Goal: Information Seeking & Learning: Find specific fact

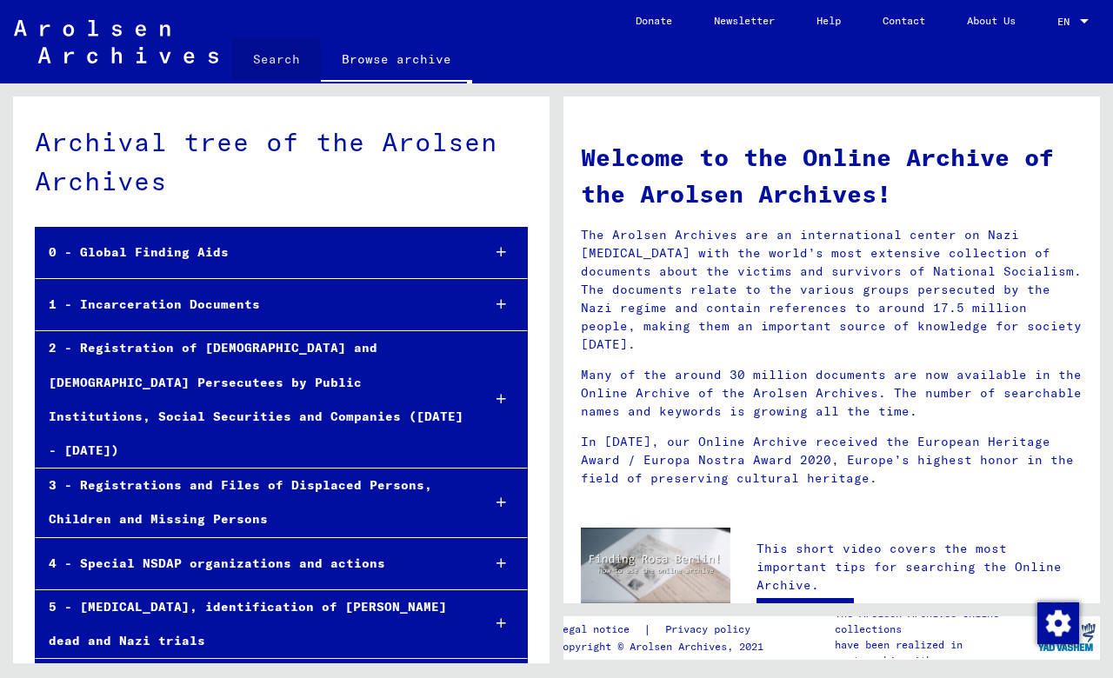
click at [264, 60] on link "Search" at bounding box center [276, 59] width 89 height 42
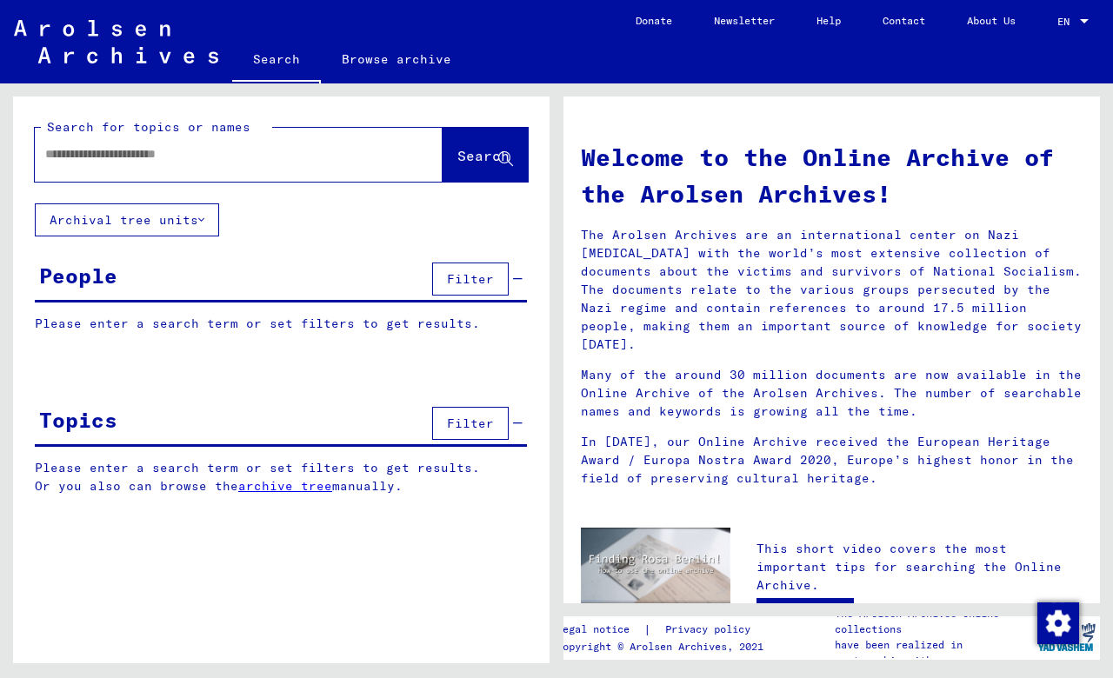
click at [246, 159] on input "text" at bounding box center [217, 154] width 345 height 18
type input "******"
click at [469, 155] on span "Search" at bounding box center [483, 155] width 52 height 17
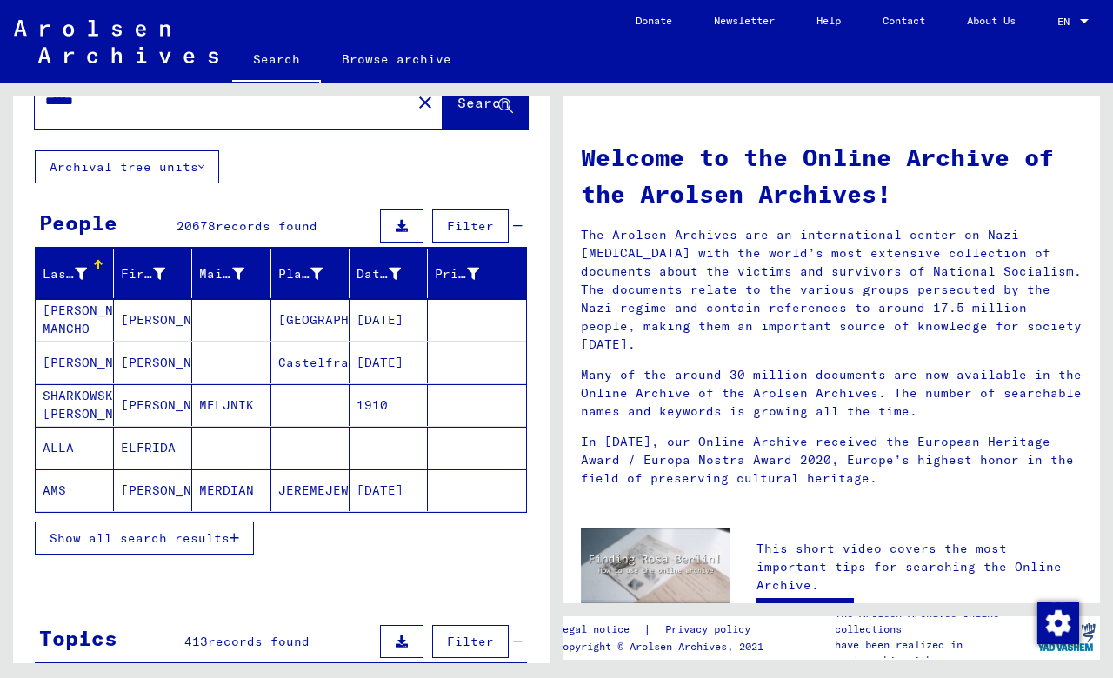
scroll to position [57, 0]
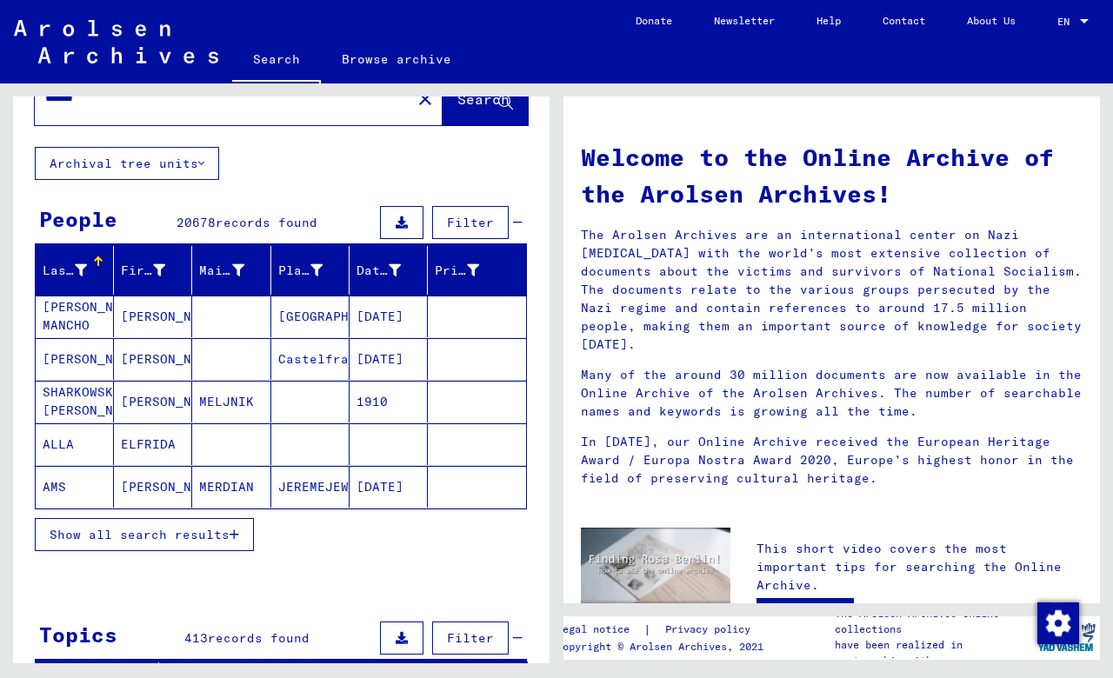
click at [233, 530] on icon "button" at bounding box center [235, 535] width 10 height 12
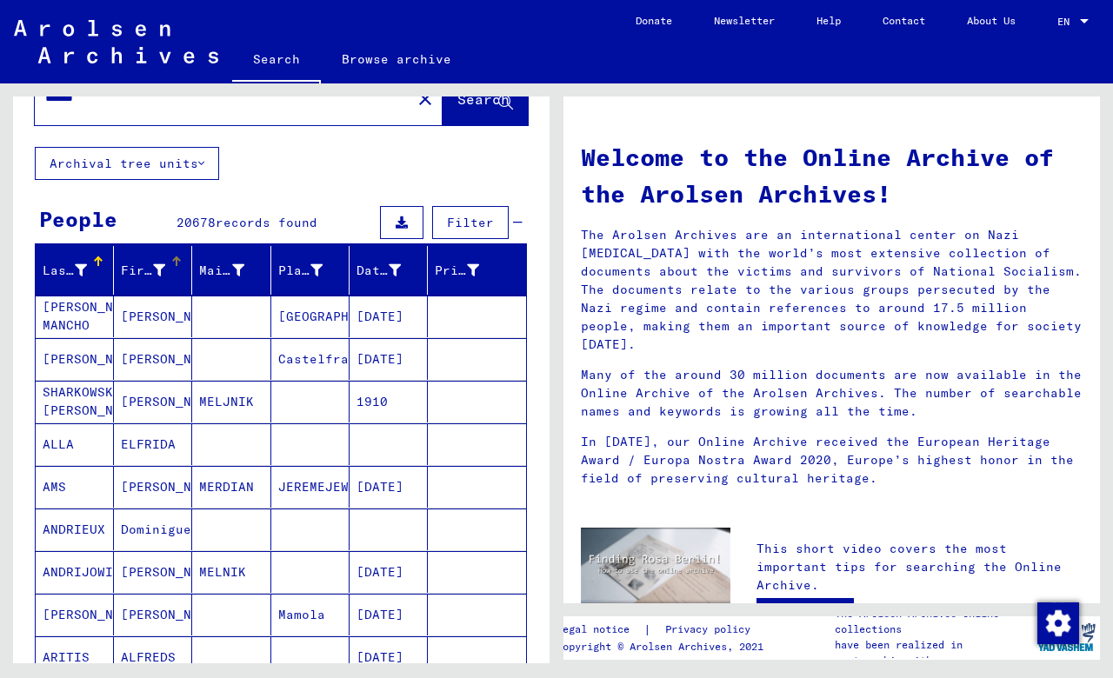
click at [162, 270] on icon at bounding box center [159, 270] width 12 height 12
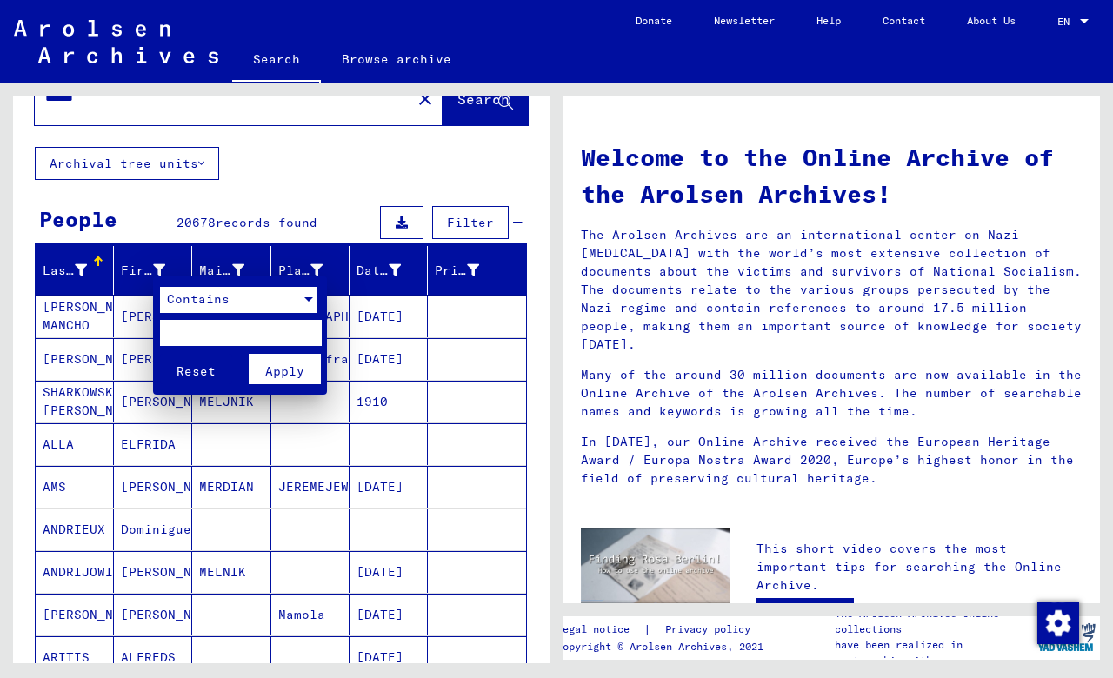
click at [311, 300] on div at bounding box center [308, 299] width 9 height 4
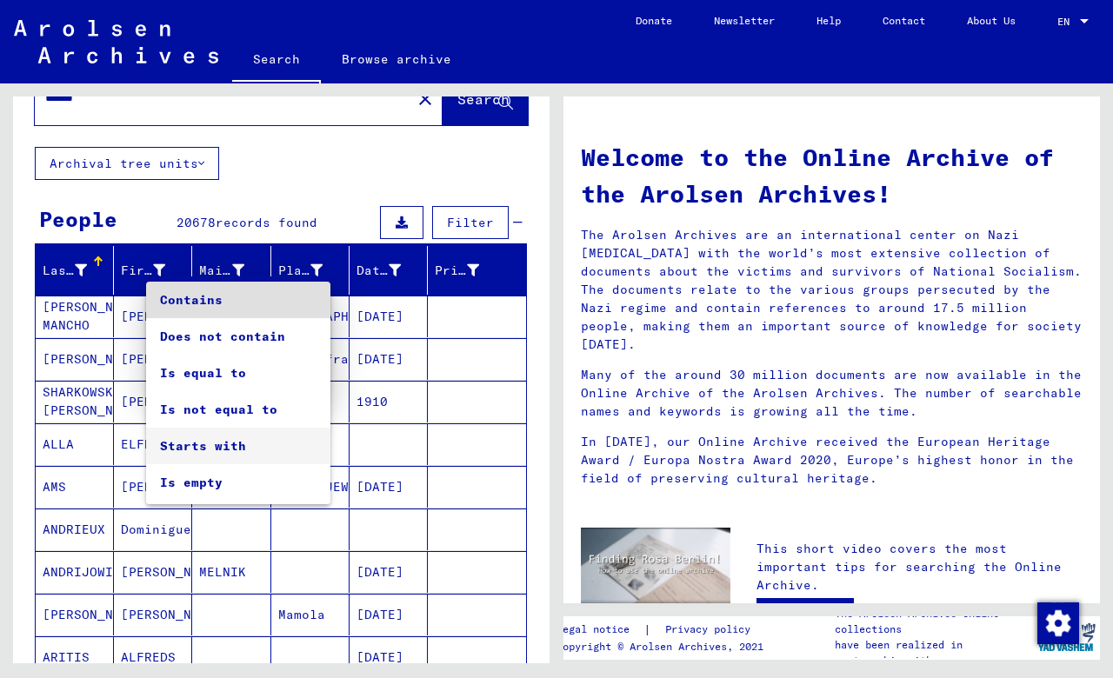
click at [206, 458] on span "Starts with" at bounding box center [238, 446] width 157 height 37
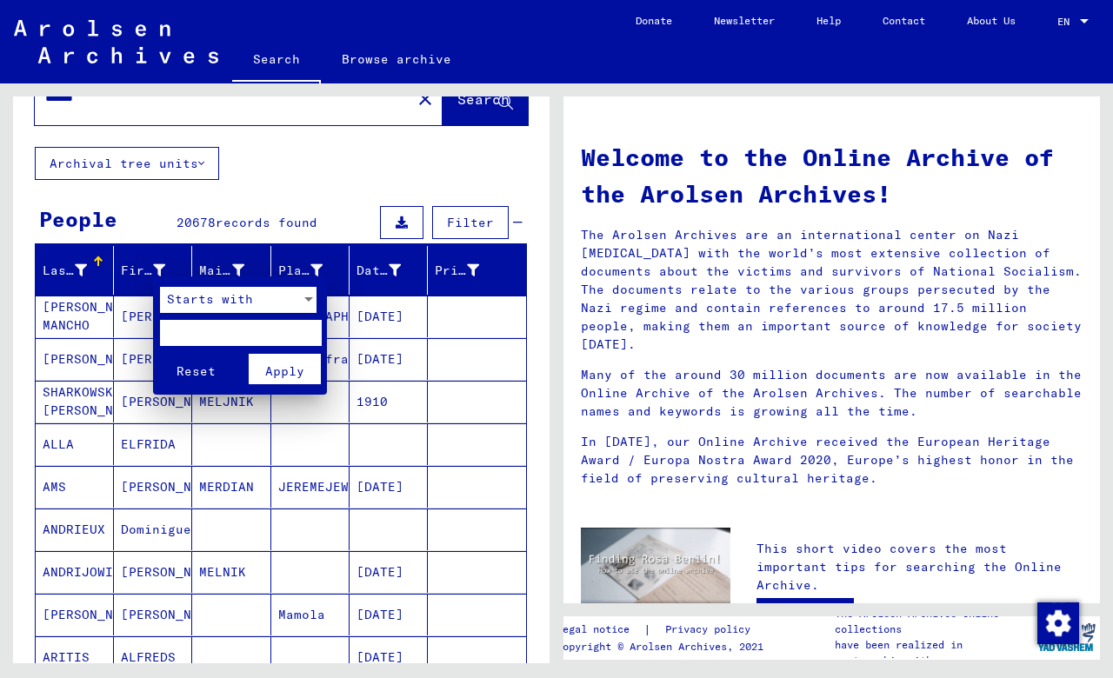
click at [226, 330] on input "text" at bounding box center [240, 333] width 161 height 26
type input "*"
click at [282, 369] on span "Apply" at bounding box center [284, 371] width 39 height 16
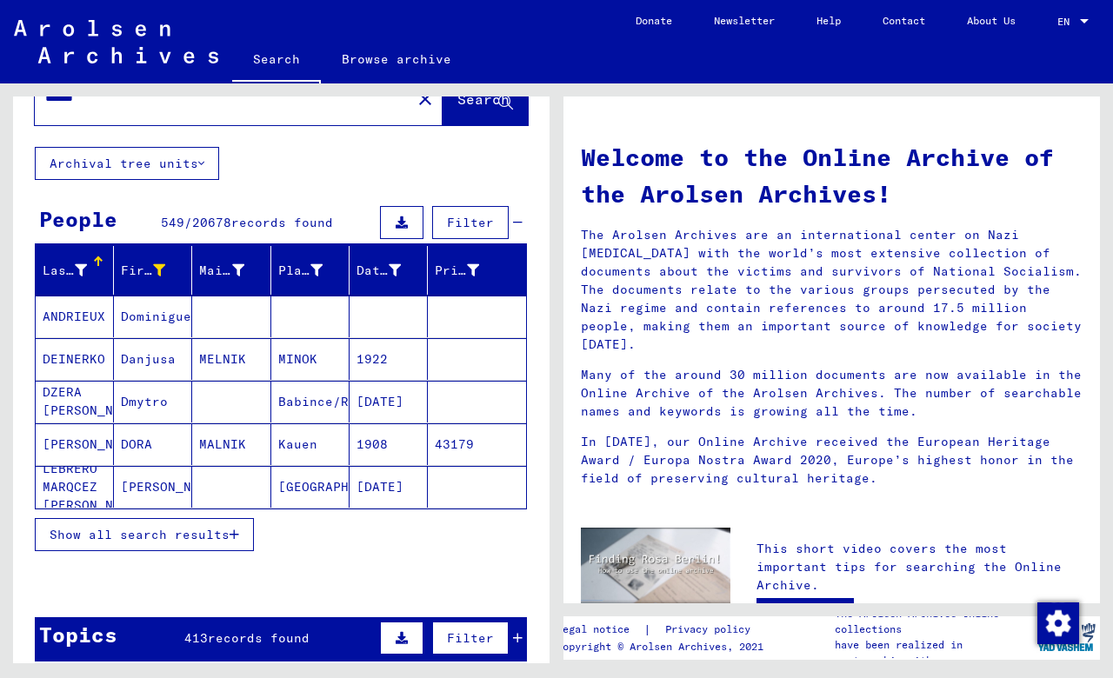
click at [233, 532] on icon "button" at bounding box center [235, 535] width 10 height 12
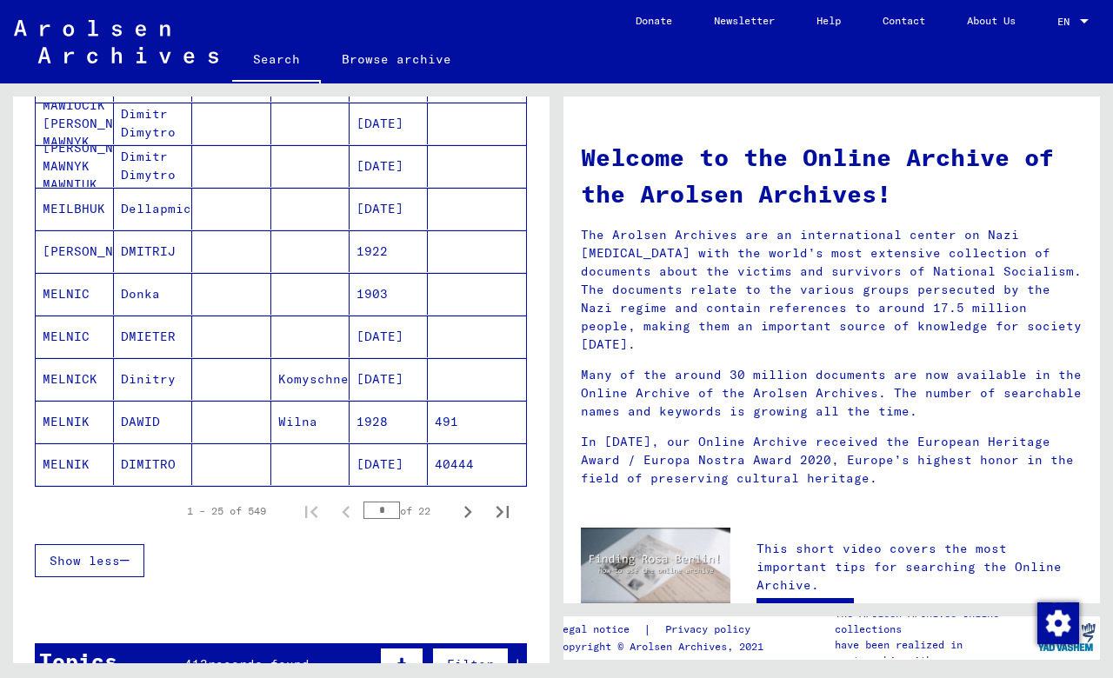
scroll to position [930, 0]
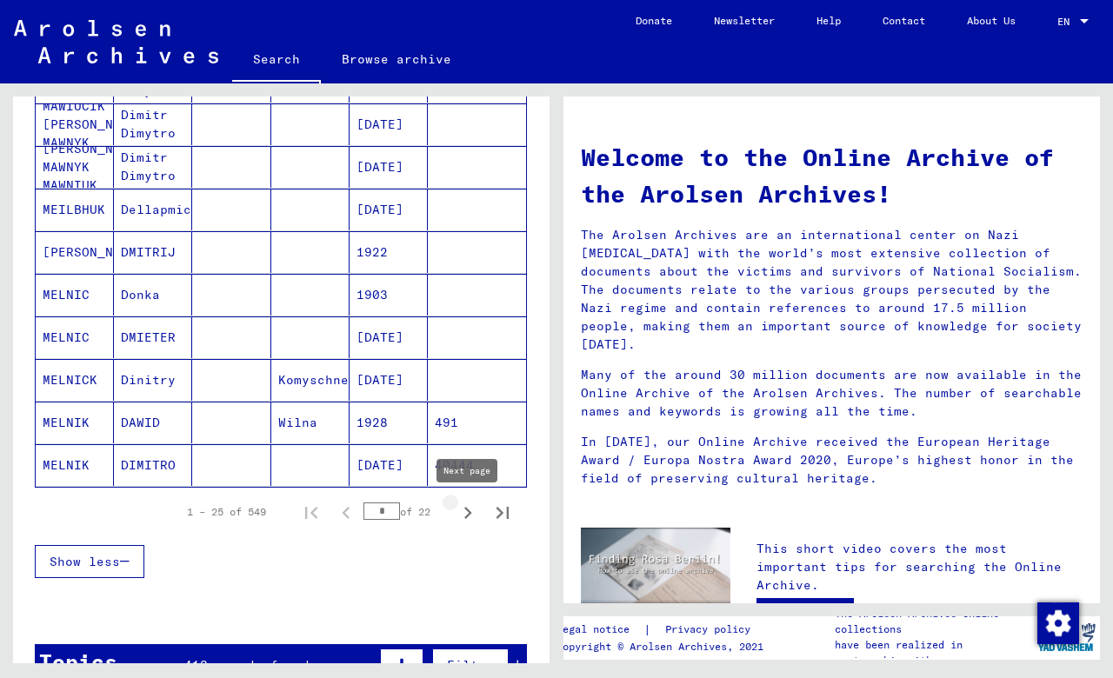
click at [464, 514] on icon "Next page" at bounding box center [468, 513] width 24 height 24
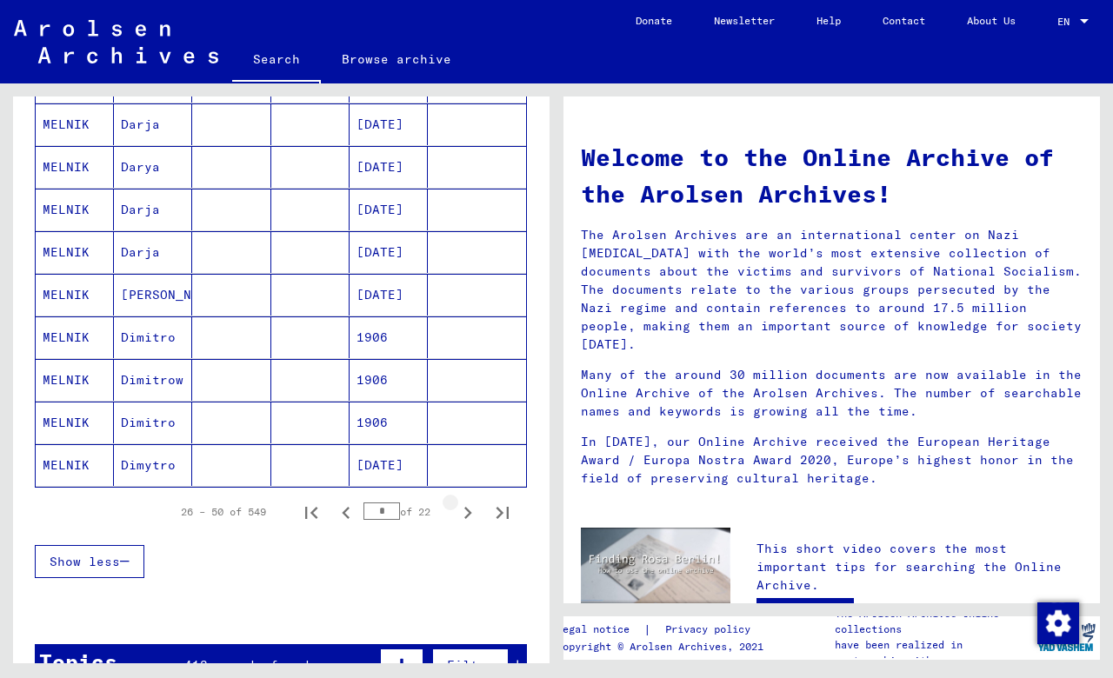
drag, startPoint x: 464, startPoint y: 462, endPoint x: 457, endPoint y: 404, distance: 57.8
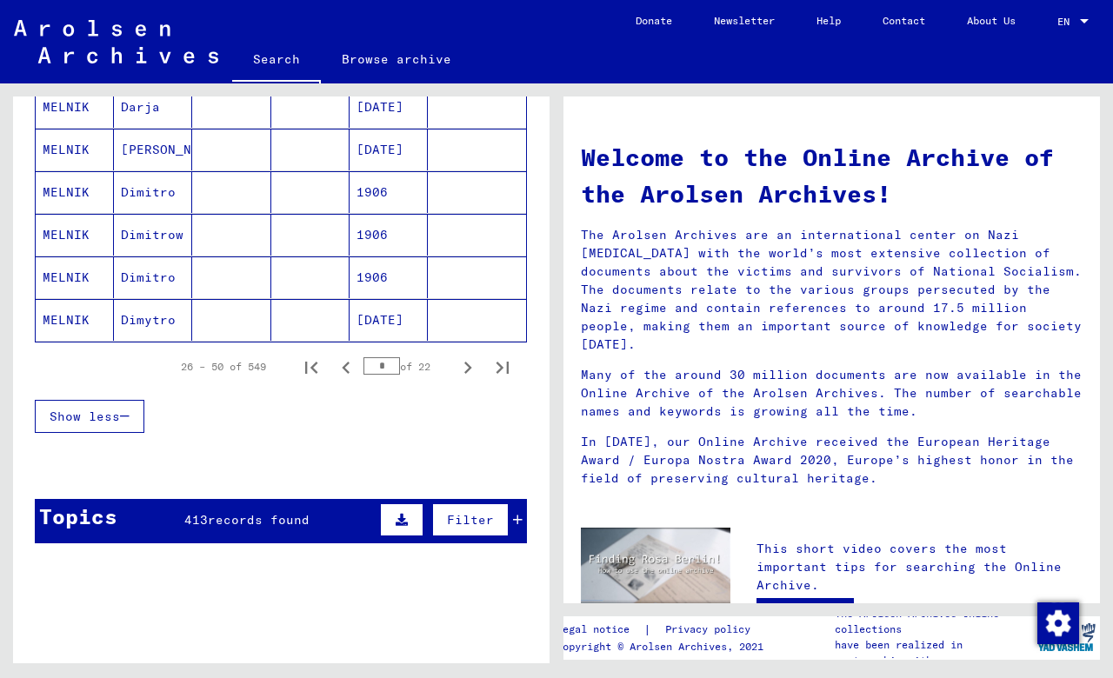
scroll to position [1075, 0]
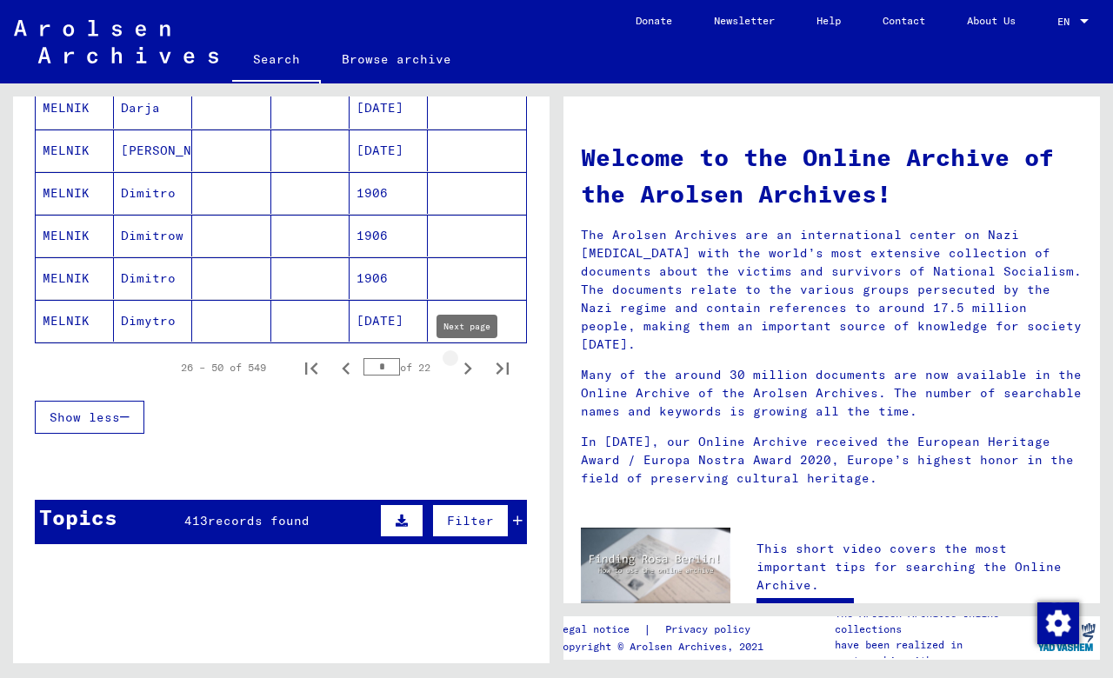
click at [472, 364] on icon "Next page" at bounding box center [468, 368] width 24 height 24
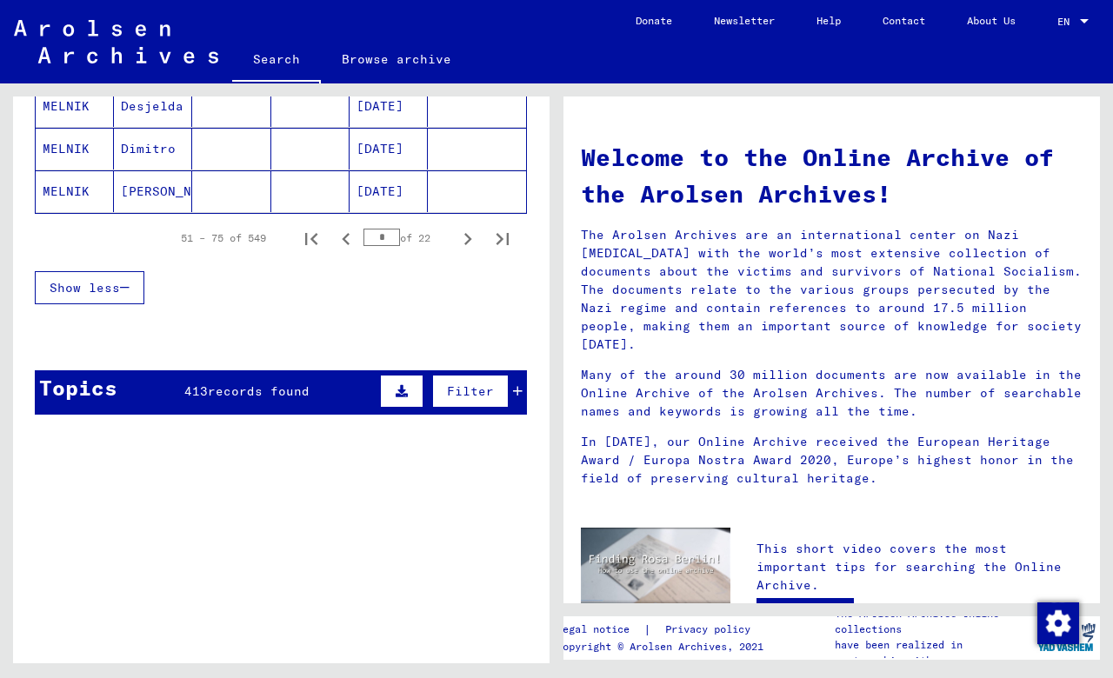
scroll to position [1184, 0]
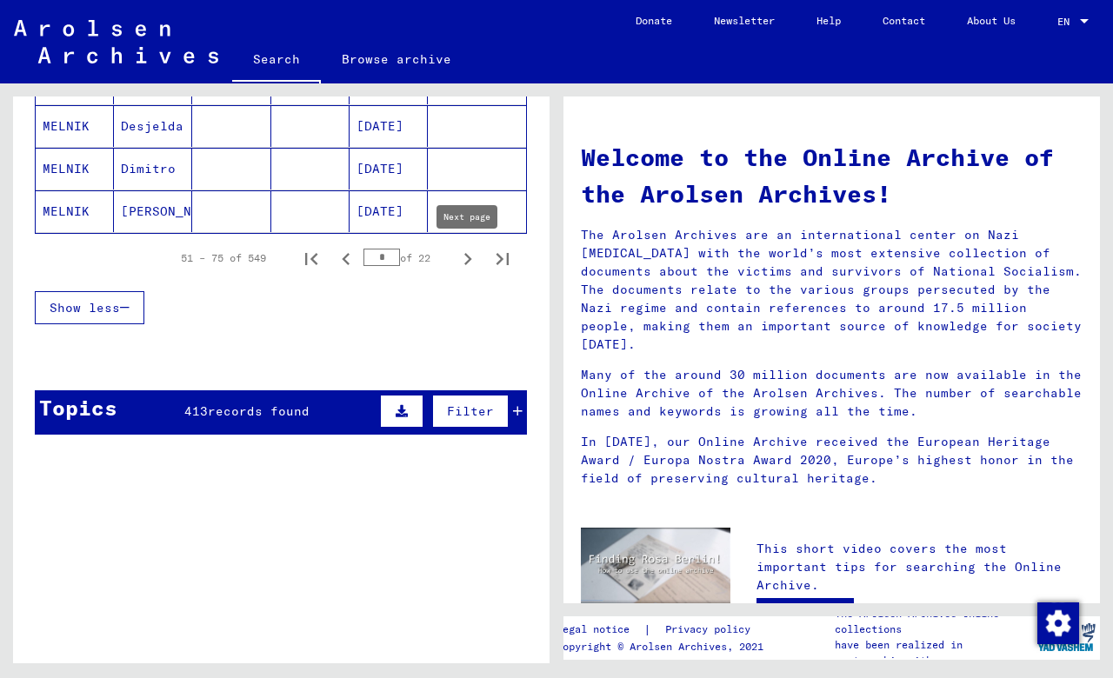
click at [465, 263] on icon "Next page" at bounding box center [468, 259] width 24 height 24
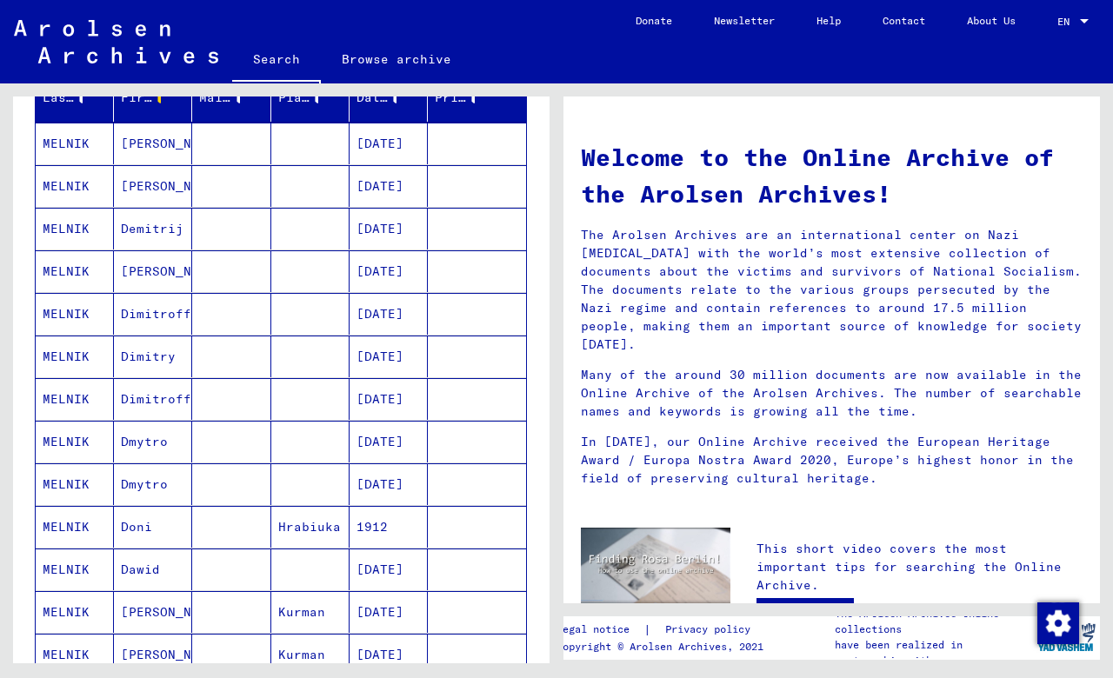
scroll to position [227, 0]
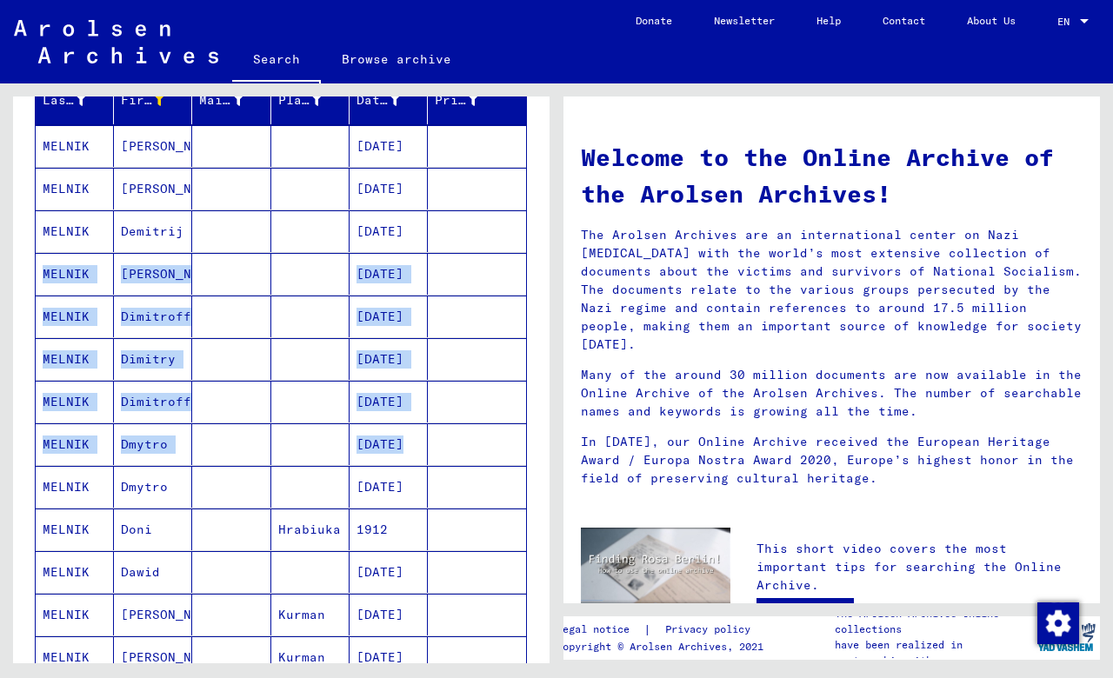
drag, startPoint x: 546, startPoint y: 214, endPoint x: 549, endPoint y: 440, distance: 226.1
click at [549, 440] on div "Search for topics or names ****** close Search Archival tree units People 549 /…" at bounding box center [278, 373] width 556 height 580
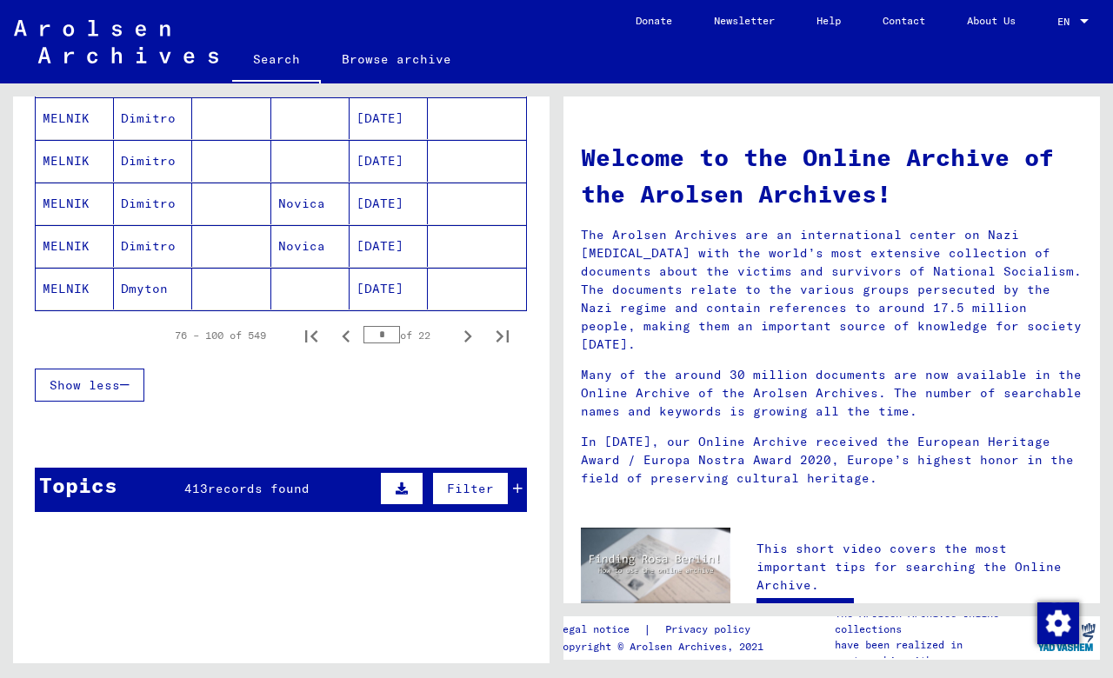
scroll to position [1116, 0]
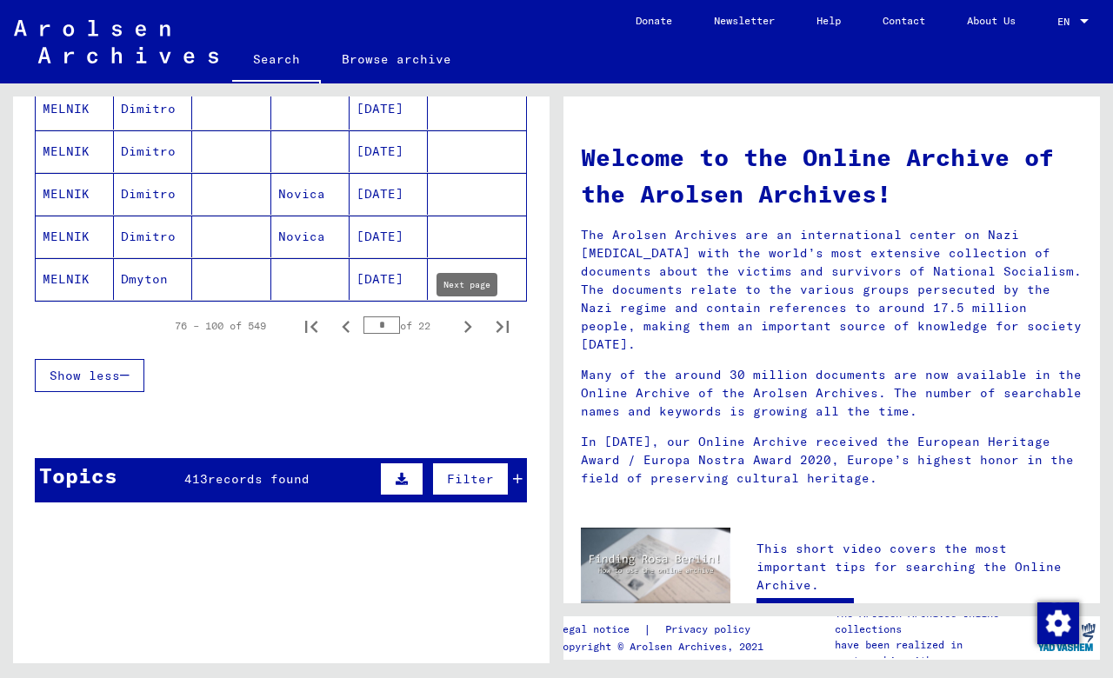
click at [464, 325] on icon "Next page" at bounding box center [468, 327] width 24 height 24
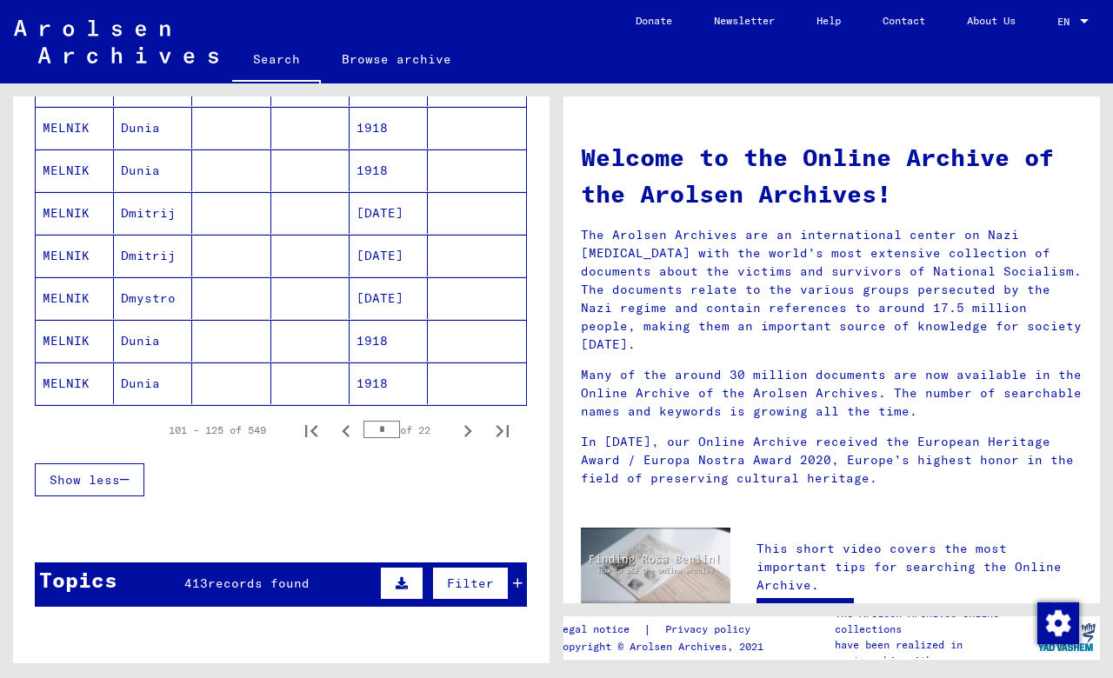
scroll to position [1009, 0]
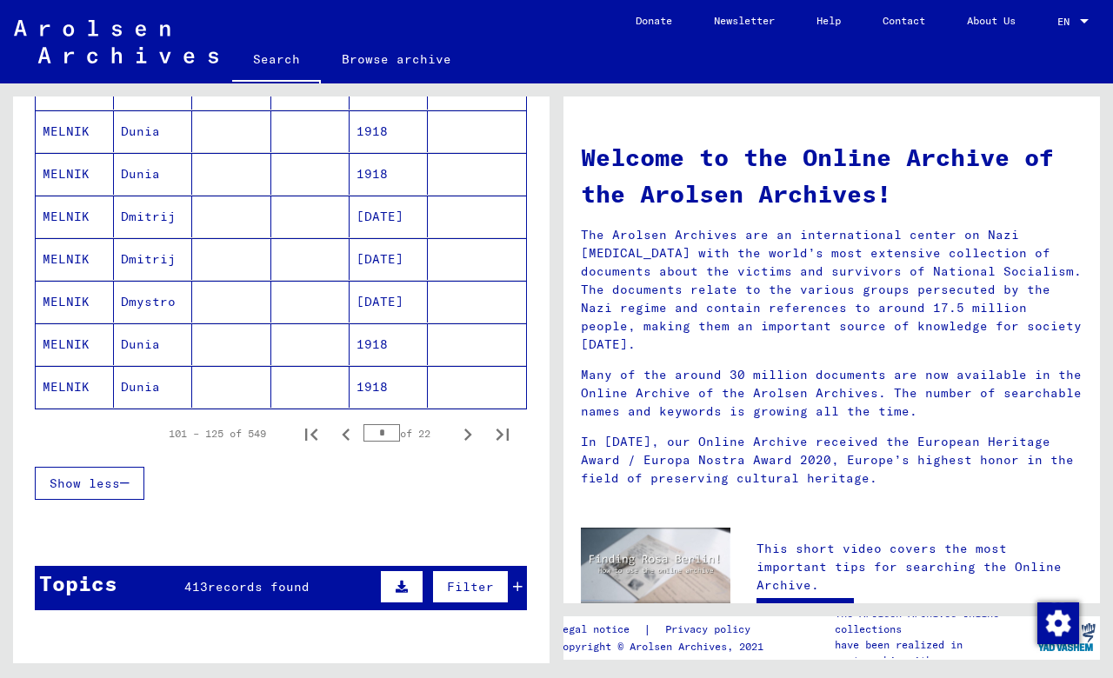
click at [157, 256] on mat-cell "Dmitrij" at bounding box center [153, 259] width 78 height 42
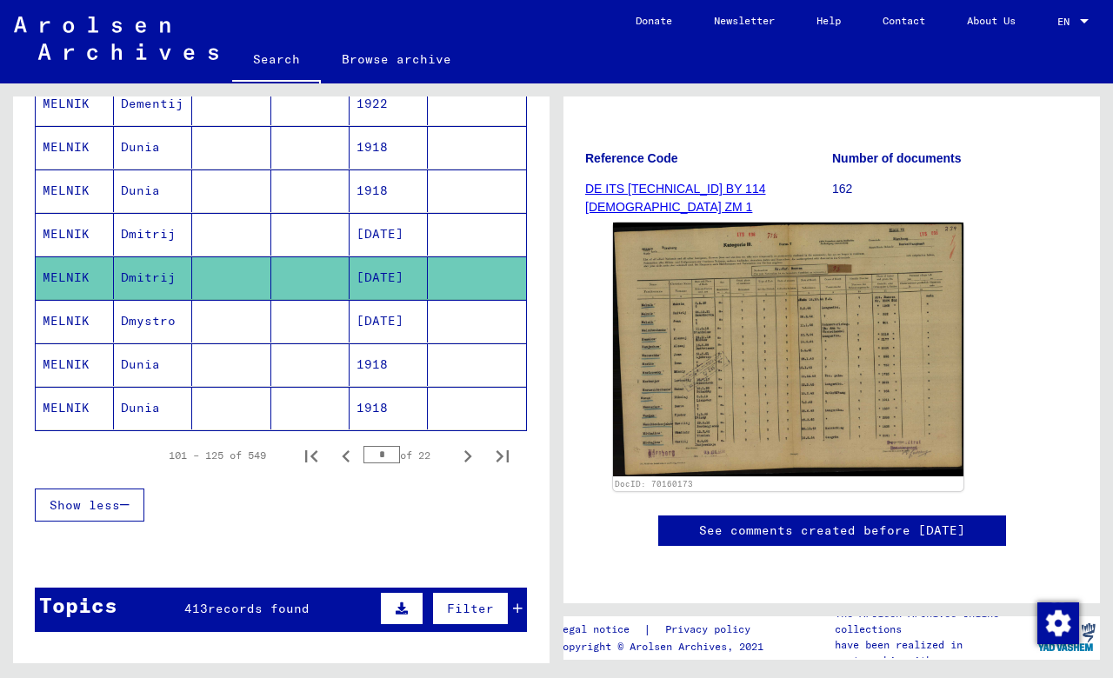
scroll to position [370, 0]
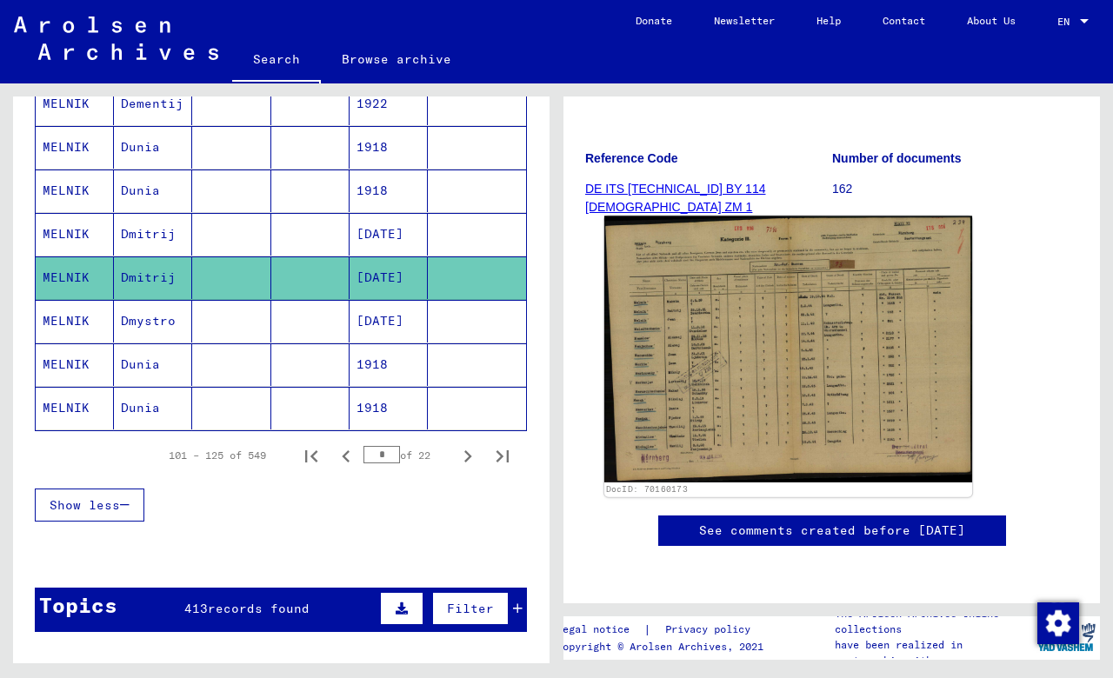
click at [727, 256] on img at bounding box center [788, 349] width 368 height 266
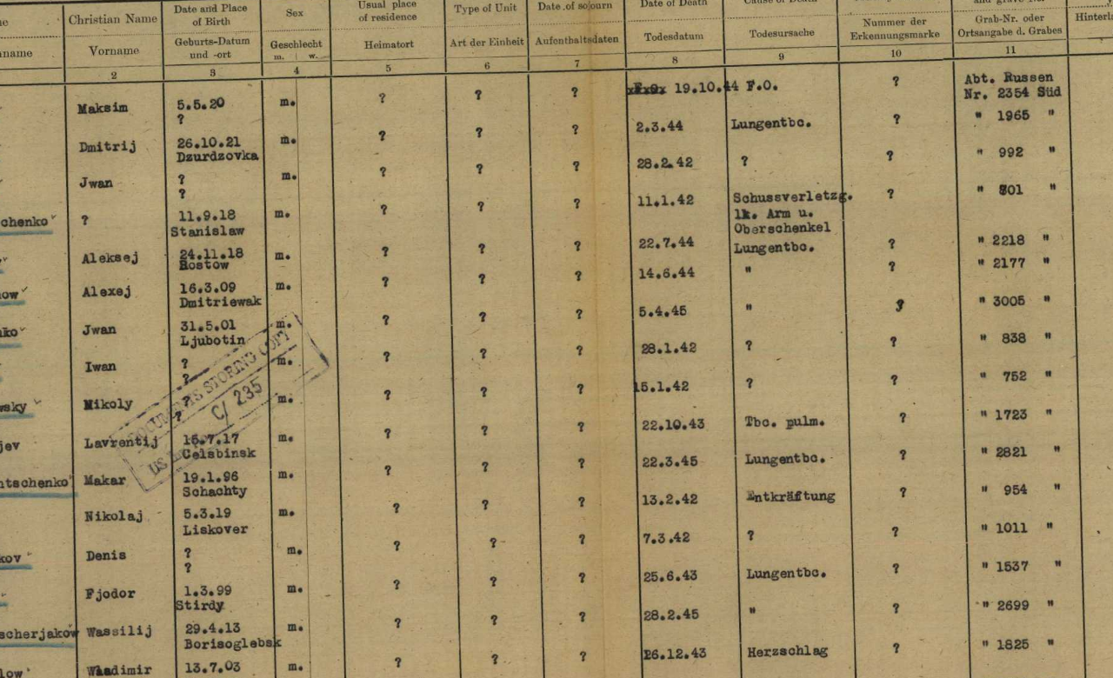
drag, startPoint x: 238, startPoint y: 99, endPoint x: 277, endPoint y: 226, distance: 132.8
click at [274, 148] on img at bounding box center [556, 295] width 890 height 504
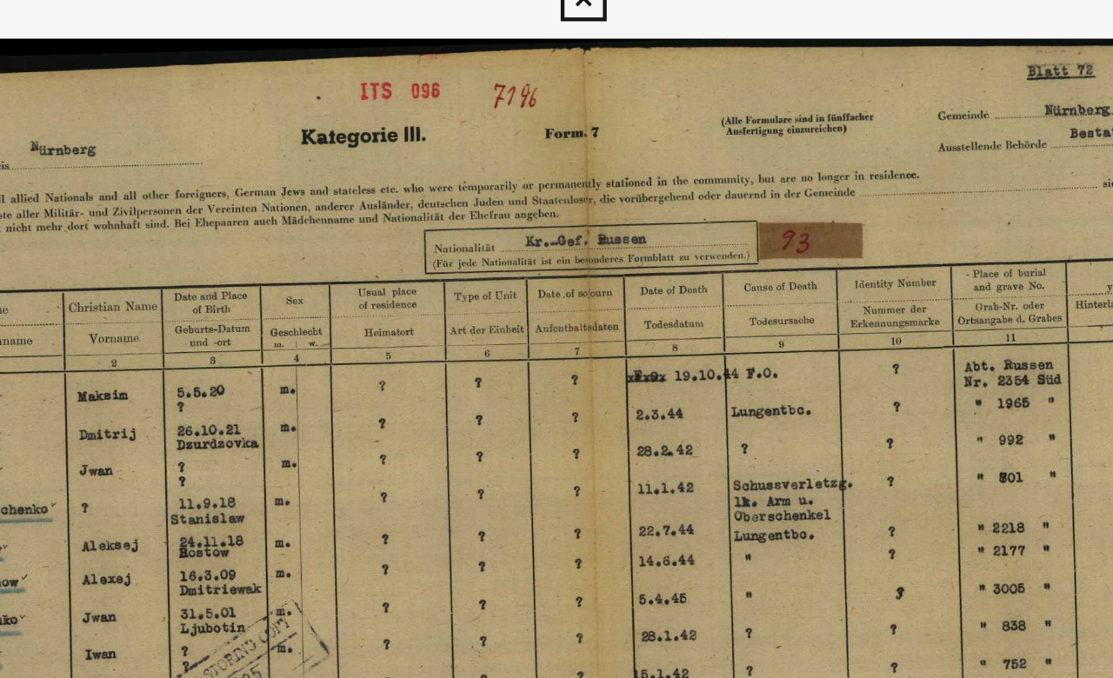
drag, startPoint x: 176, startPoint y: 153, endPoint x: 277, endPoint y: 157, distance: 100.9
click at [163, 176] on img at bounding box center [556, 295] width 890 height 504
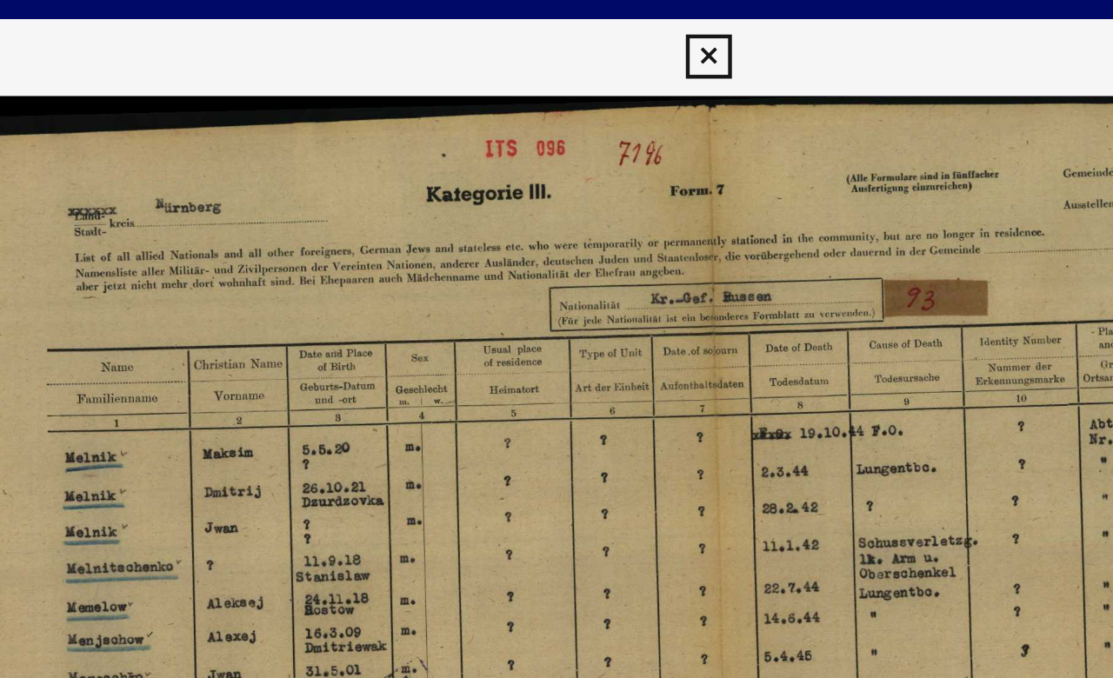
scroll to position [0, 0]
drag, startPoint x: 390, startPoint y: 54, endPoint x: 390, endPoint y: 25, distance: 28.7
drag, startPoint x: 391, startPoint y: 21, endPoint x: 143, endPoint y: 68, distance: 252.2
click at [143, 68] on div "DocID: 70160173 DeepLink: [URL][DOMAIN_NAME]" at bounding box center [556, 336] width 890 height 655
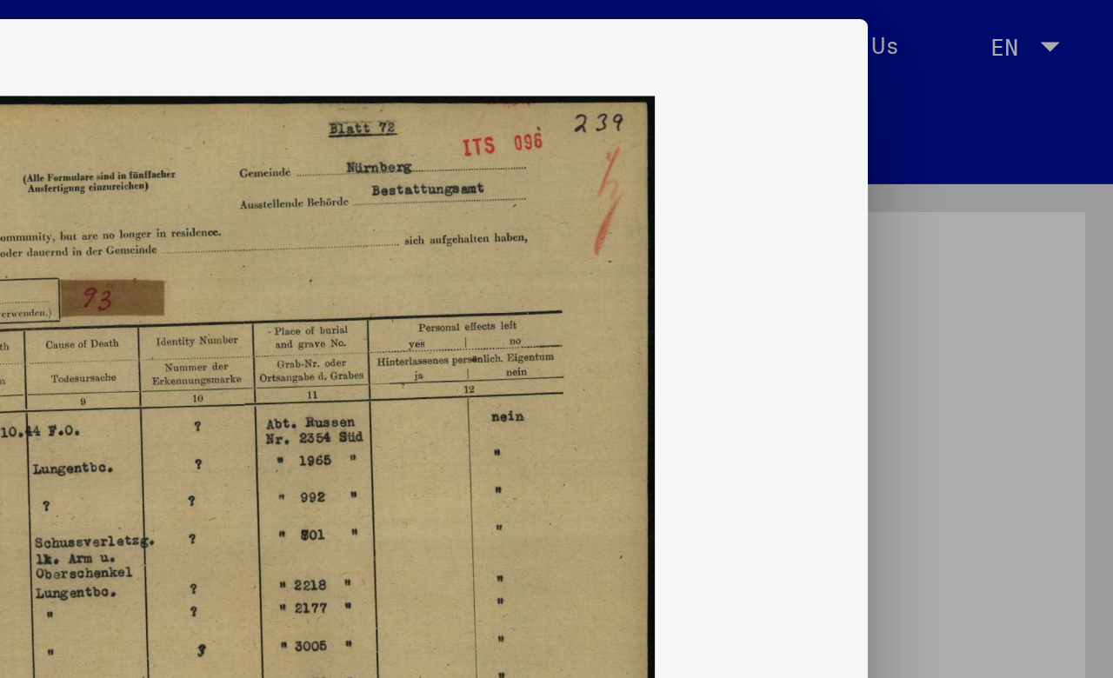
click at [546, 23] on icon at bounding box center [556, 26] width 20 height 21
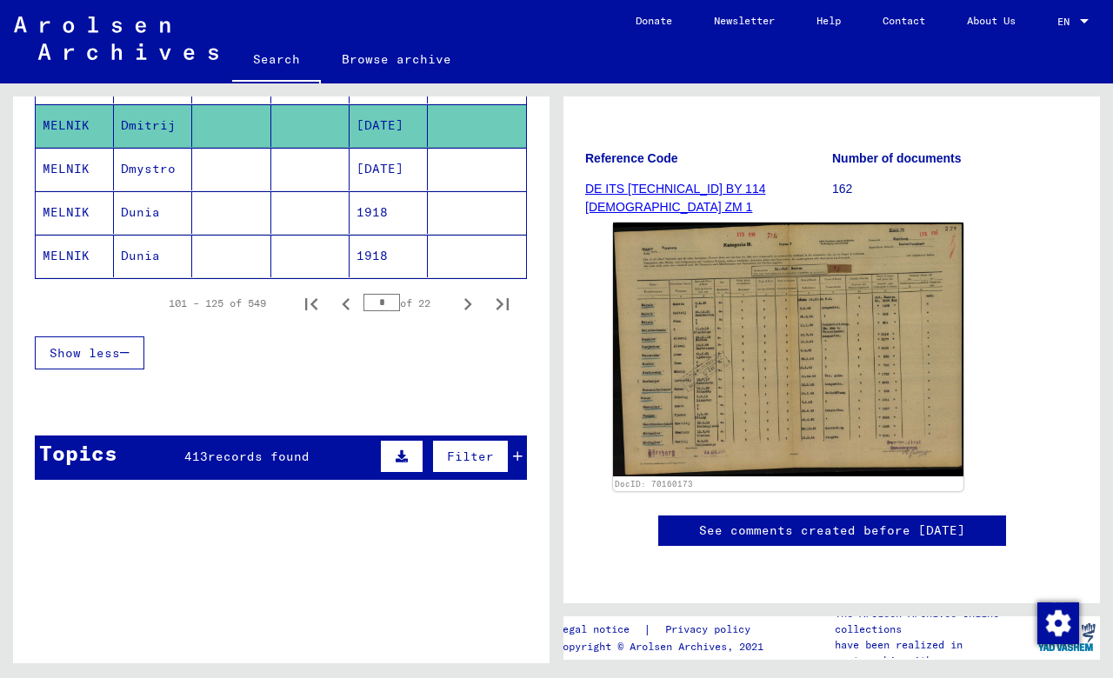
scroll to position [1153, 0]
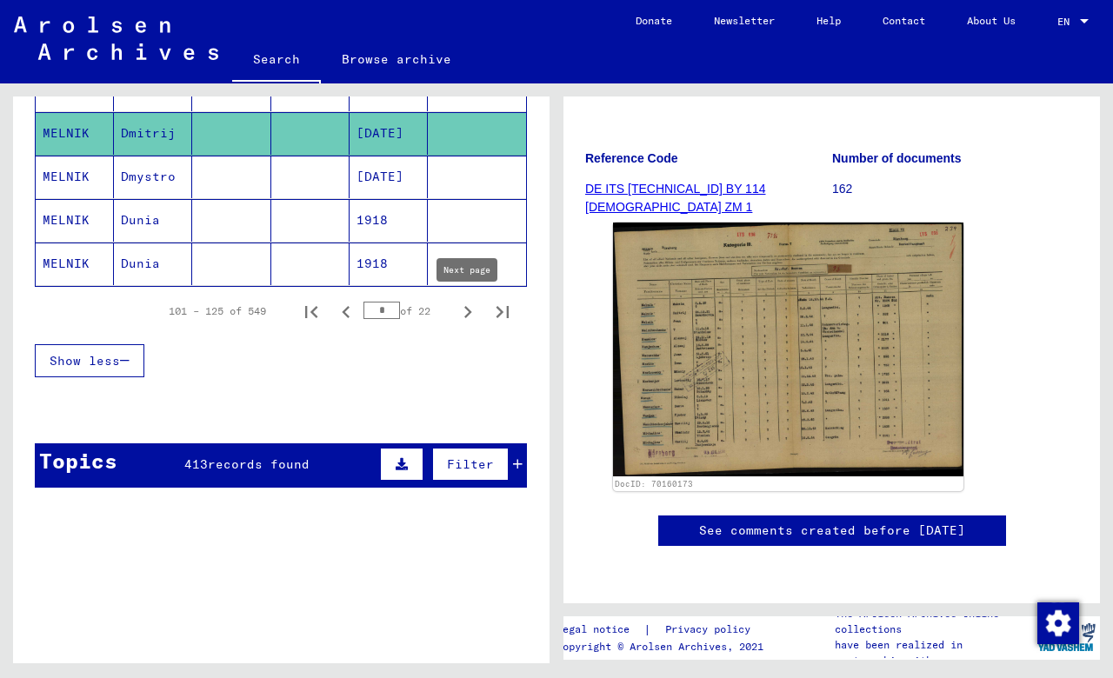
click at [469, 310] on icon "Next page" at bounding box center [468, 312] width 8 height 12
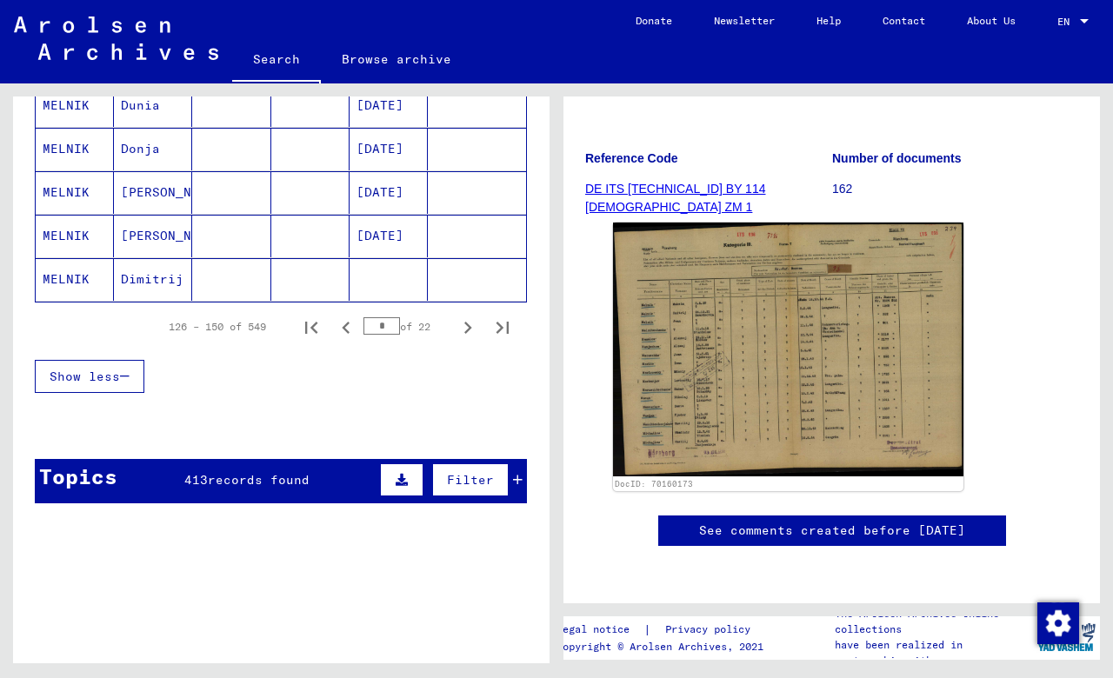
scroll to position [1135, 0]
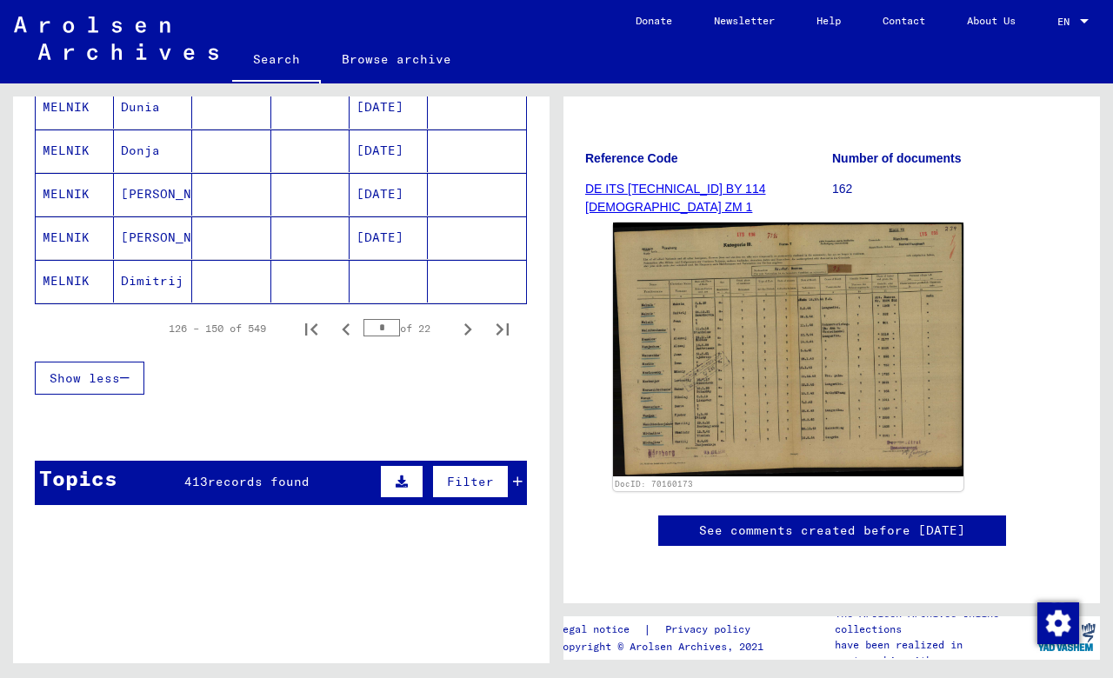
click at [134, 279] on mat-cell "Dimitrij" at bounding box center [153, 281] width 78 height 43
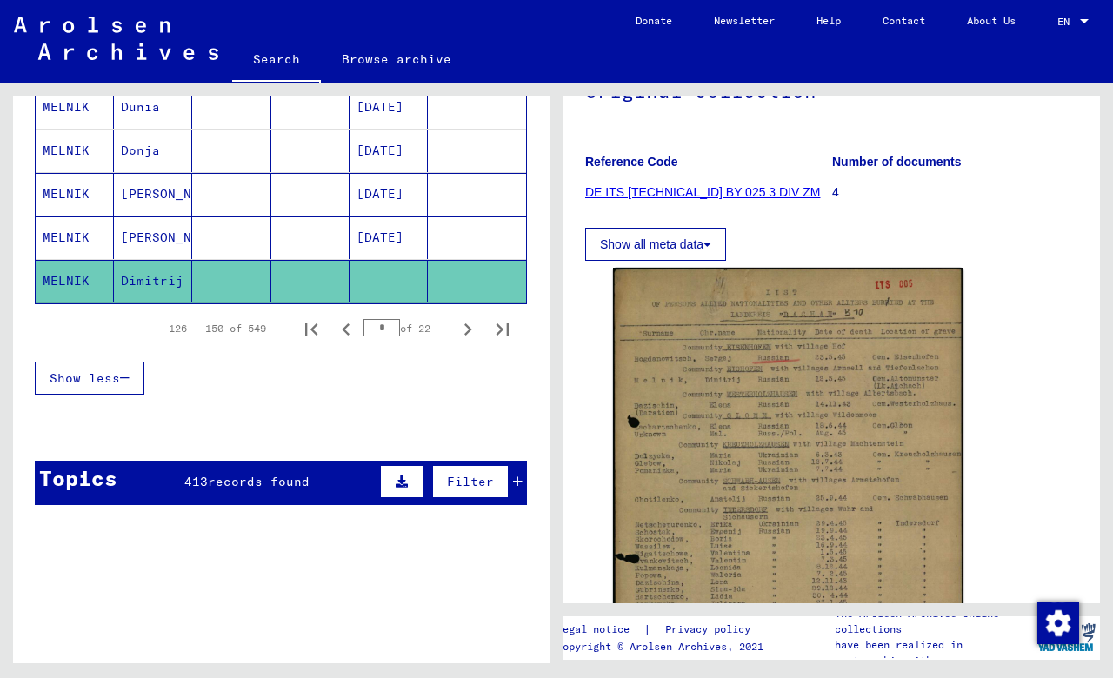
scroll to position [202, 0]
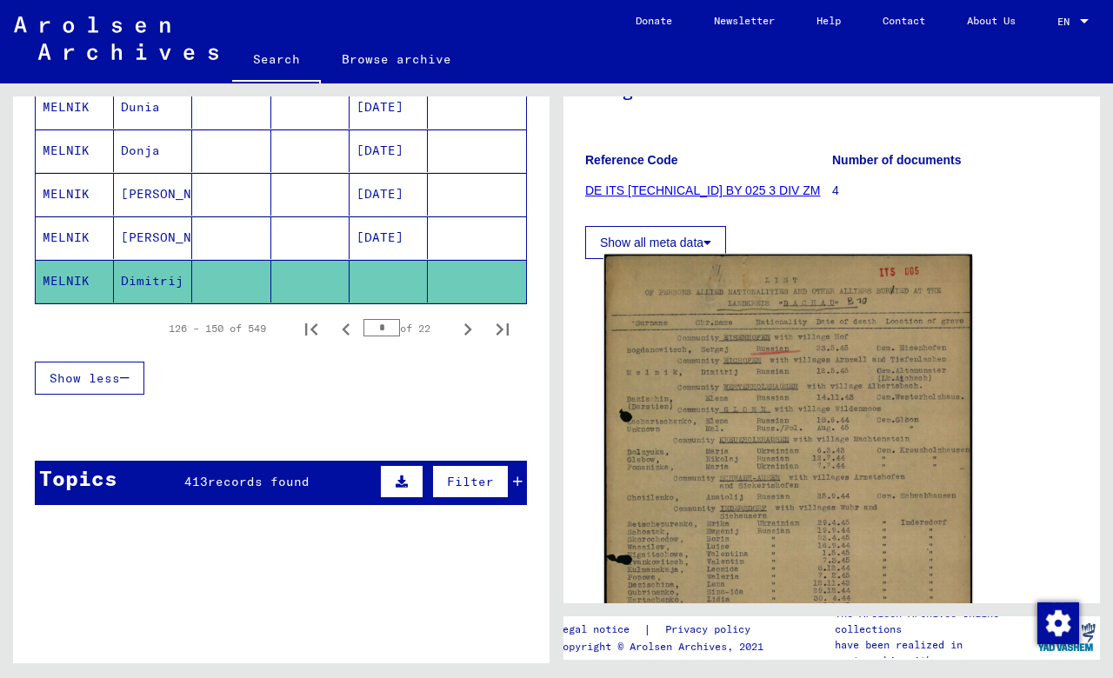
click at [779, 406] on img at bounding box center [788, 493] width 368 height 477
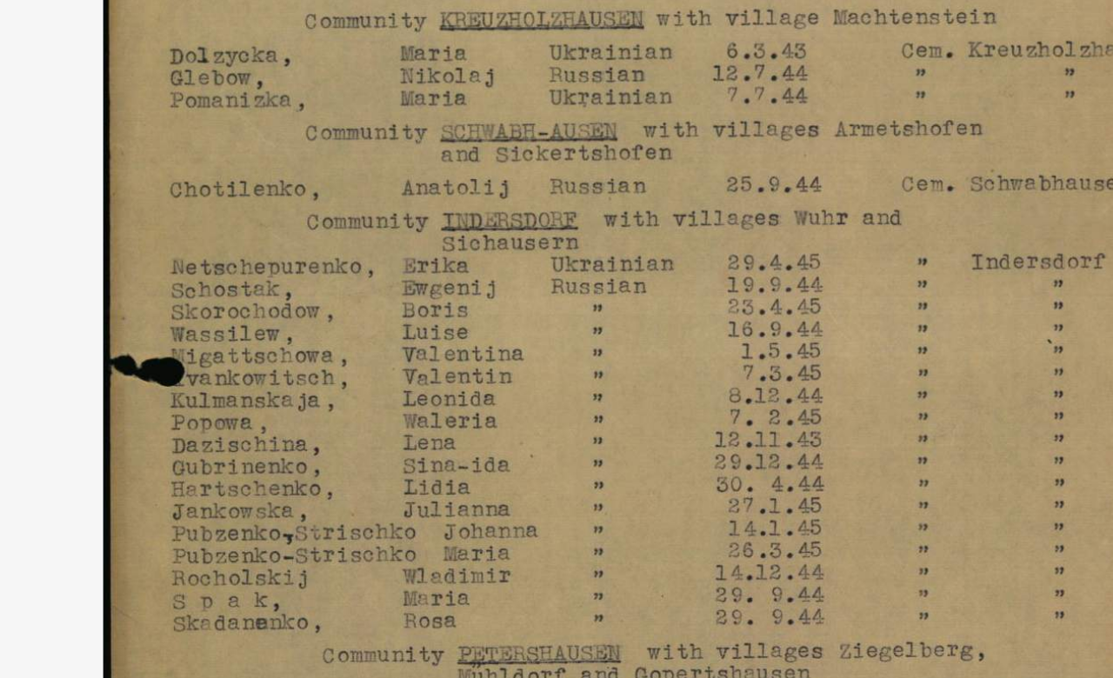
drag, startPoint x: 216, startPoint y: 103, endPoint x: 210, endPoint y: 185, distance: 82.0
click at [251, 95] on img at bounding box center [556, 295] width 890 height 504
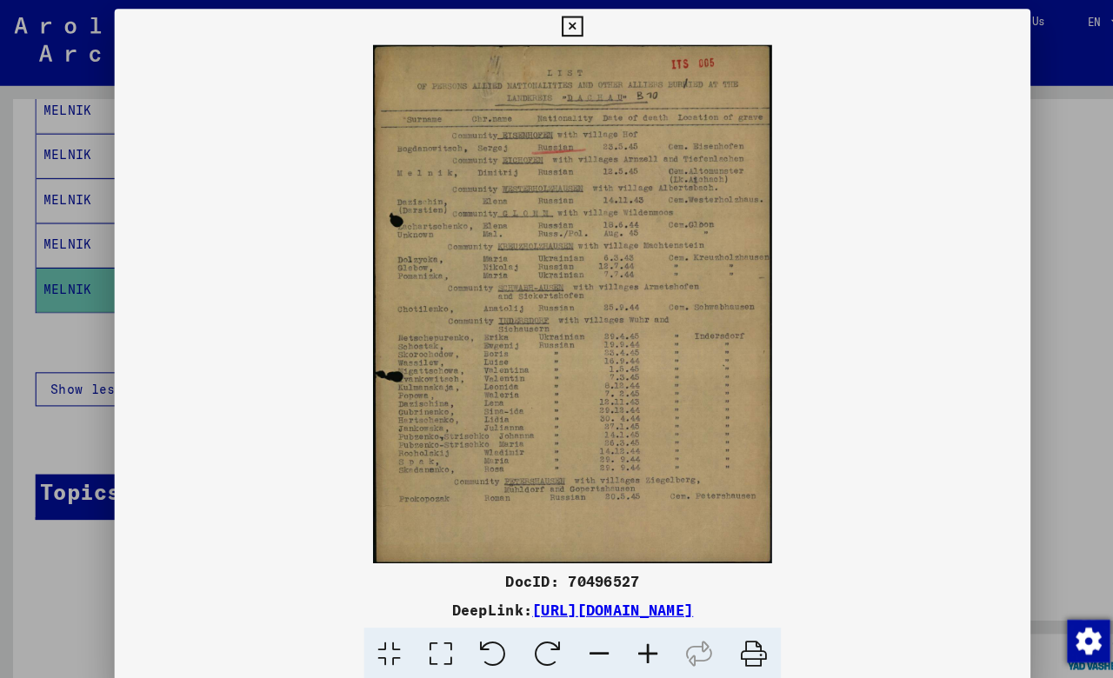
click at [566, 25] on icon at bounding box center [556, 26] width 20 height 21
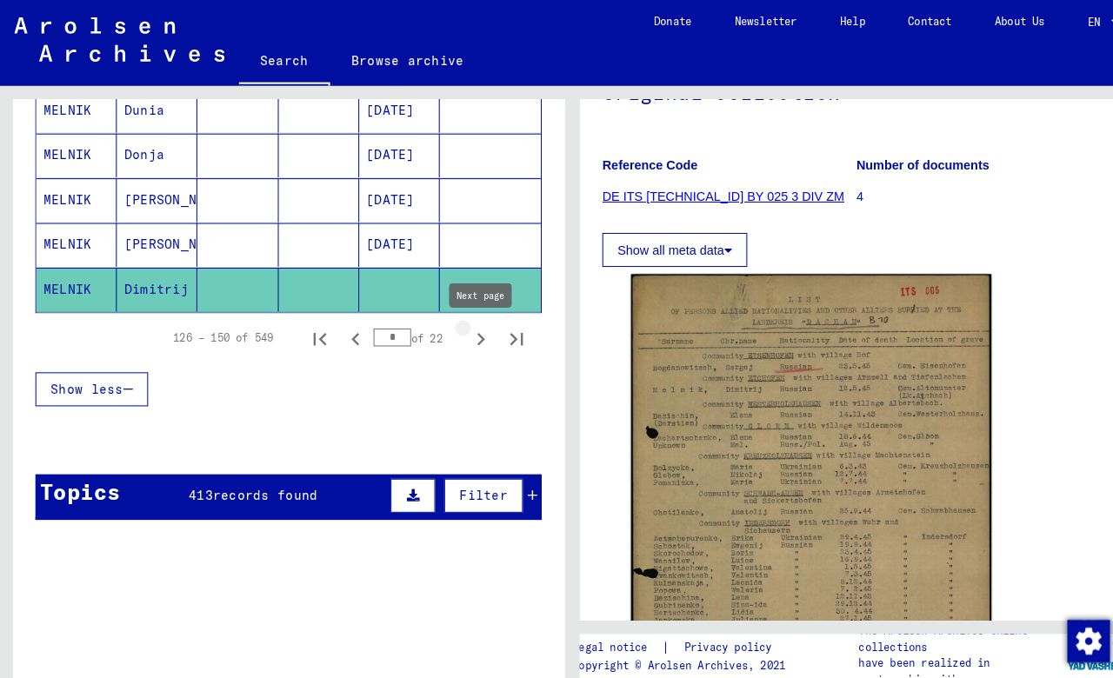
click at [468, 328] on icon "Next page" at bounding box center [468, 329] width 8 height 12
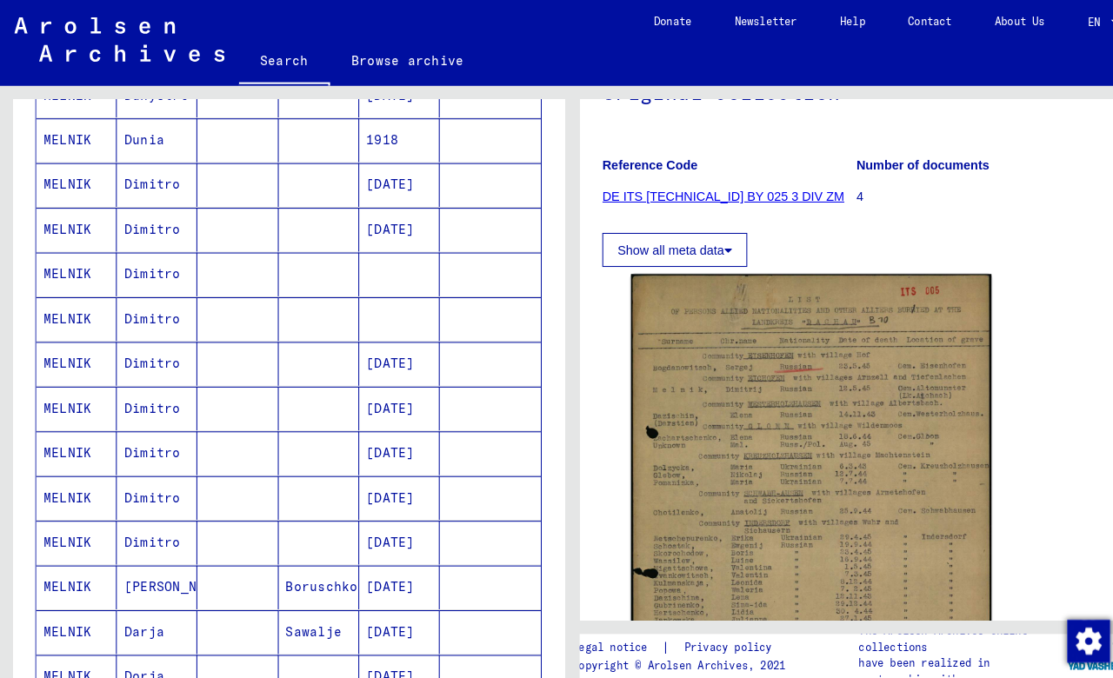
scroll to position [391, 0]
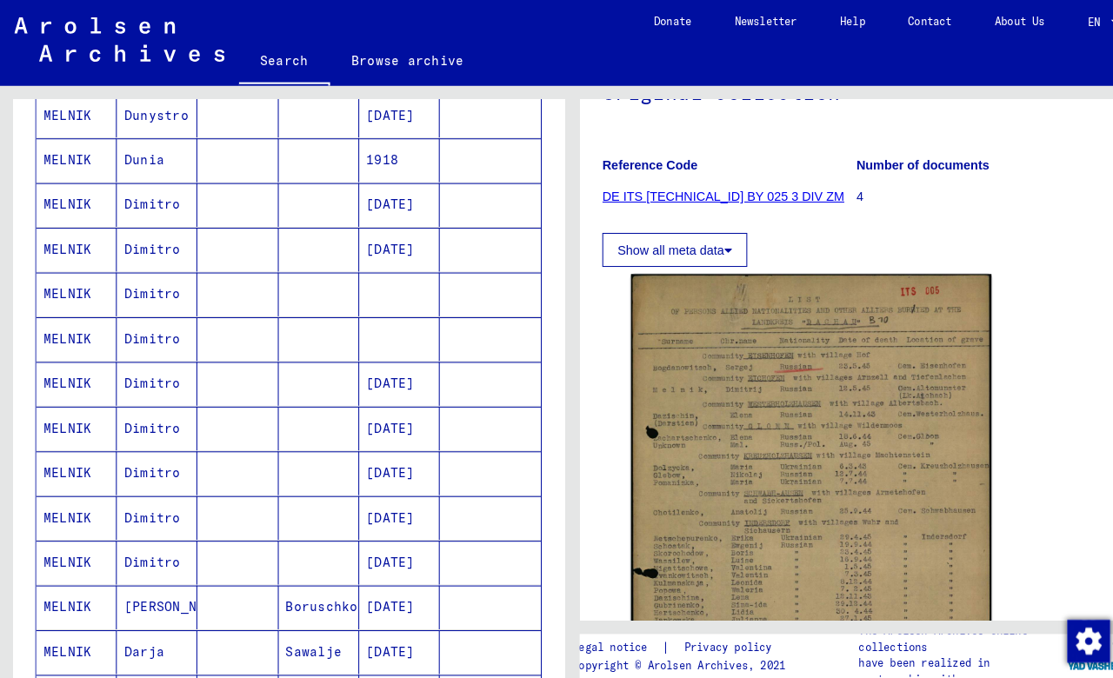
click at [148, 289] on mat-cell "Dimitro" at bounding box center [153, 286] width 78 height 43
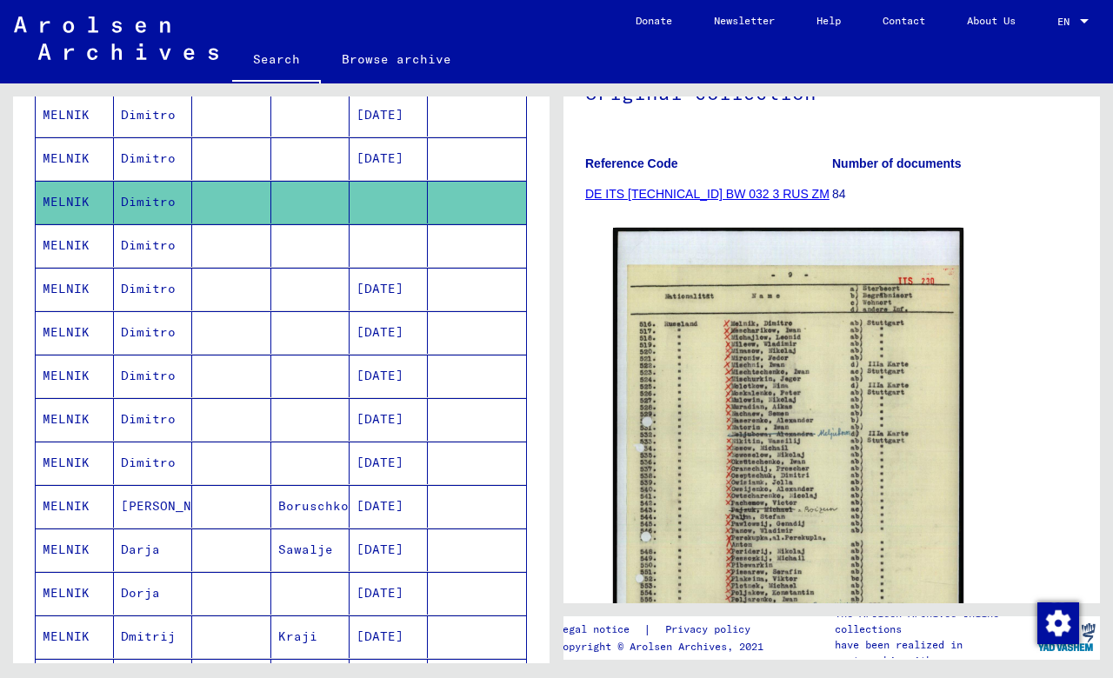
scroll to position [519, 0]
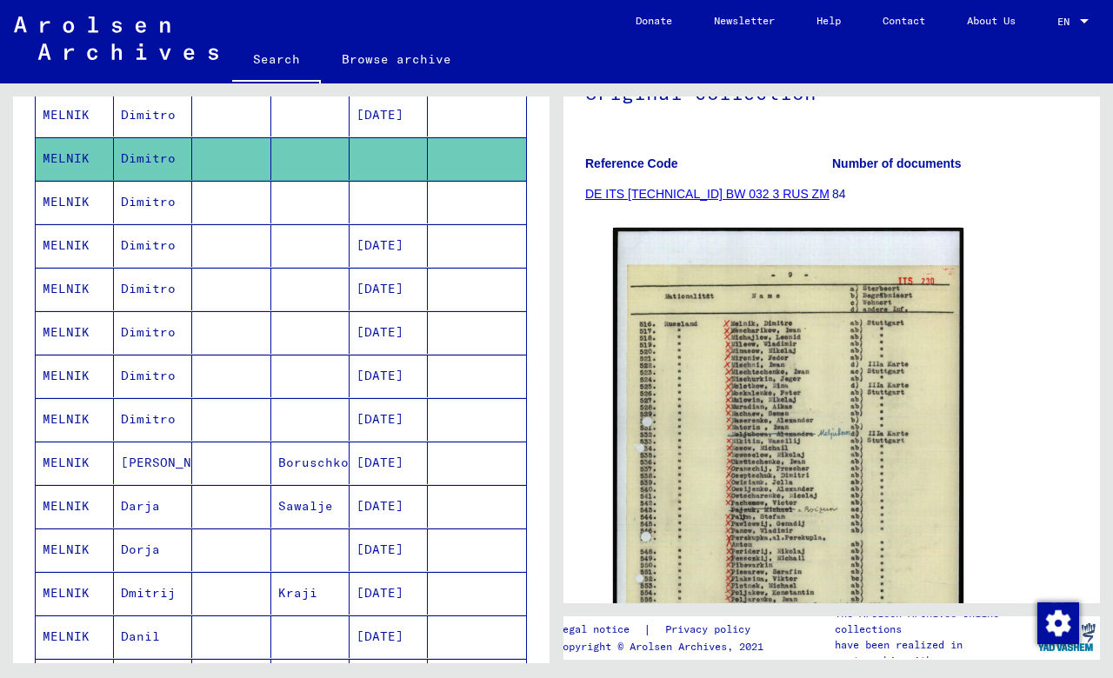
click at [150, 204] on mat-cell "Dimitro" at bounding box center [153, 202] width 78 height 43
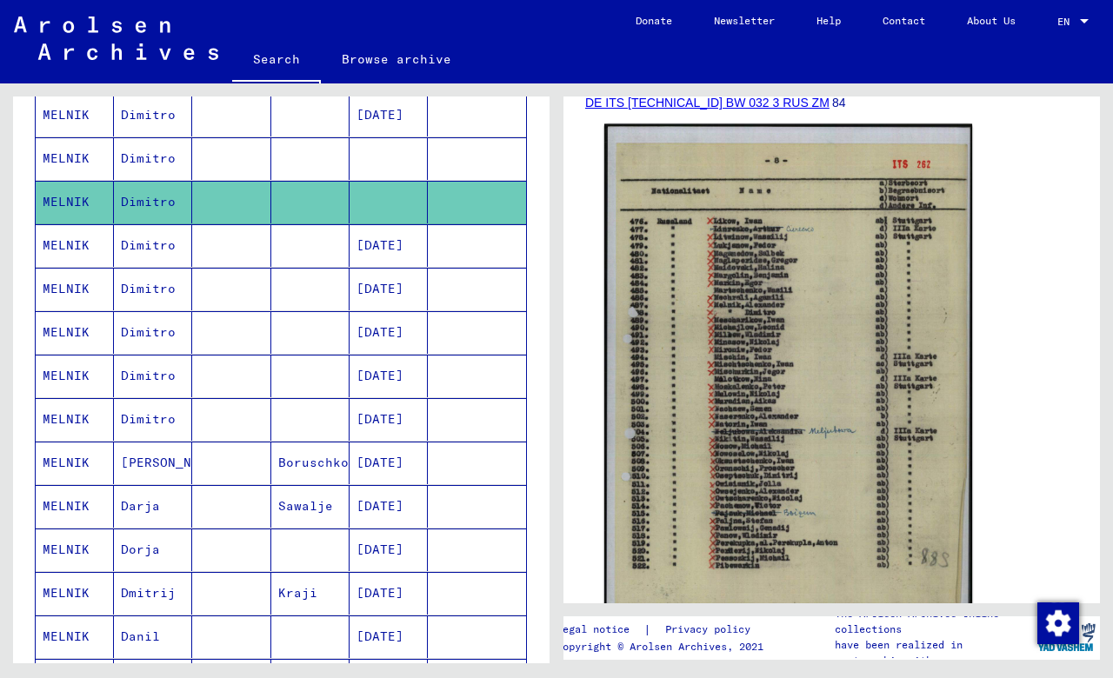
scroll to position [291, 0]
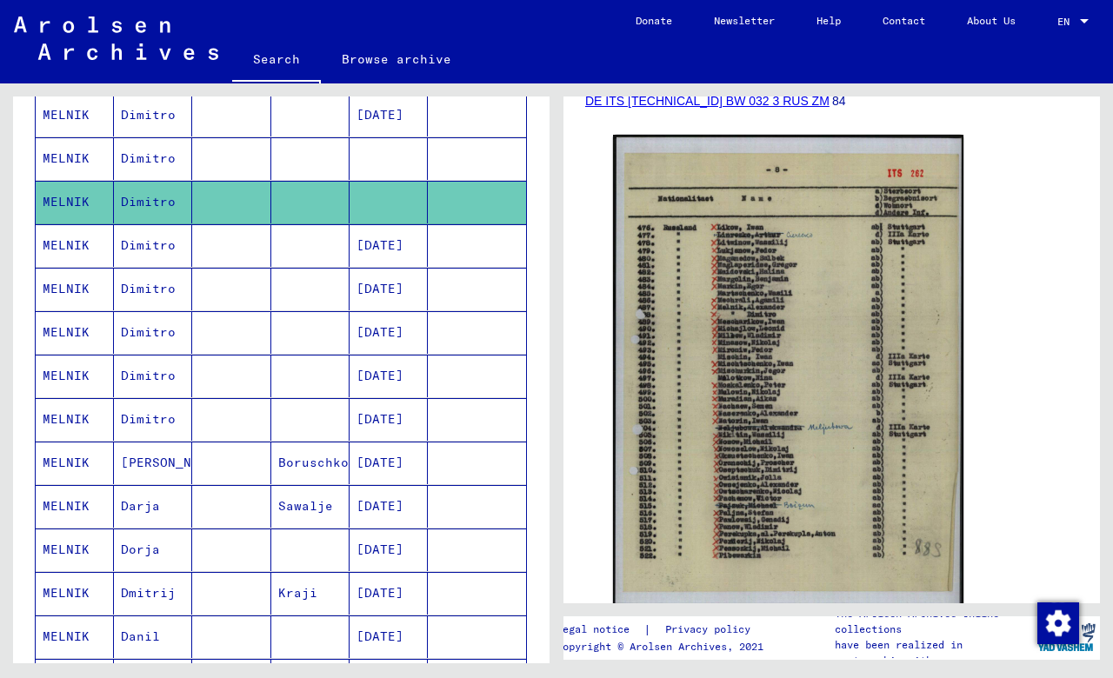
click at [154, 245] on mat-cell "Dimitro" at bounding box center [153, 245] width 78 height 43
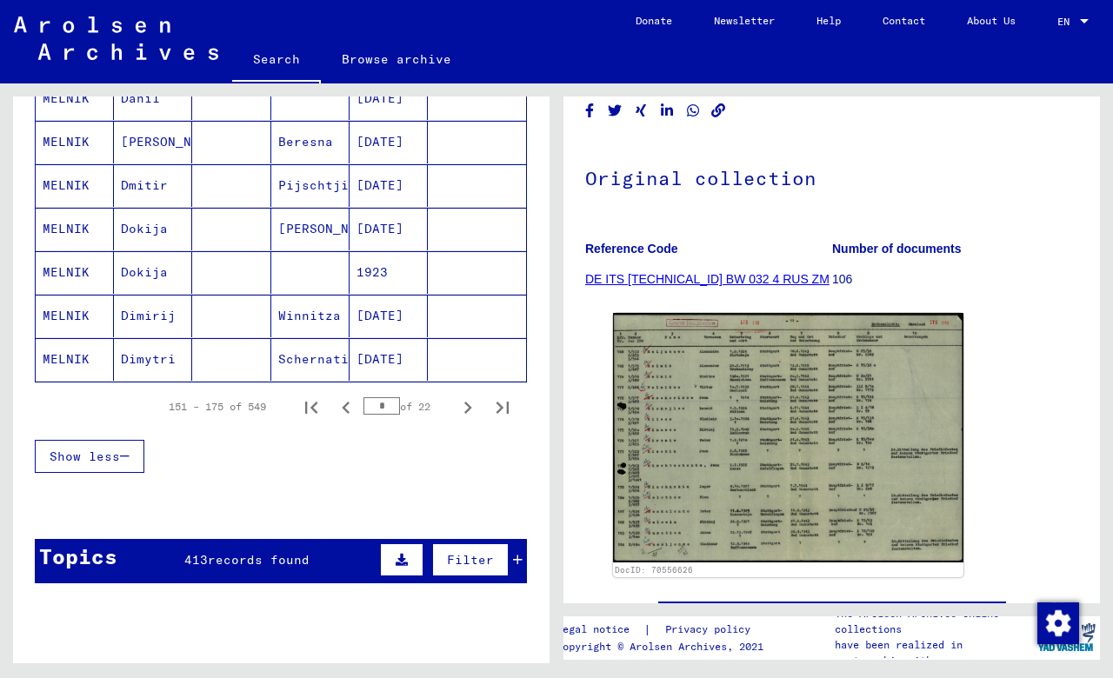
scroll to position [1069, 0]
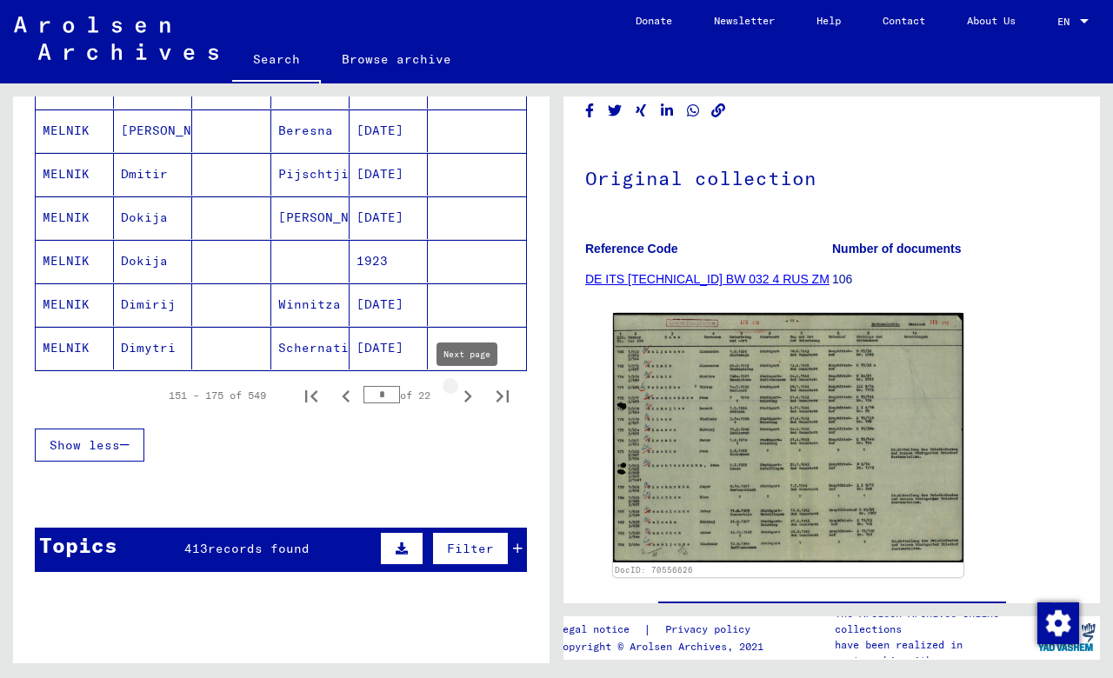
click at [465, 400] on icon "Next page" at bounding box center [468, 396] width 24 height 24
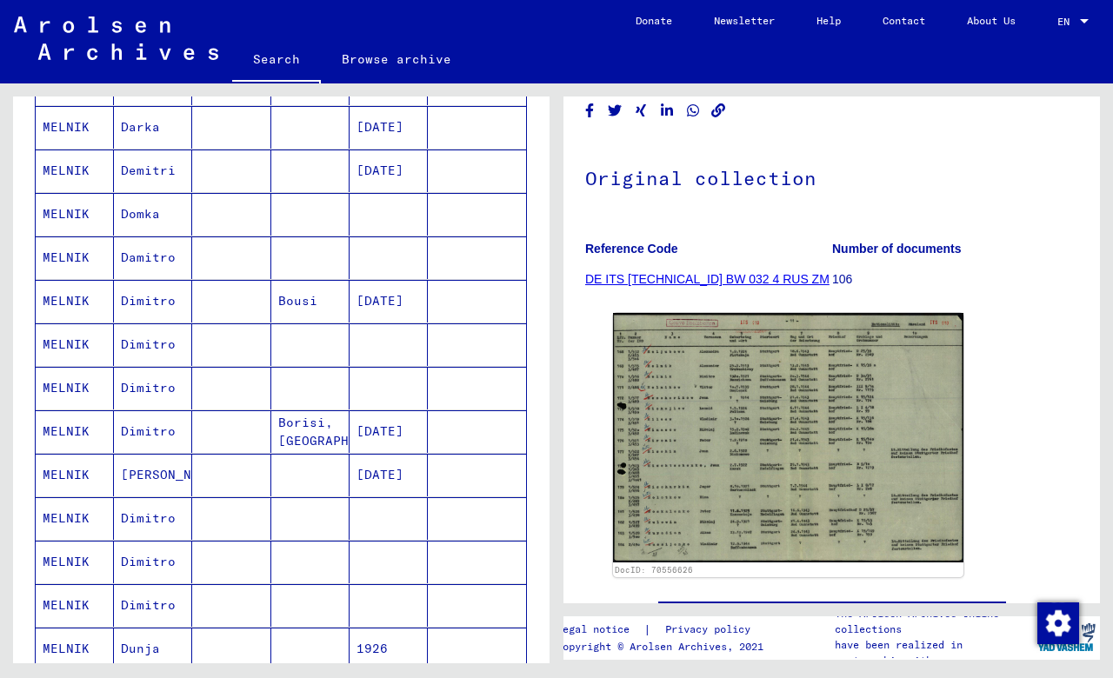
scroll to position [609, 0]
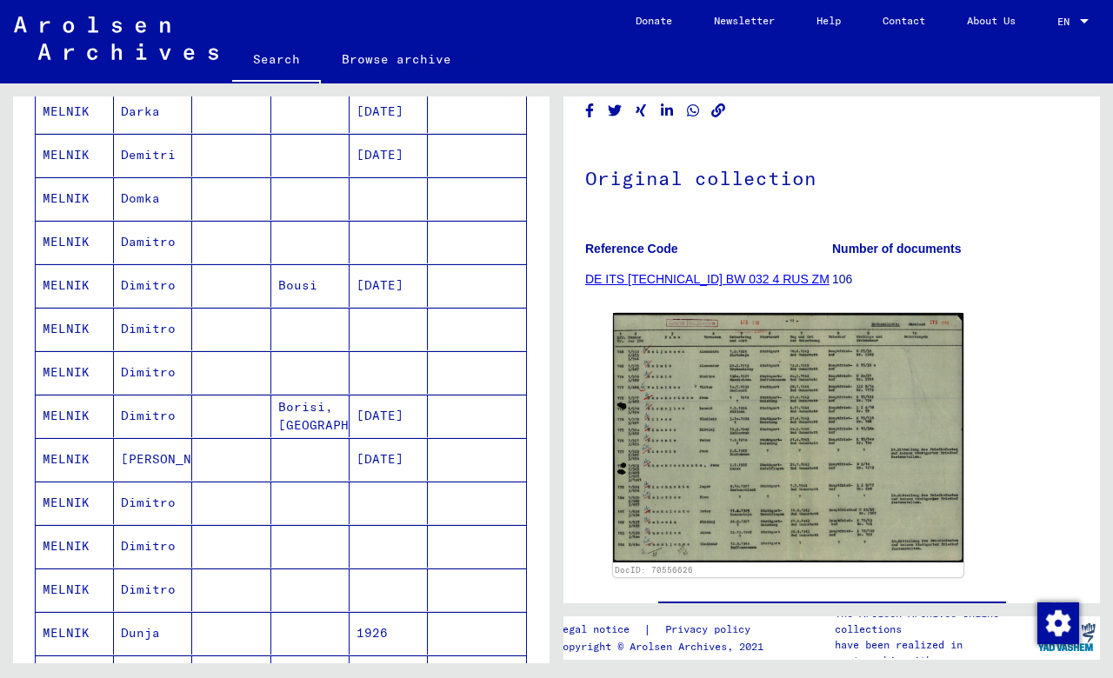
click at [142, 241] on mat-cell "Damitro" at bounding box center [153, 242] width 78 height 43
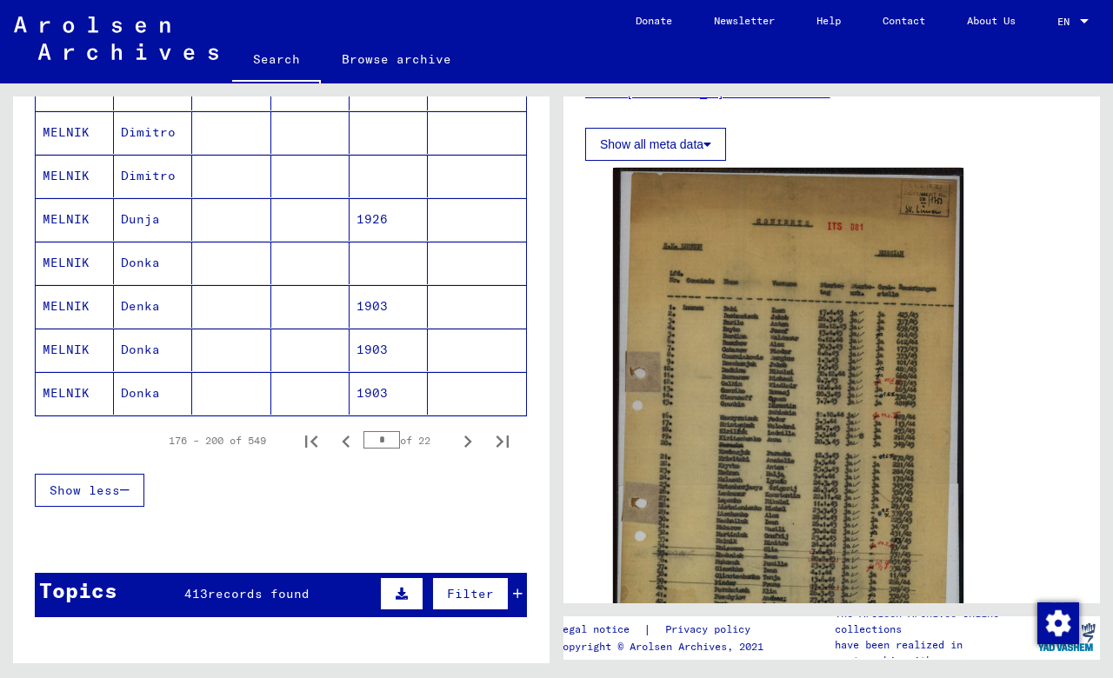
scroll to position [1030, 0]
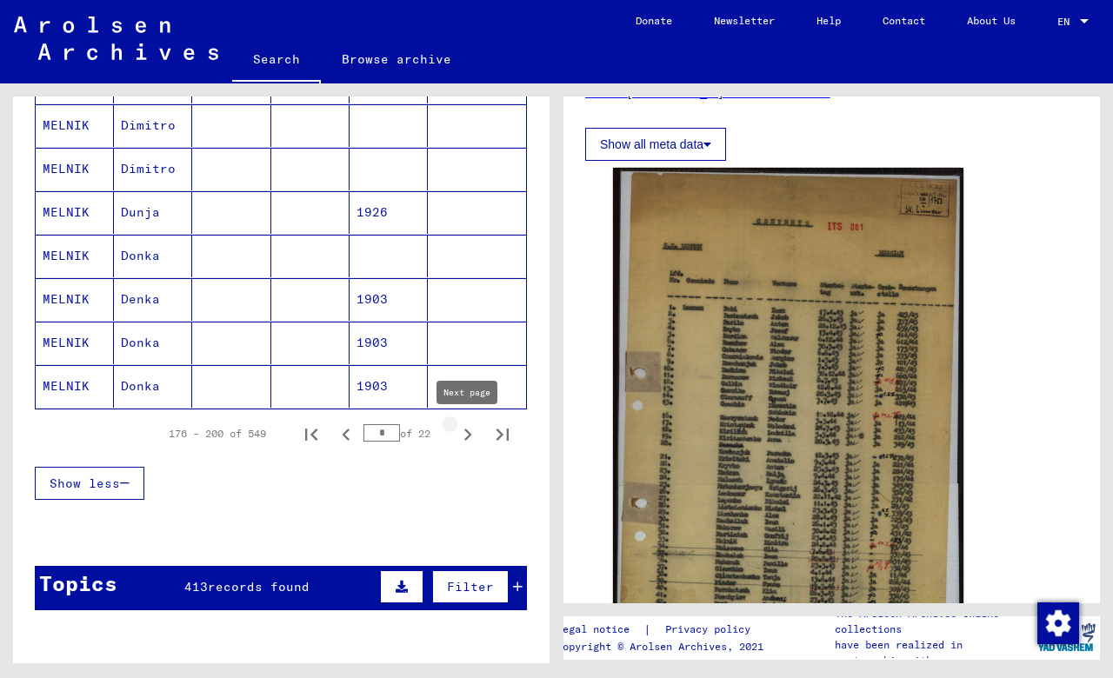
click at [465, 431] on icon "Next page" at bounding box center [468, 435] width 8 height 12
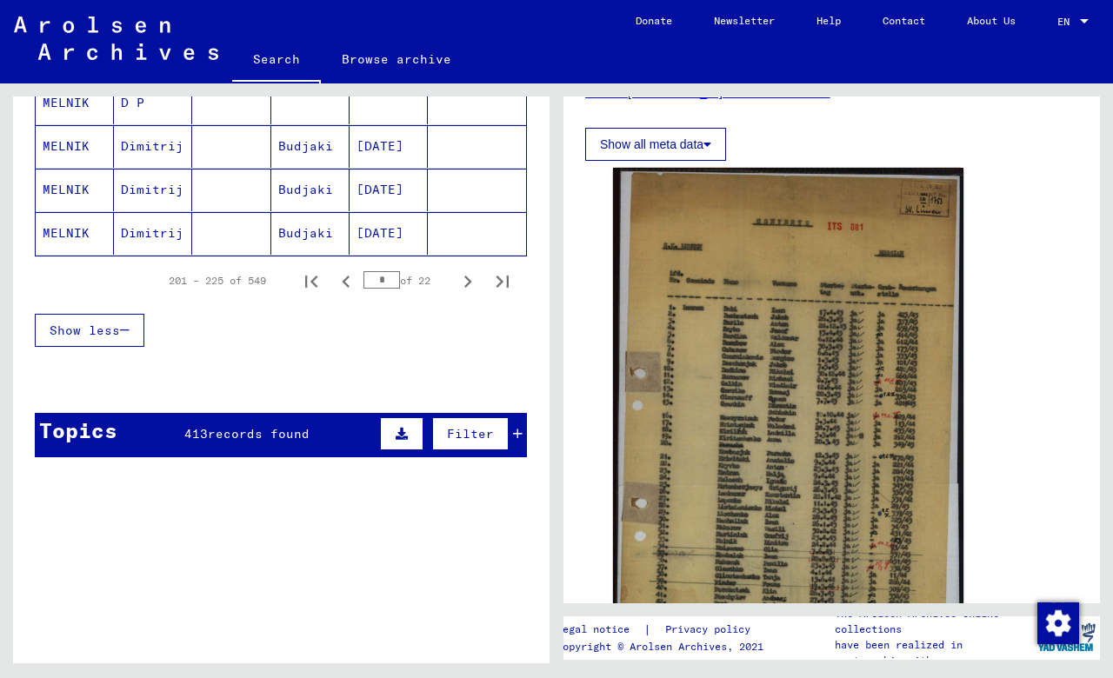
scroll to position [1195, 0]
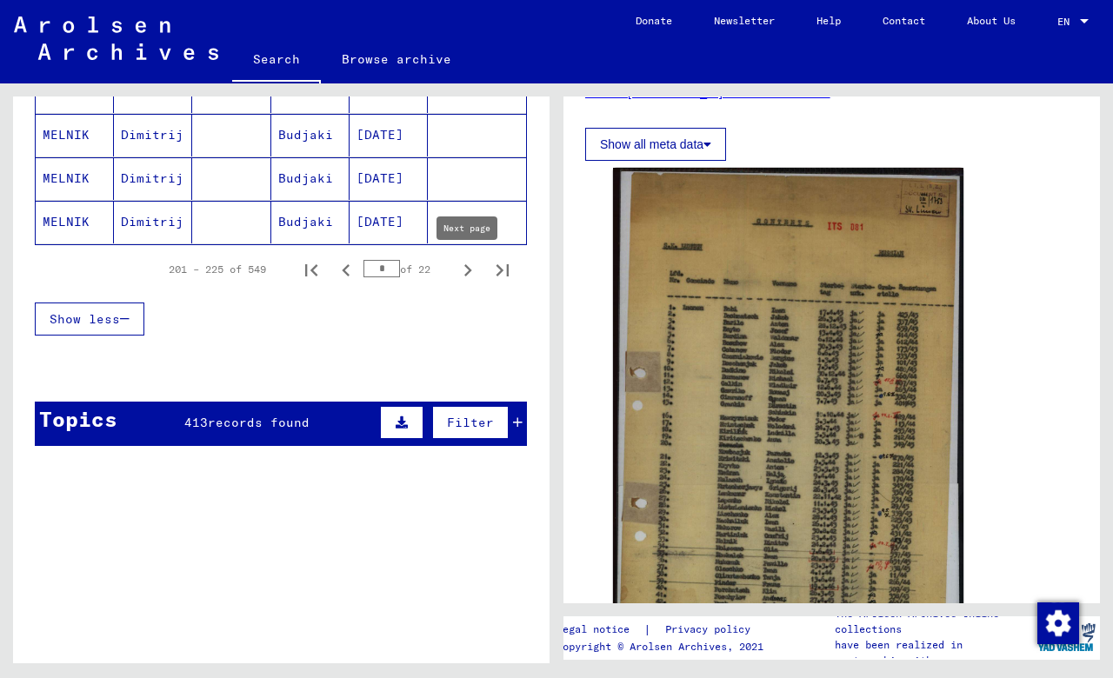
click at [467, 273] on icon "Next page" at bounding box center [468, 270] width 8 height 12
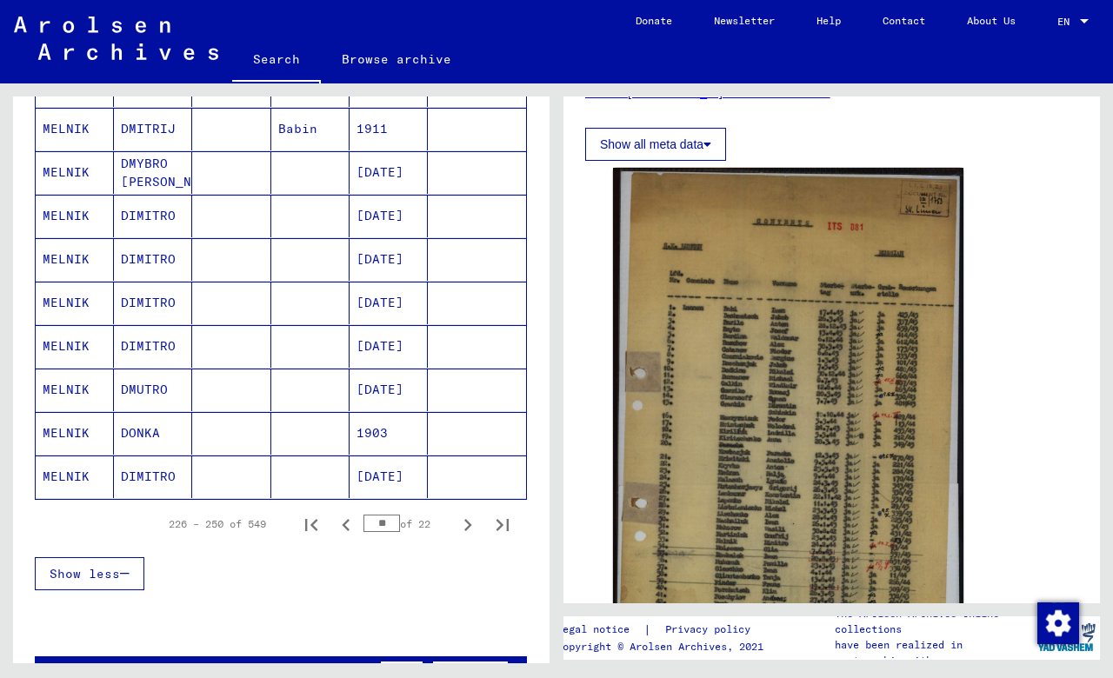
scroll to position [974, 0]
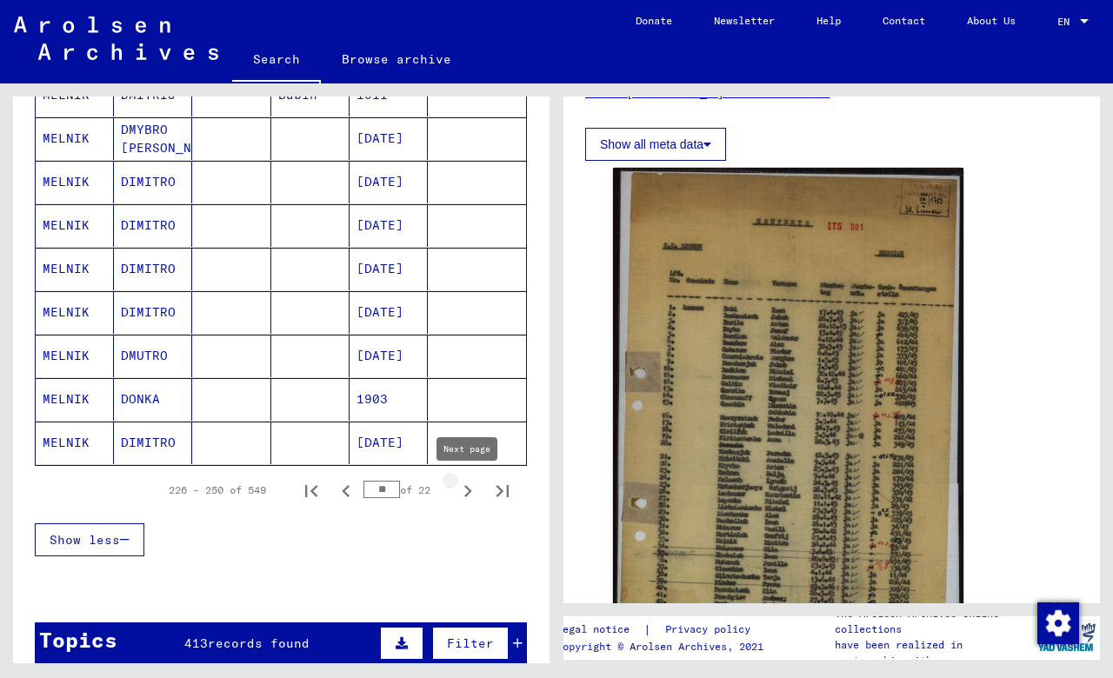
click at [476, 496] on icon "Next page" at bounding box center [468, 491] width 24 height 24
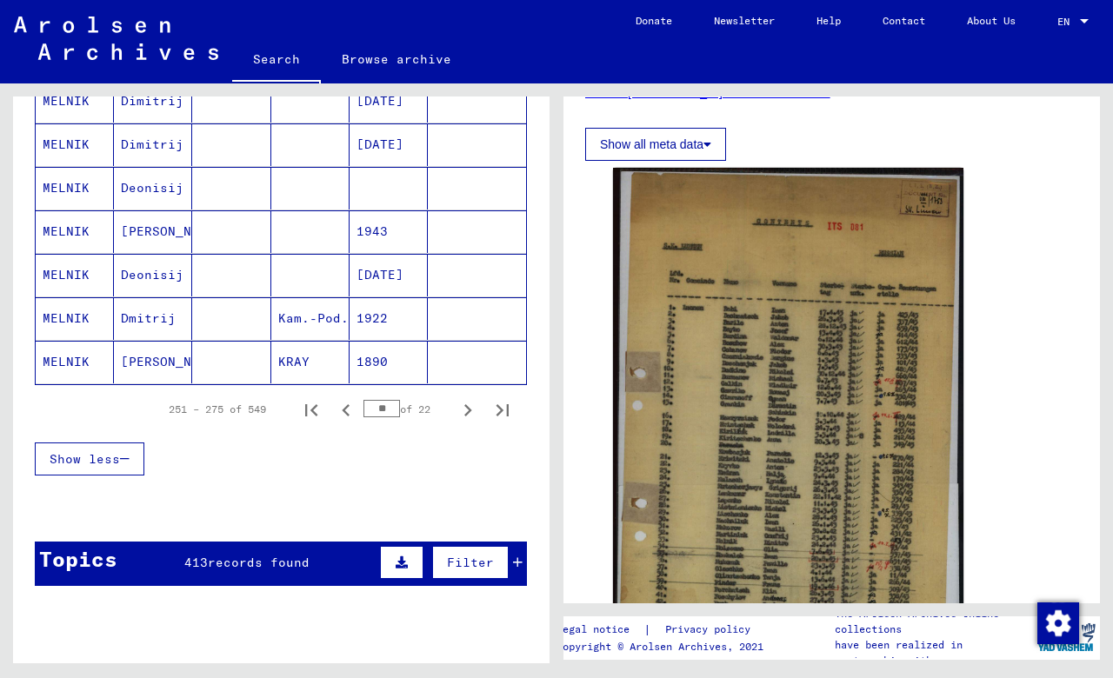
scroll to position [932, 0]
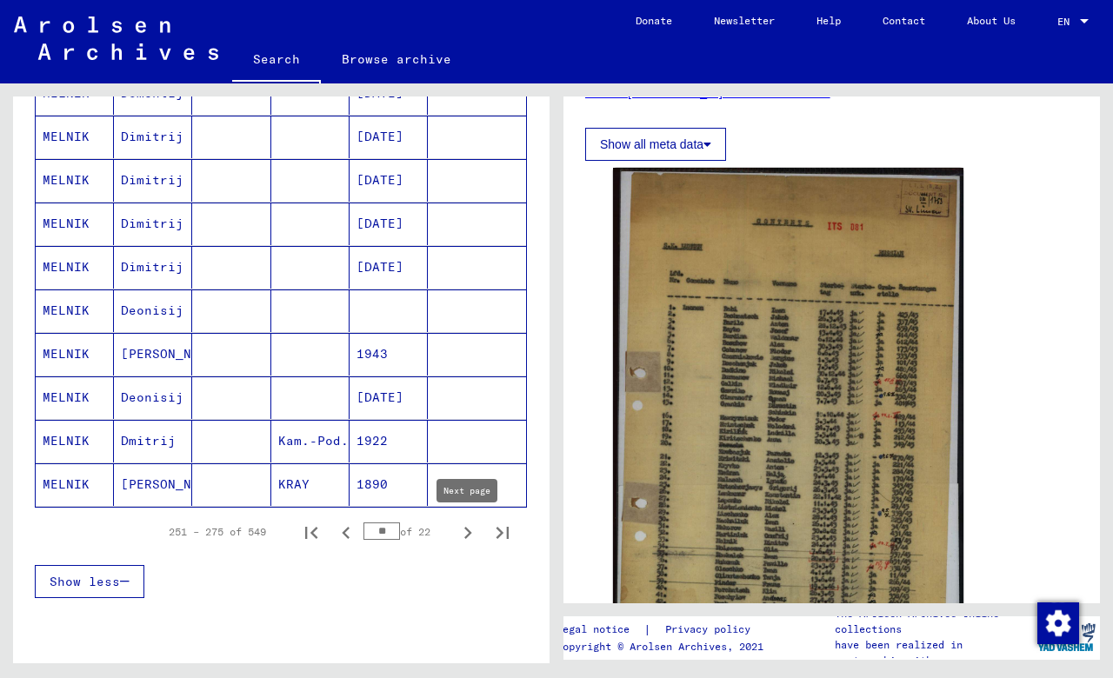
click at [469, 530] on icon "Next page" at bounding box center [468, 533] width 8 height 12
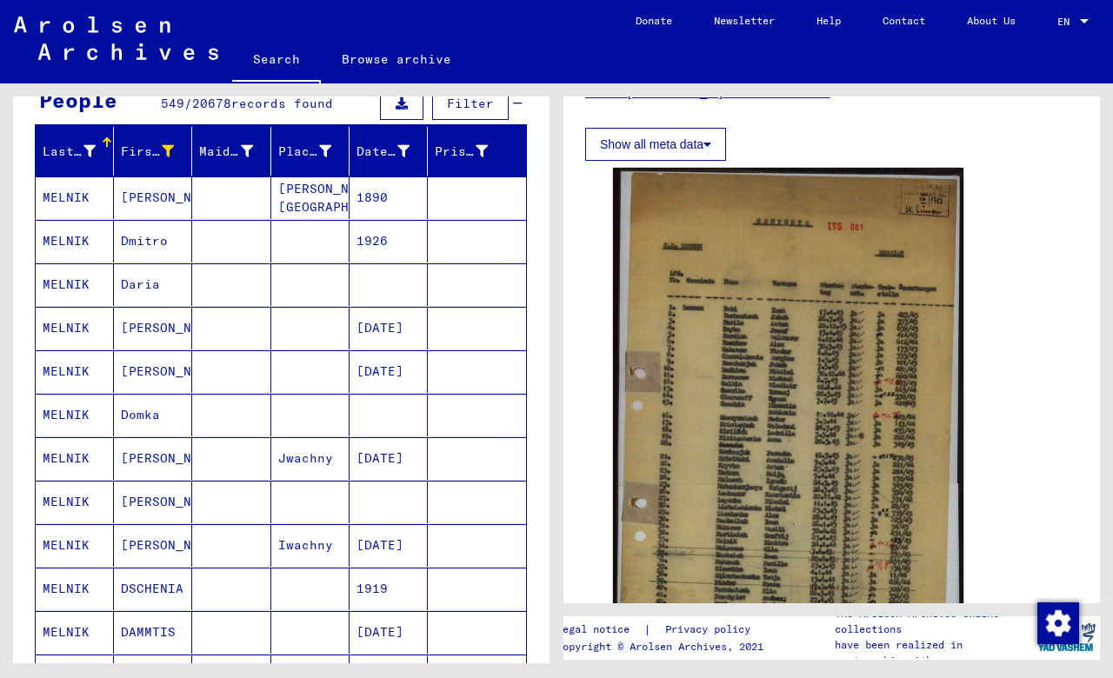
scroll to position [167, 0]
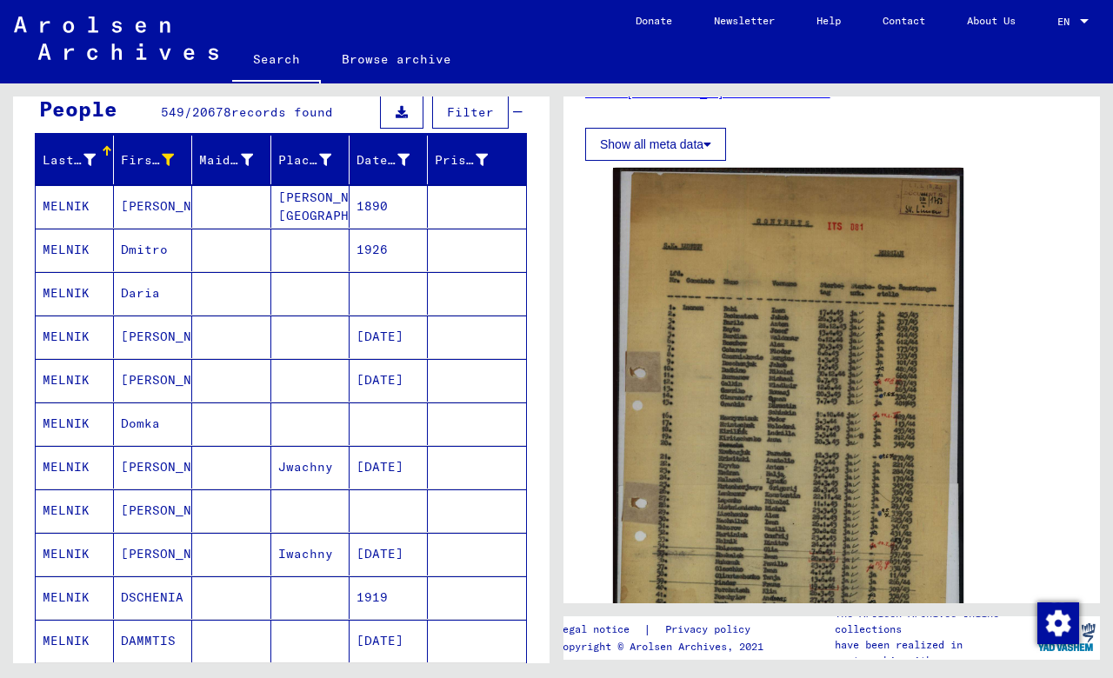
click at [143, 250] on mat-cell "Dmitro" at bounding box center [153, 250] width 78 height 43
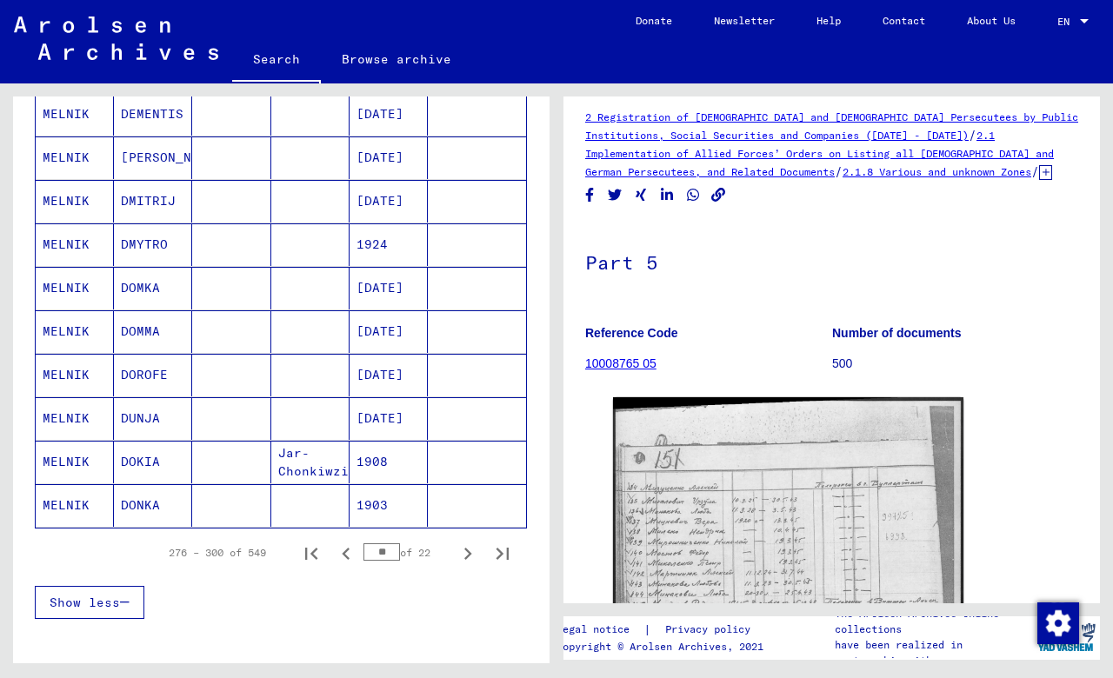
scroll to position [917, 0]
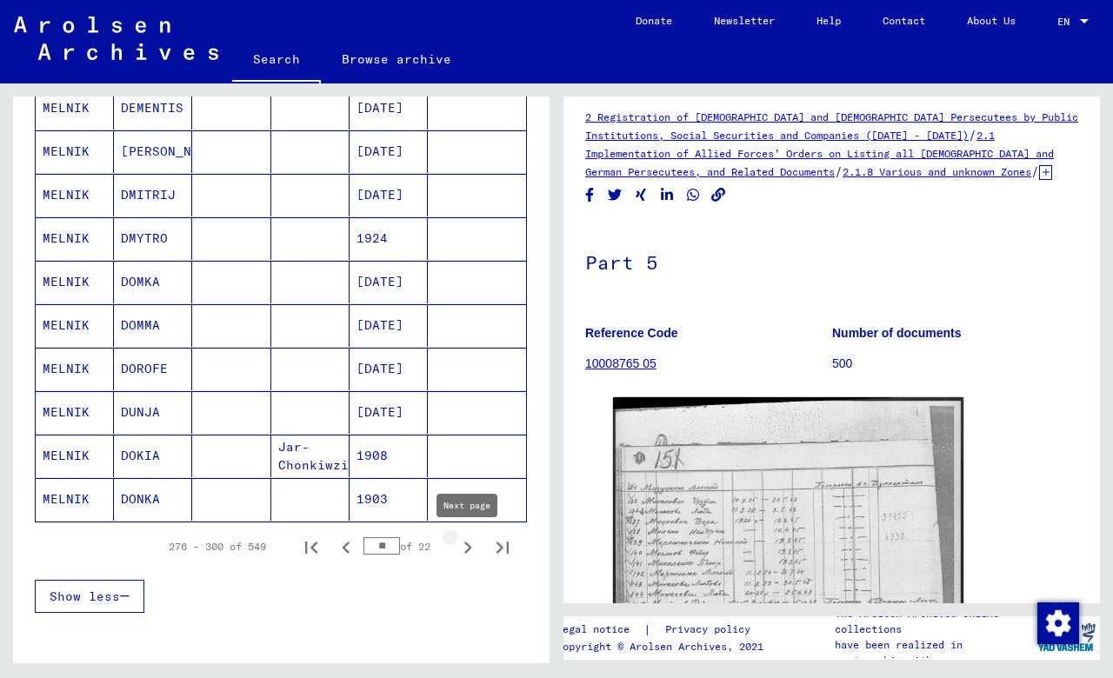
click at [464, 548] on icon "Next page" at bounding box center [468, 548] width 24 height 24
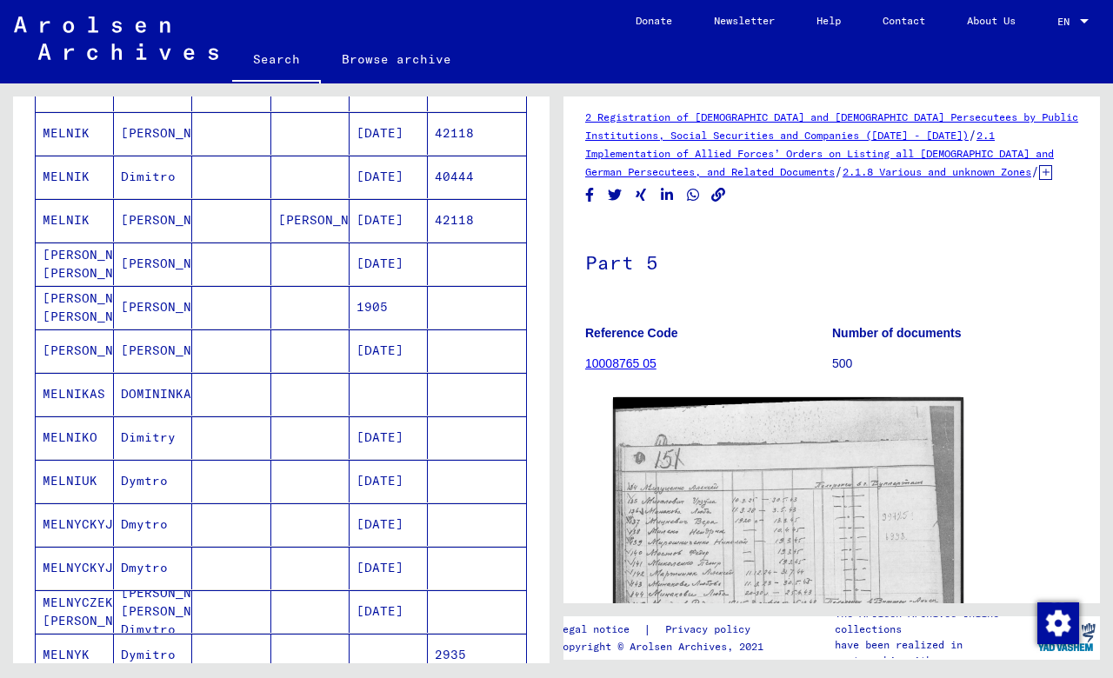
scroll to position [322, 0]
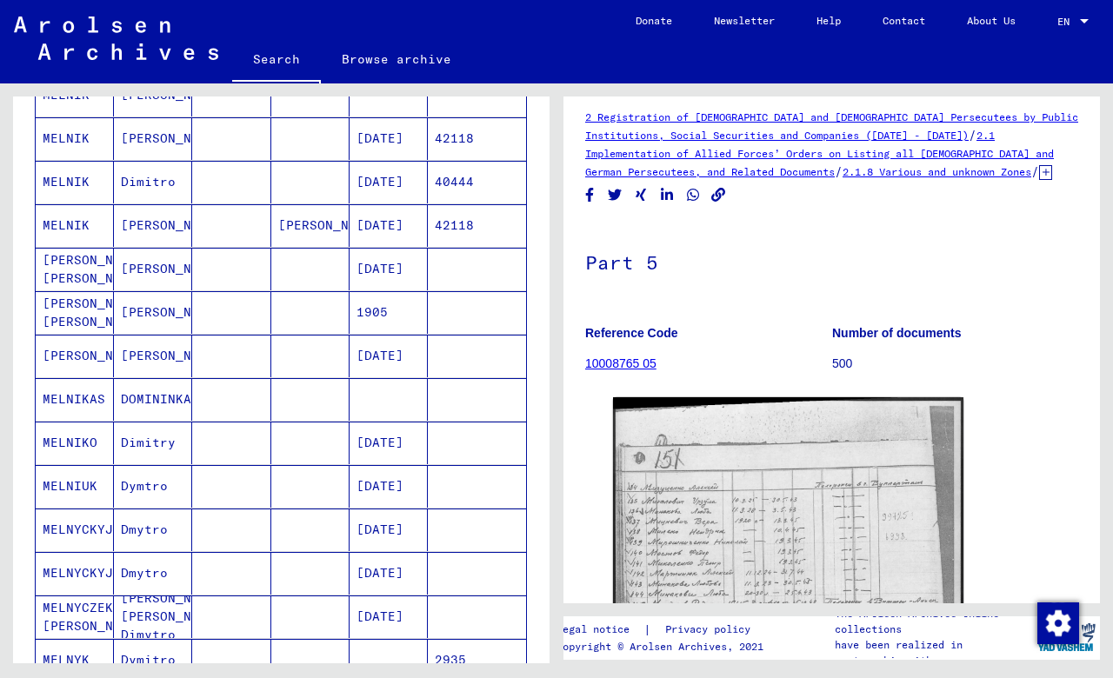
click at [169, 352] on mat-cell "[PERSON_NAME]" at bounding box center [153, 356] width 78 height 43
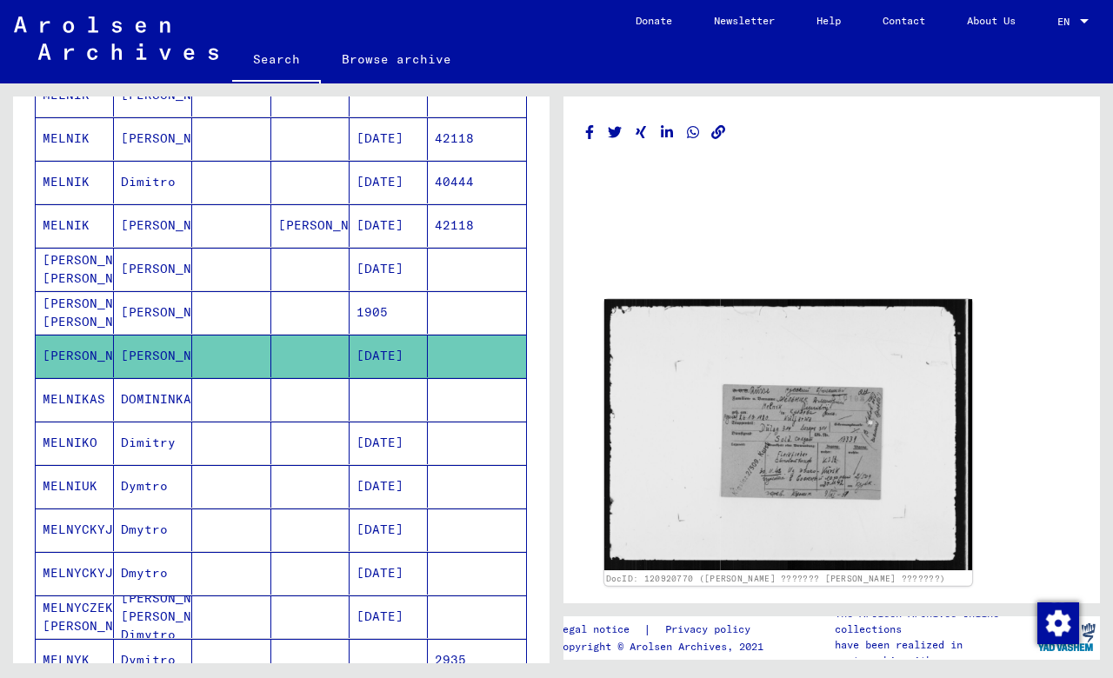
click at [794, 426] on img at bounding box center [788, 434] width 368 height 271
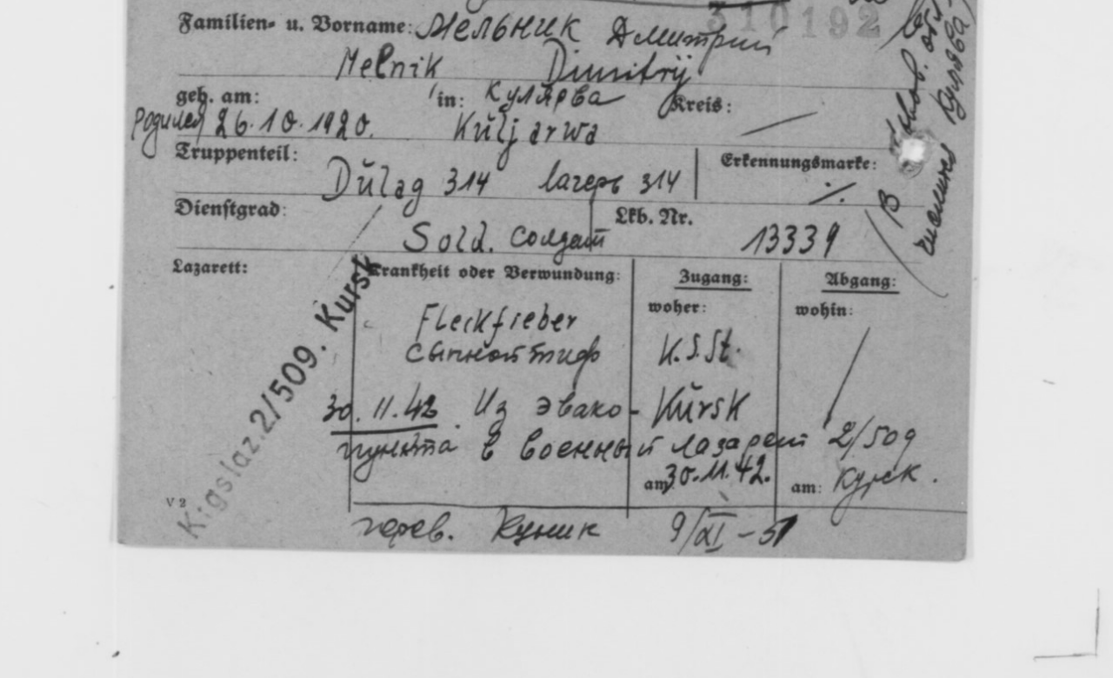
drag, startPoint x: 230, startPoint y: 57, endPoint x: 226, endPoint y: 72, distance: 15.2
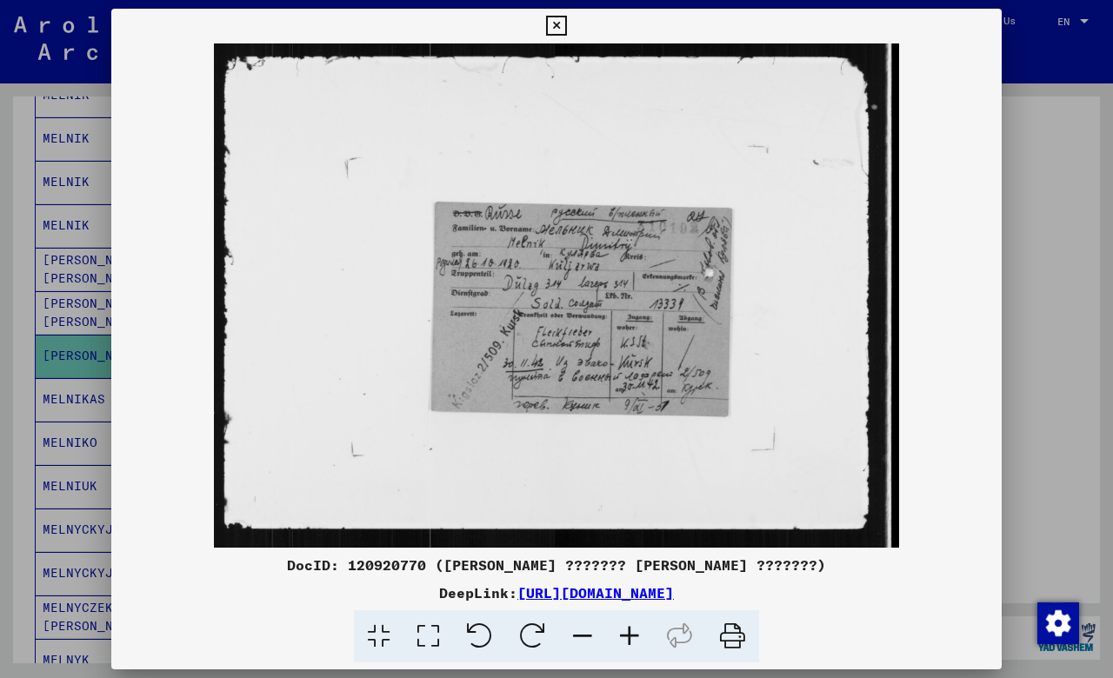
click at [566, 24] on icon at bounding box center [556, 26] width 20 height 21
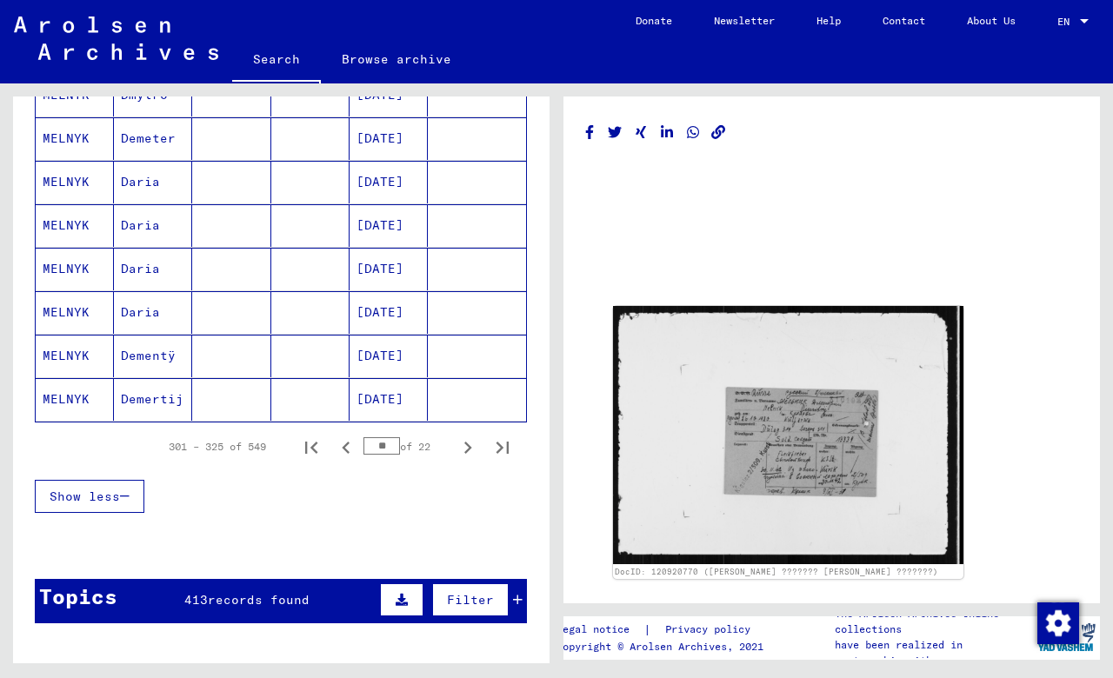
scroll to position [1047, 0]
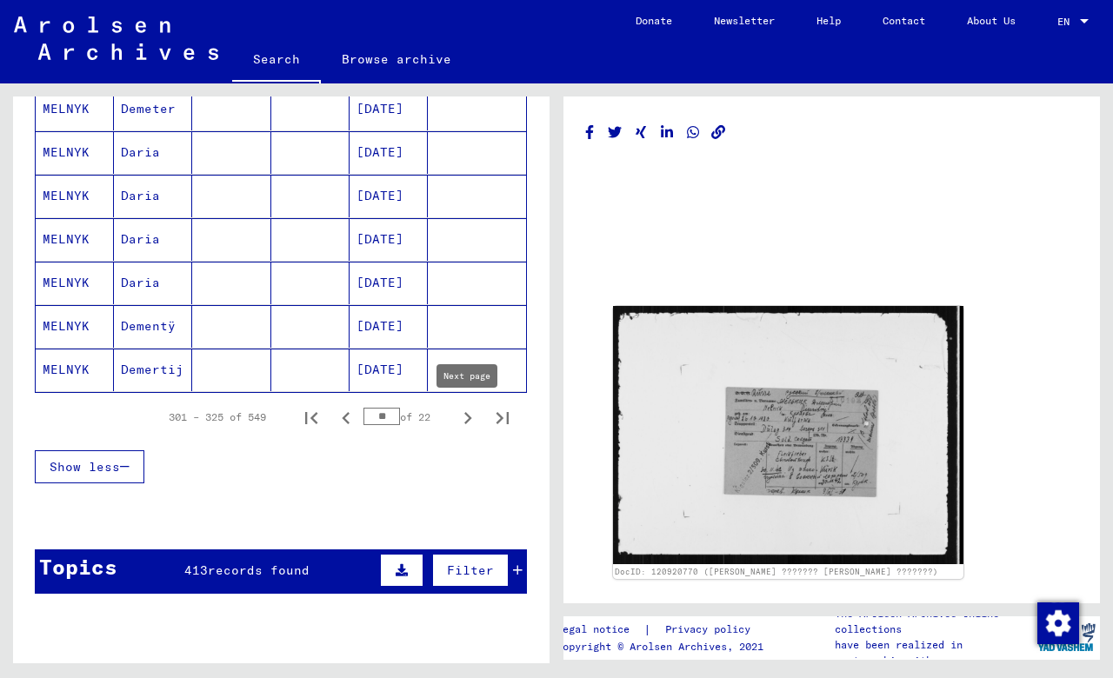
click at [466, 419] on icon "Next page" at bounding box center [468, 418] width 24 height 24
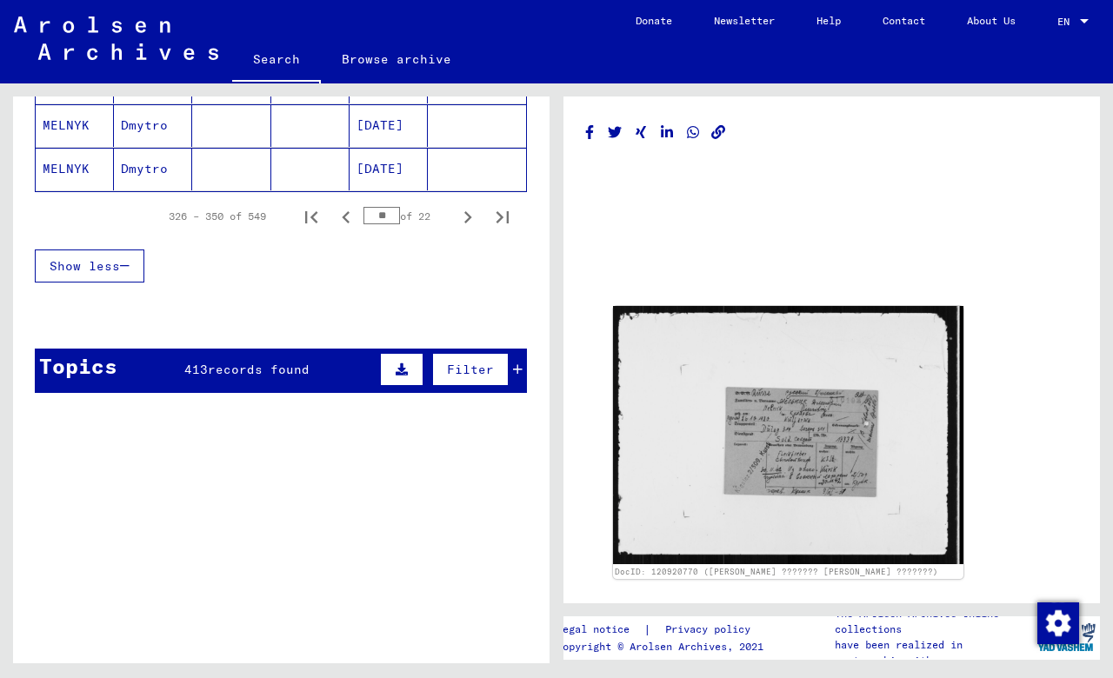
scroll to position [1246, 0]
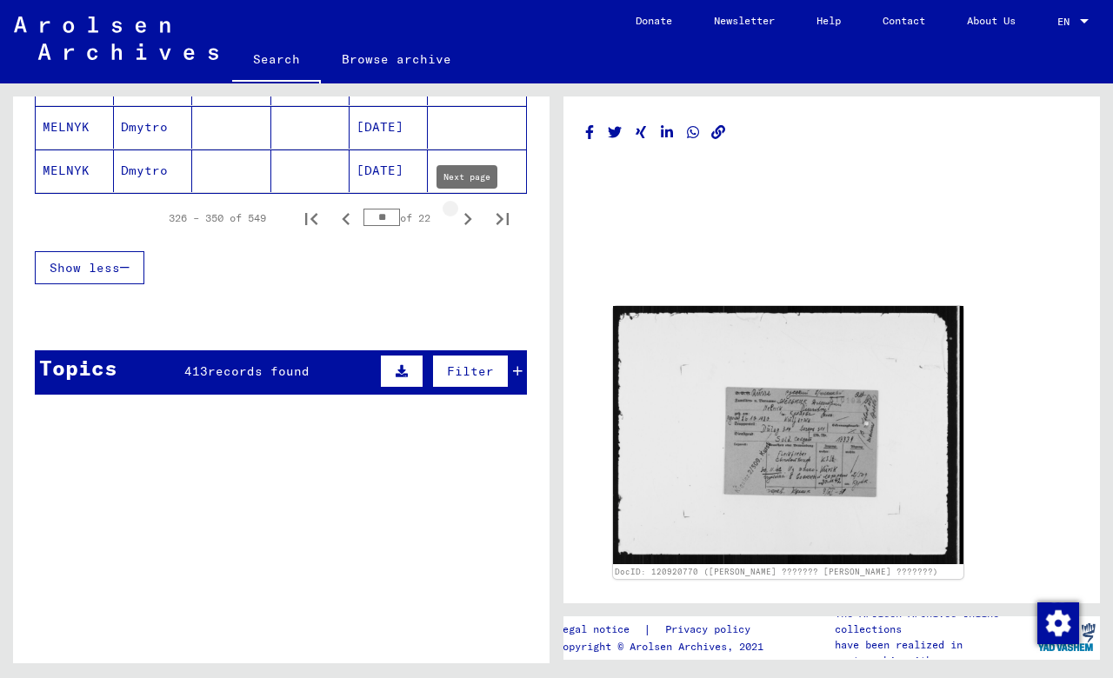
click at [469, 221] on icon "Next page" at bounding box center [468, 219] width 8 height 12
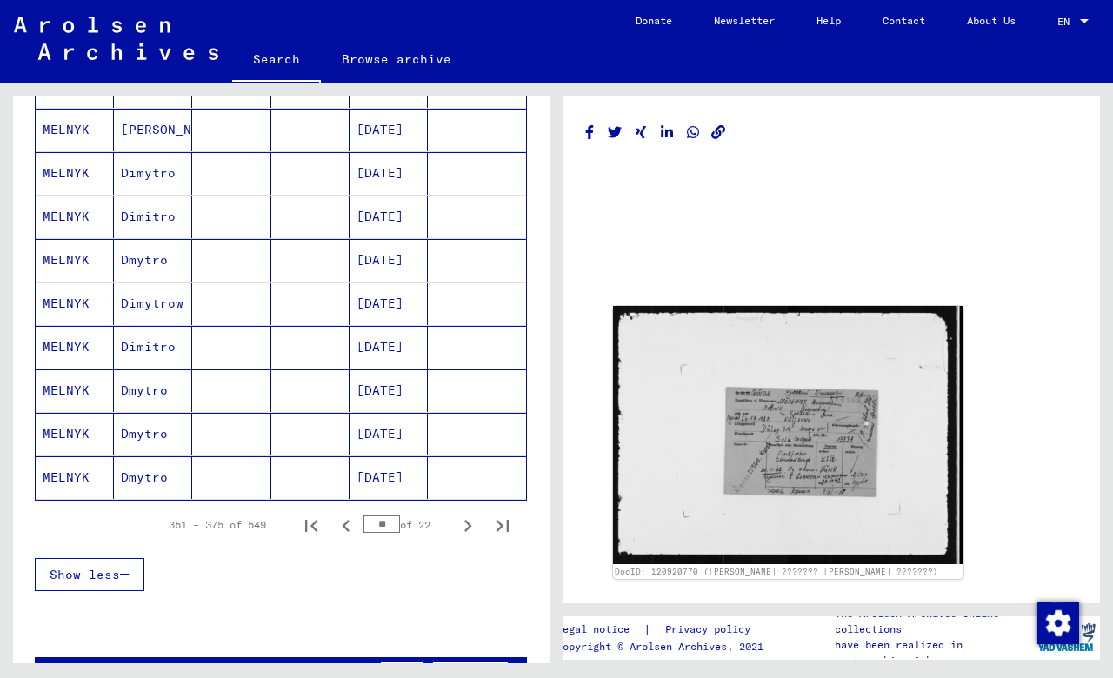
scroll to position [932, 0]
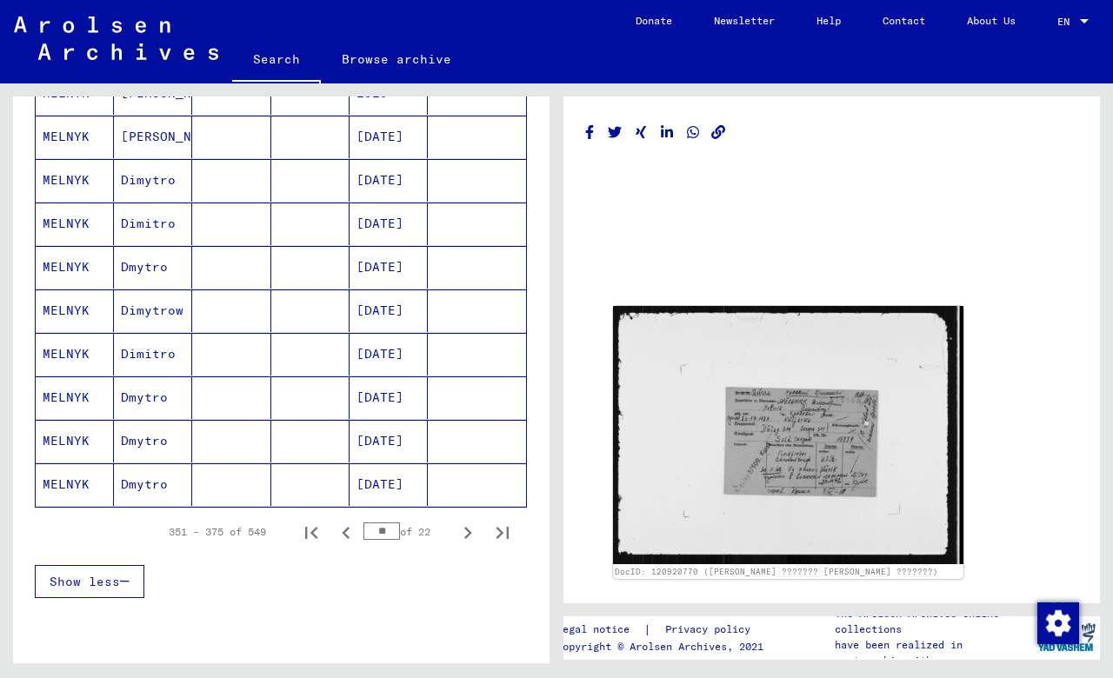
click at [383, 311] on mat-cell "[DATE]" at bounding box center [389, 311] width 78 height 43
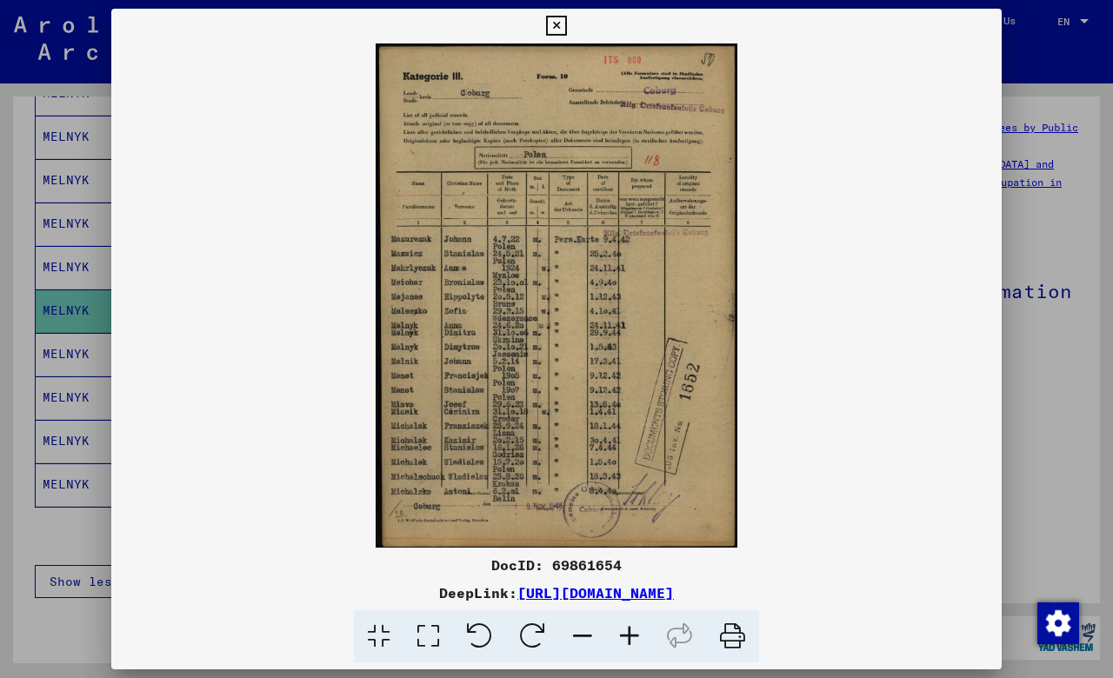
click at [566, 23] on icon at bounding box center [556, 26] width 20 height 21
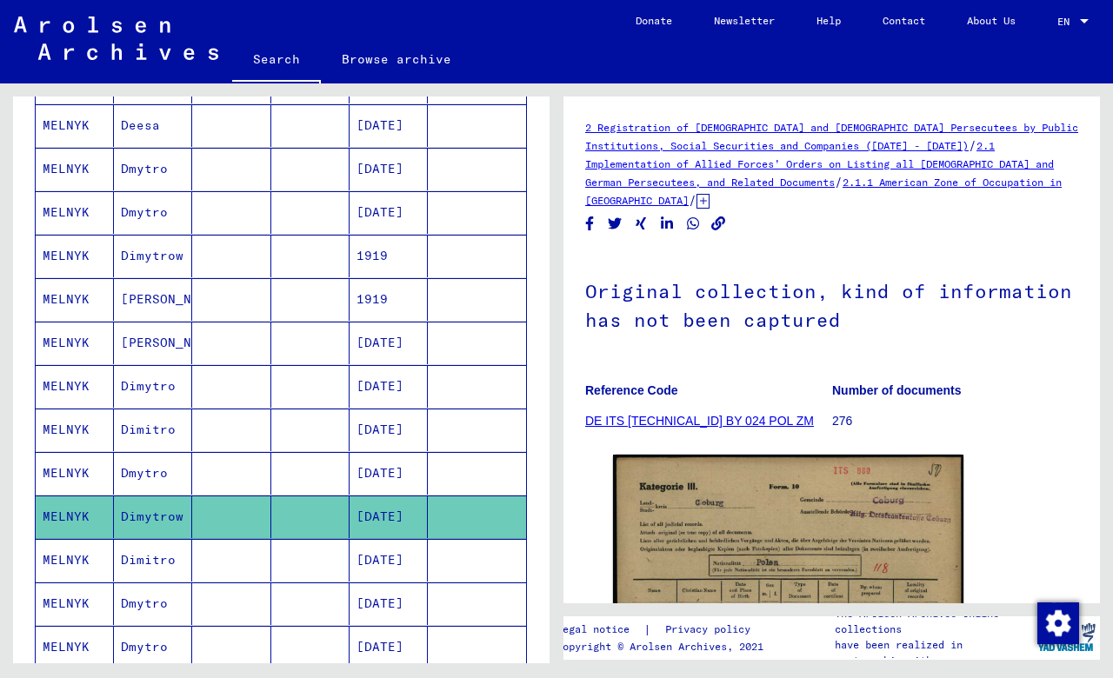
scroll to position [724, 0]
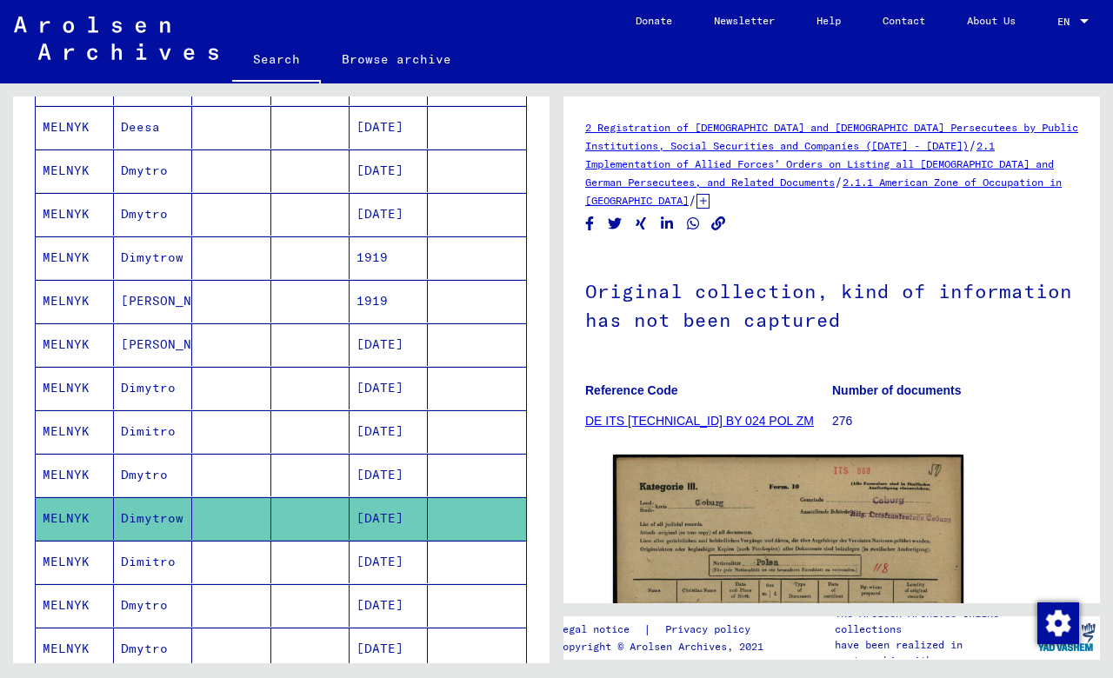
click at [378, 388] on mat-cell "[DATE]" at bounding box center [389, 388] width 78 height 43
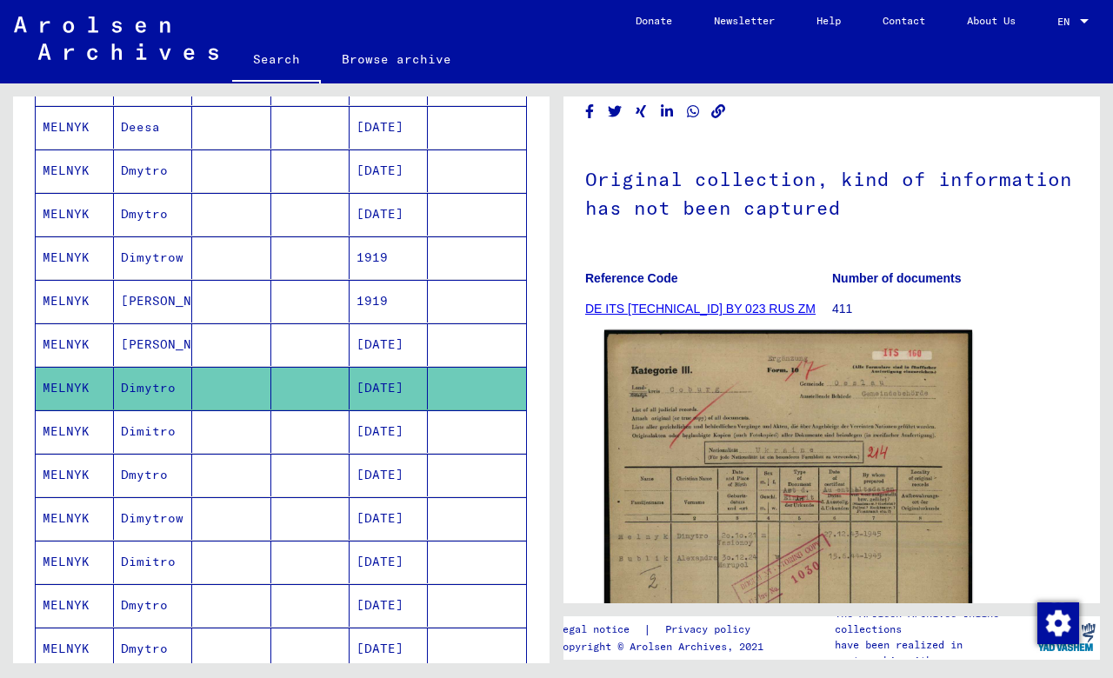
scroll to position [125, 0]
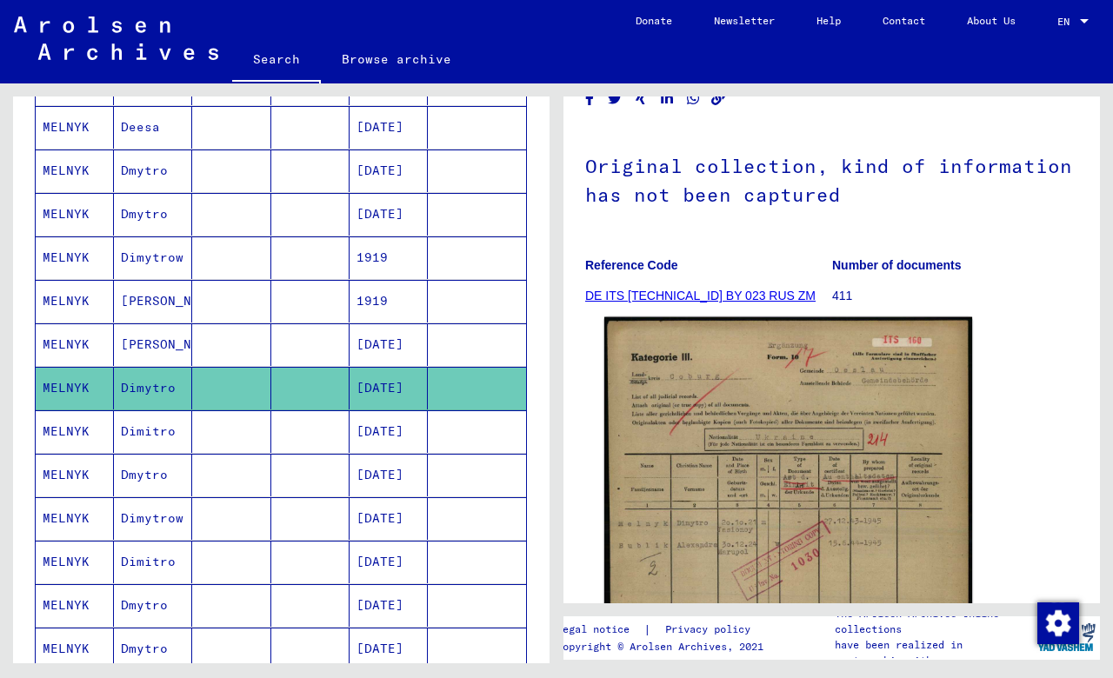
click at [801, 478] on img at bounding box center [788, 573] width 368 height 513
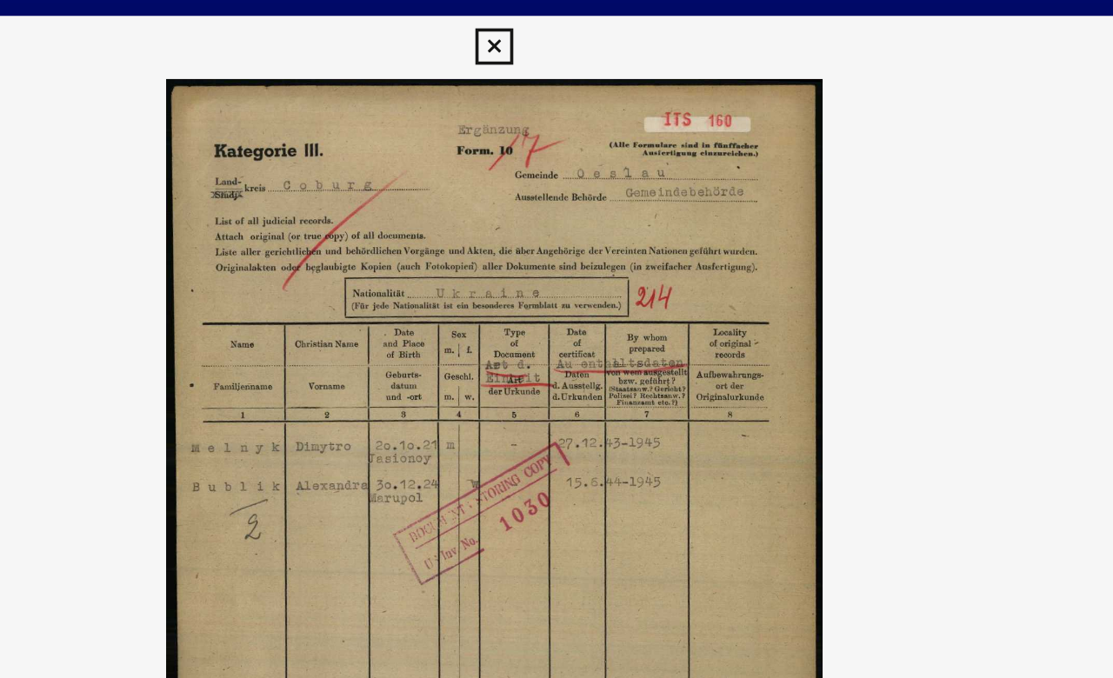
scroll to position [0, 0]
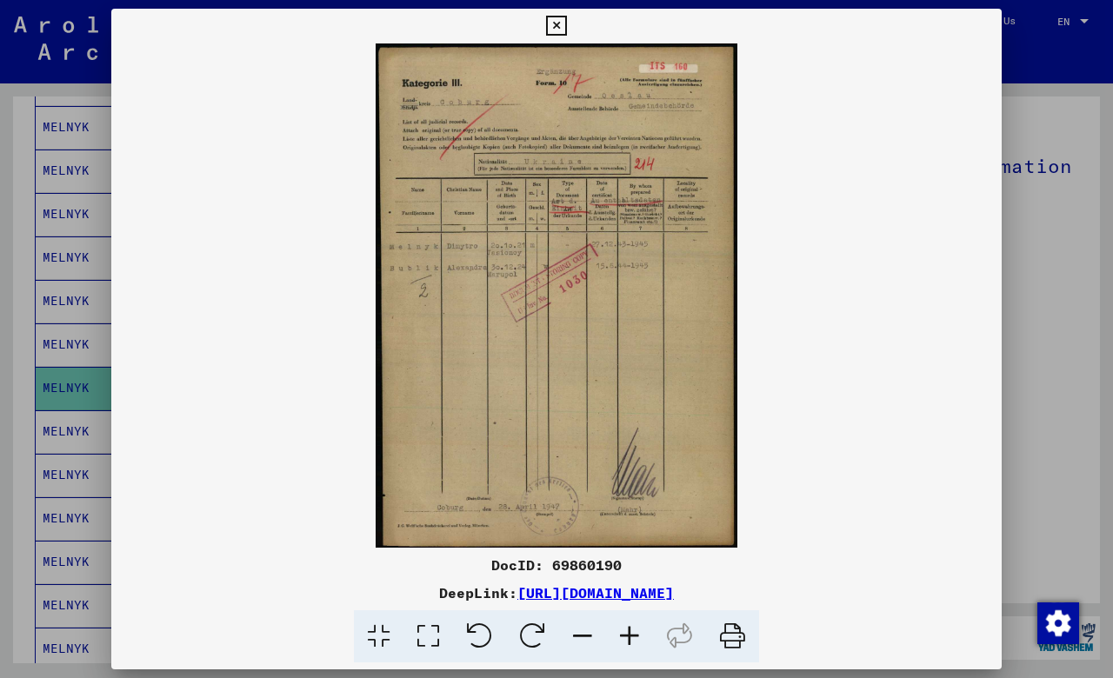
click at [566, 22] on icon at bounding box center [556, 26] width 20 height 21
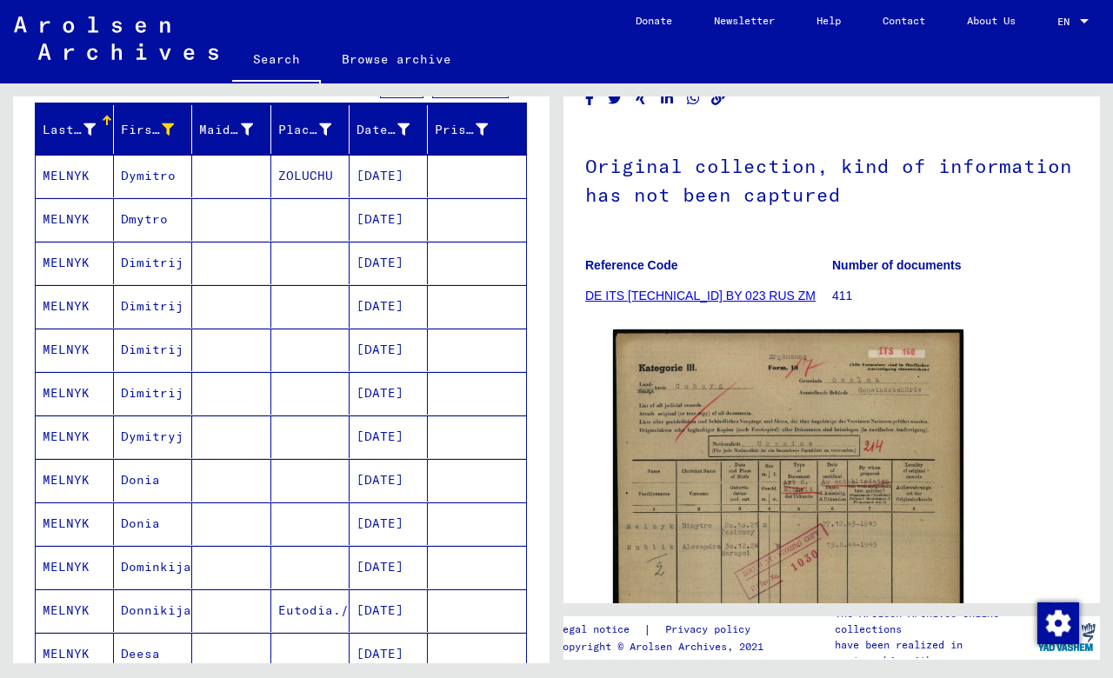
scroll to position [194, 0]
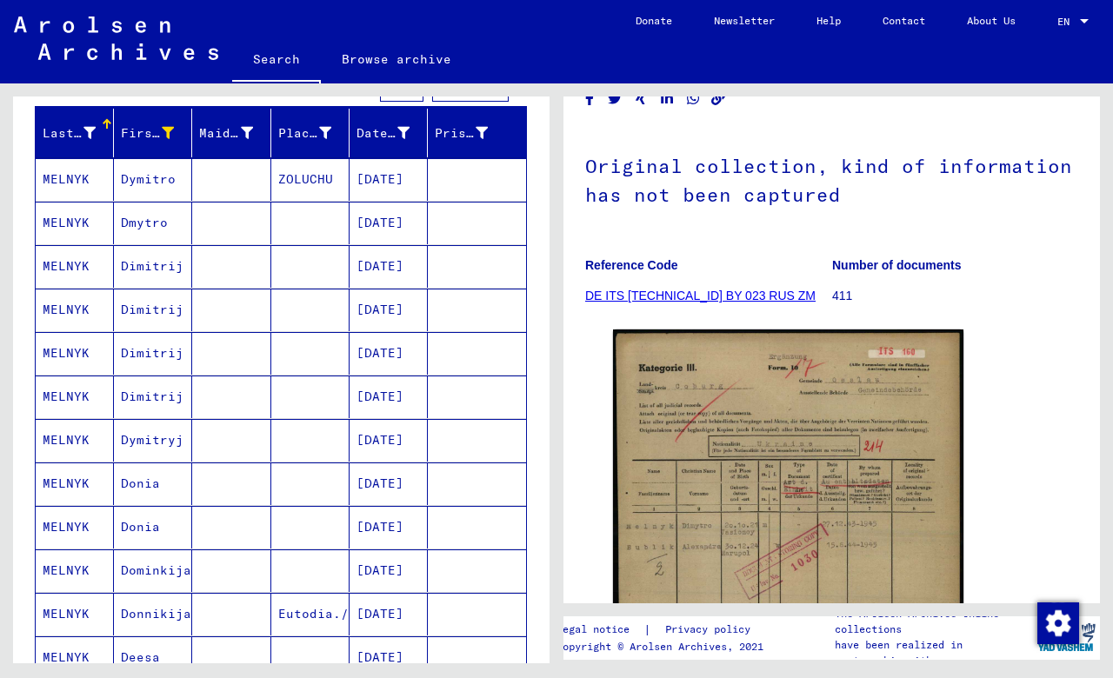
click at [375, 225] on mat-cell "[DATE]" at bounding box center [389, 223] width 78 height 43
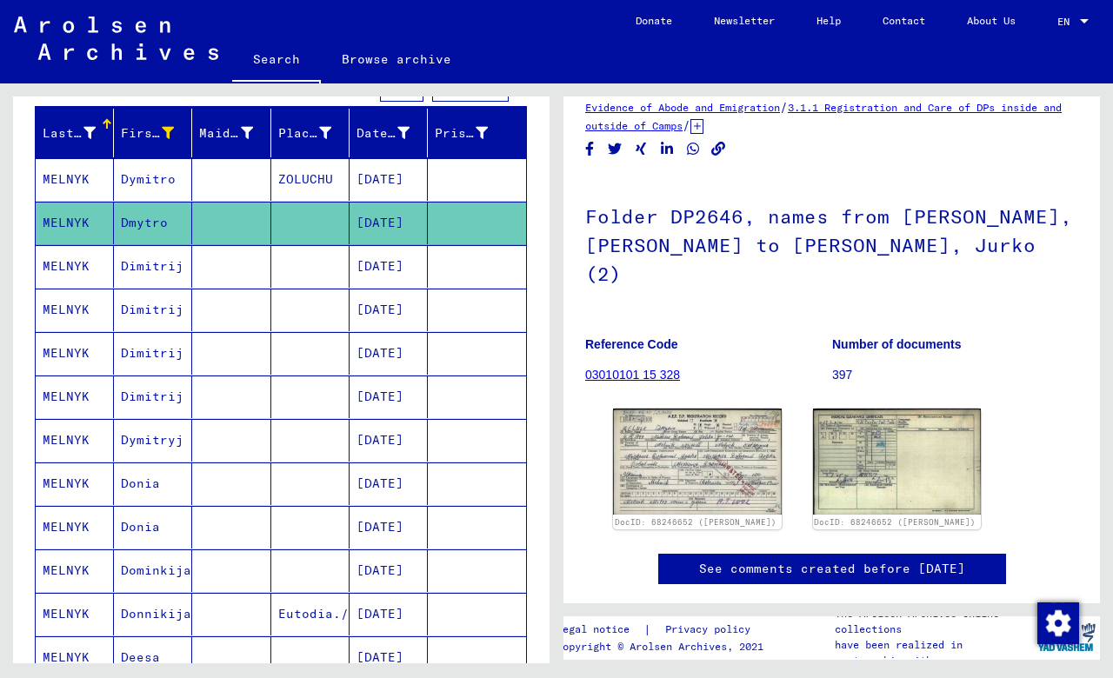
scroll to position [67, 0]
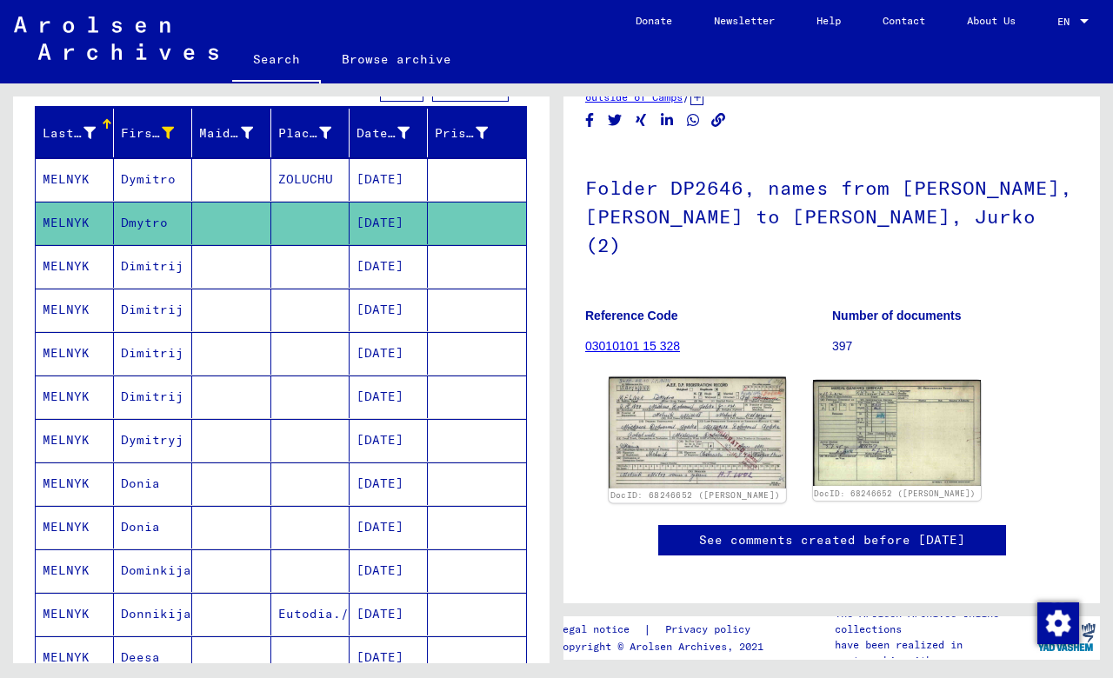
click at [707, 381] on img at bounding box center [697, 432] width 176 height 111
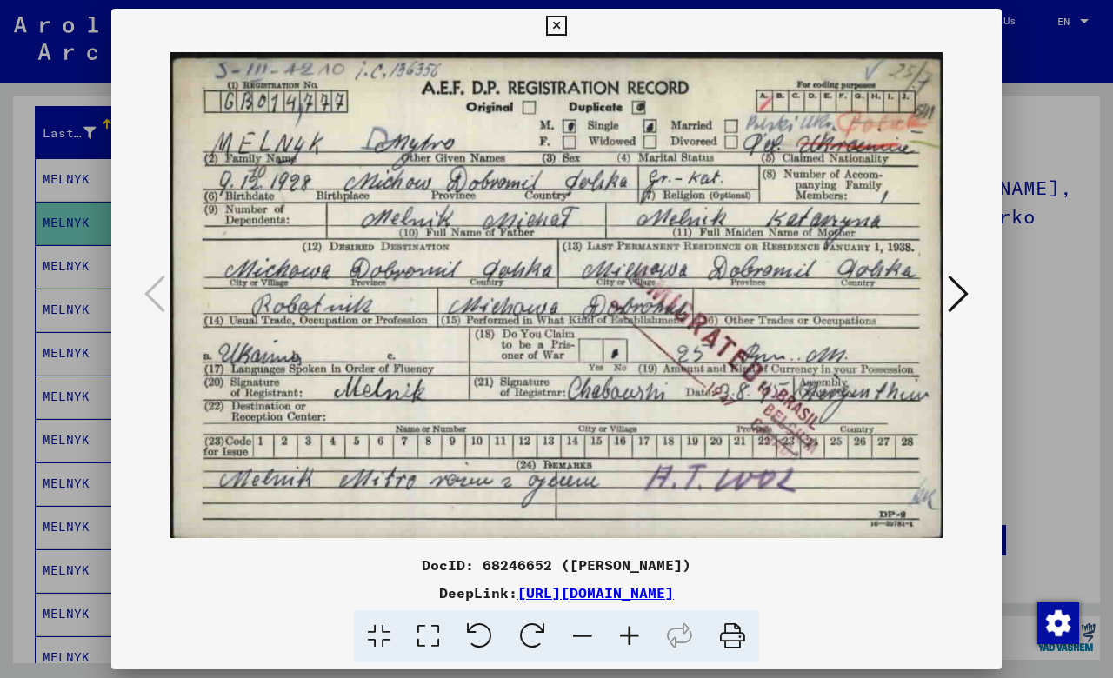
click at [967, 294] on icon at bounding box center [958, 294] width 21 height 42
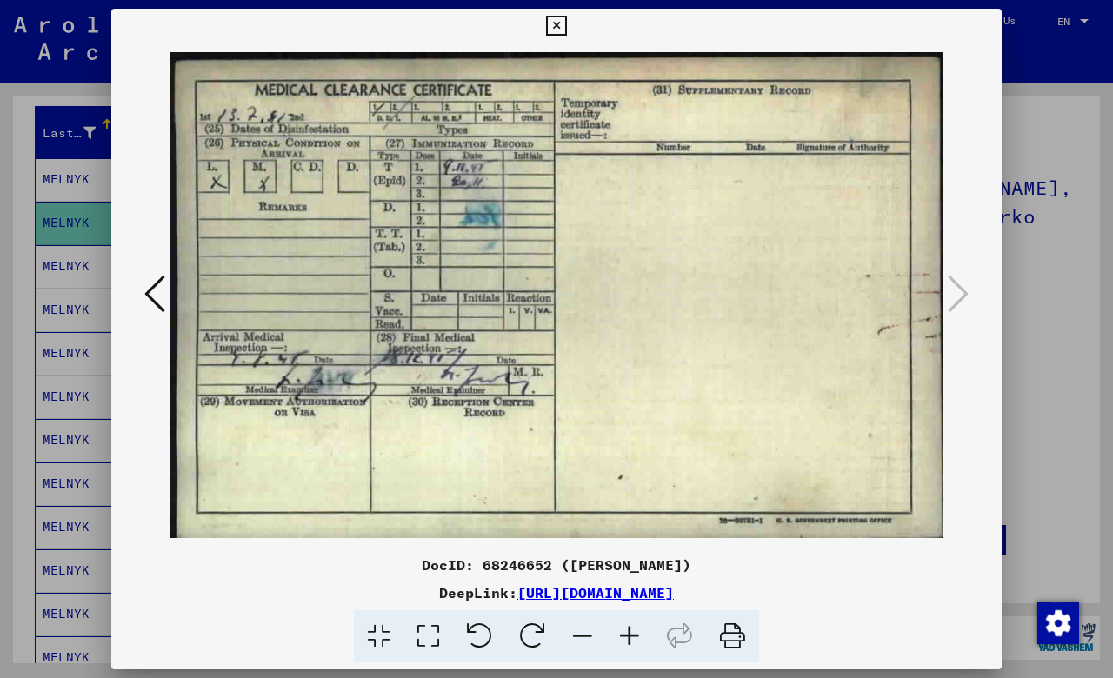
click at [153, 290] on icon at bounding box center [154, 294] width 21 height 42
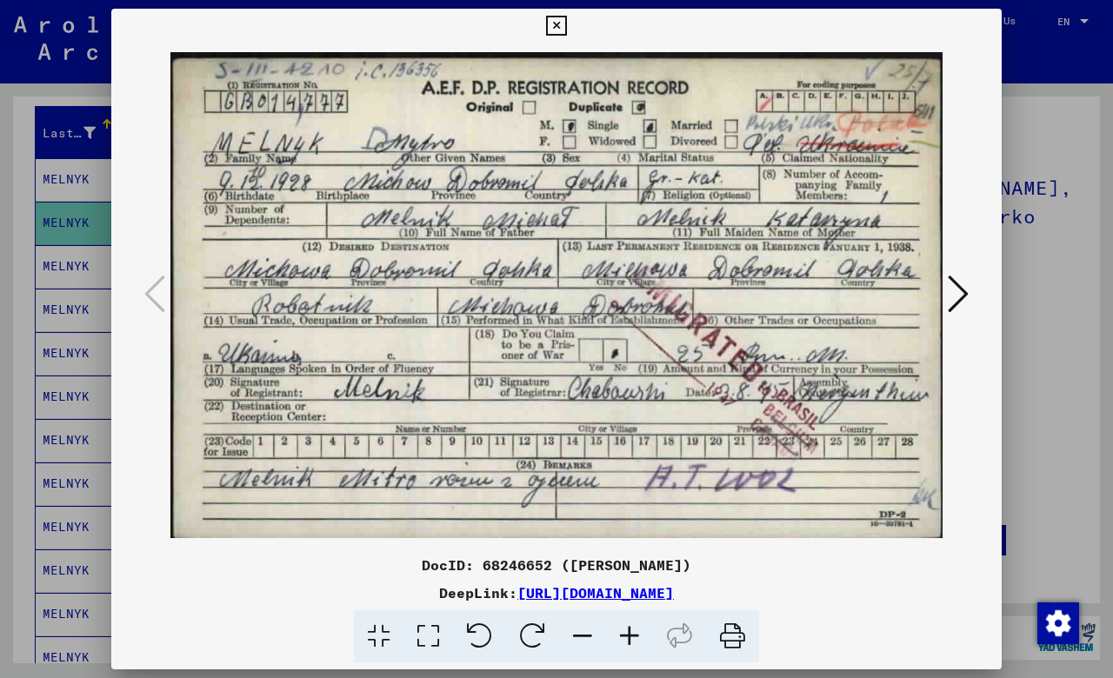
click at [589, 194] on img at bounding box center [556, 295] width 772 height 504
click at [566, 24] on icon at bounding box center [556, 26] width 20 height 21
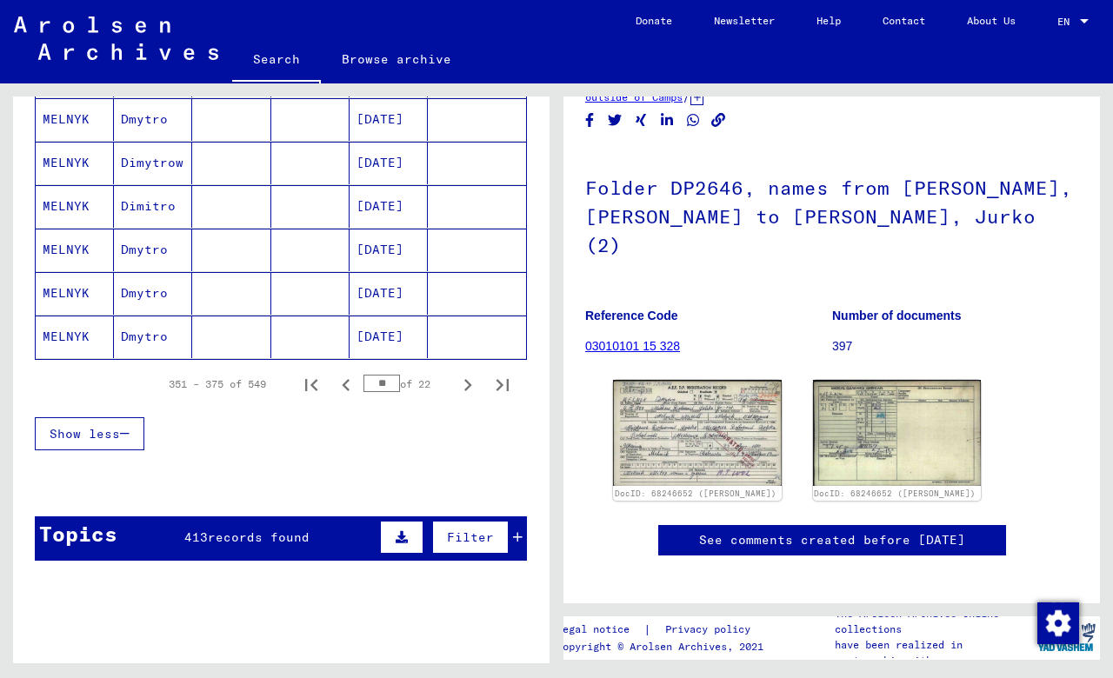
scroll to position [1089, 0]
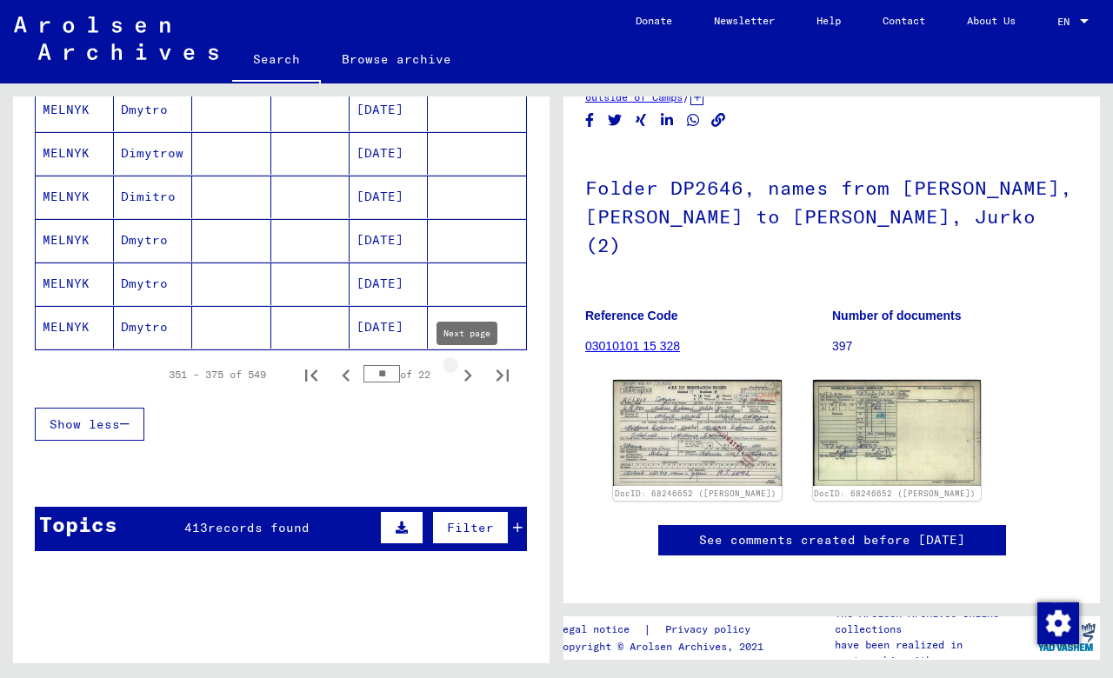
click at [464, 376] on icon "Next page" at bounding box center [468, 375] width 24 height 24
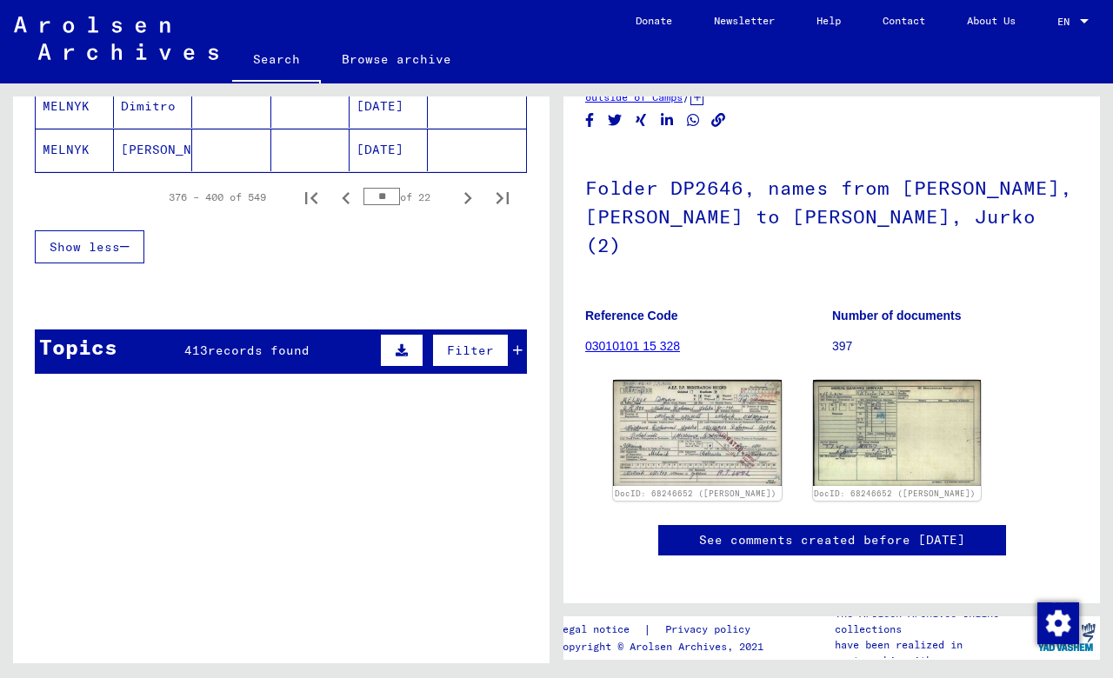
scroll to position [1258, 0]
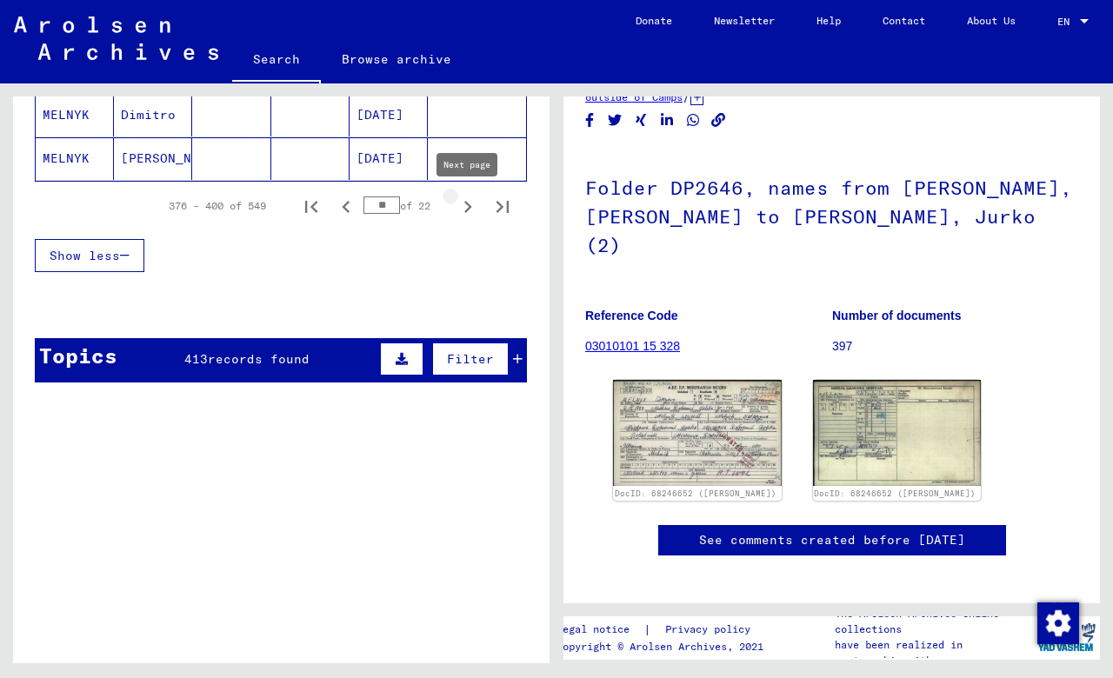
click at [465, 207] on icon "Next page" at bounding box center [468, 207] width 24 height 24
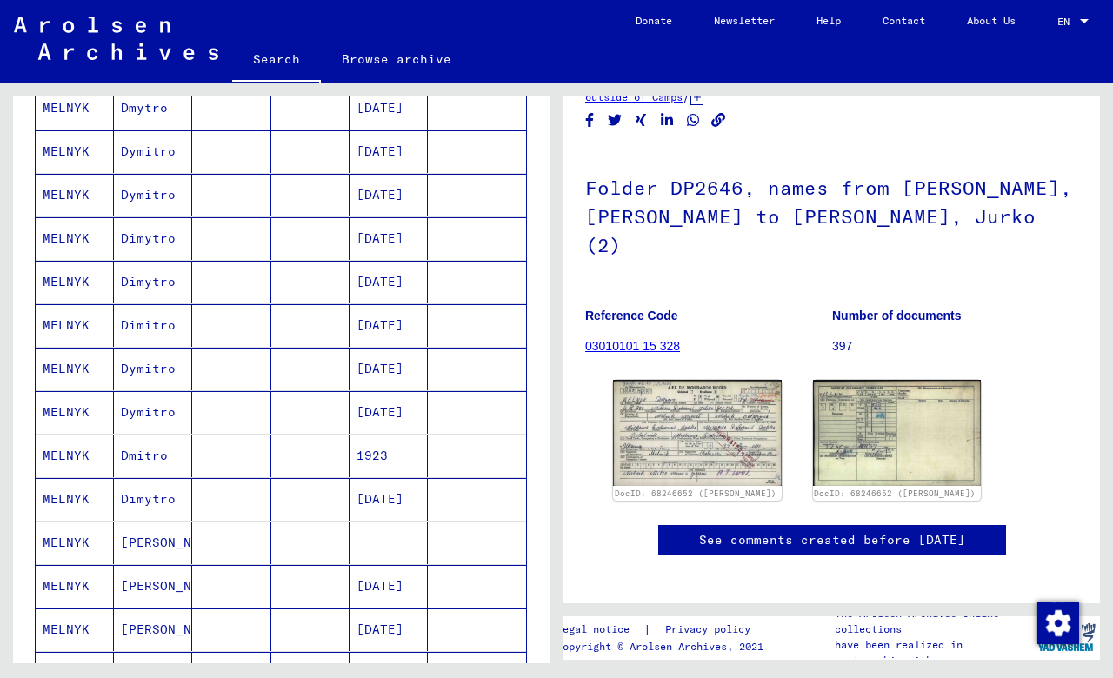
scroll to position [264, 0]
click at [390, 243] on mat-cell "[DATE]" at bounding box center [389, 239] width 78 height 43
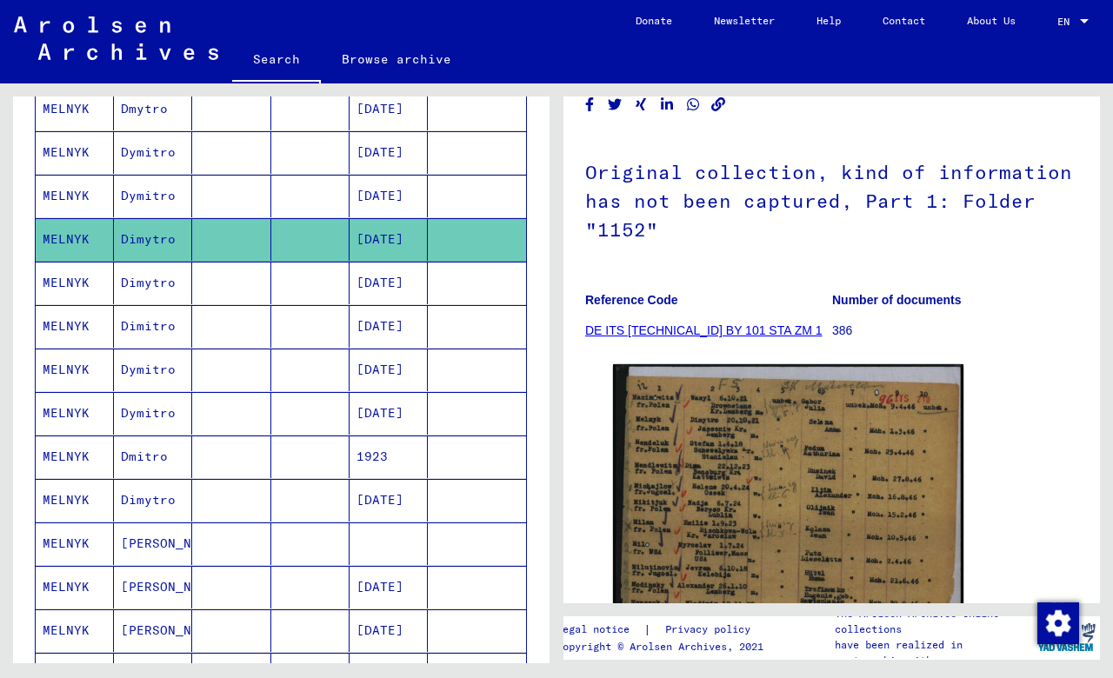
scroll to position [148, 0]
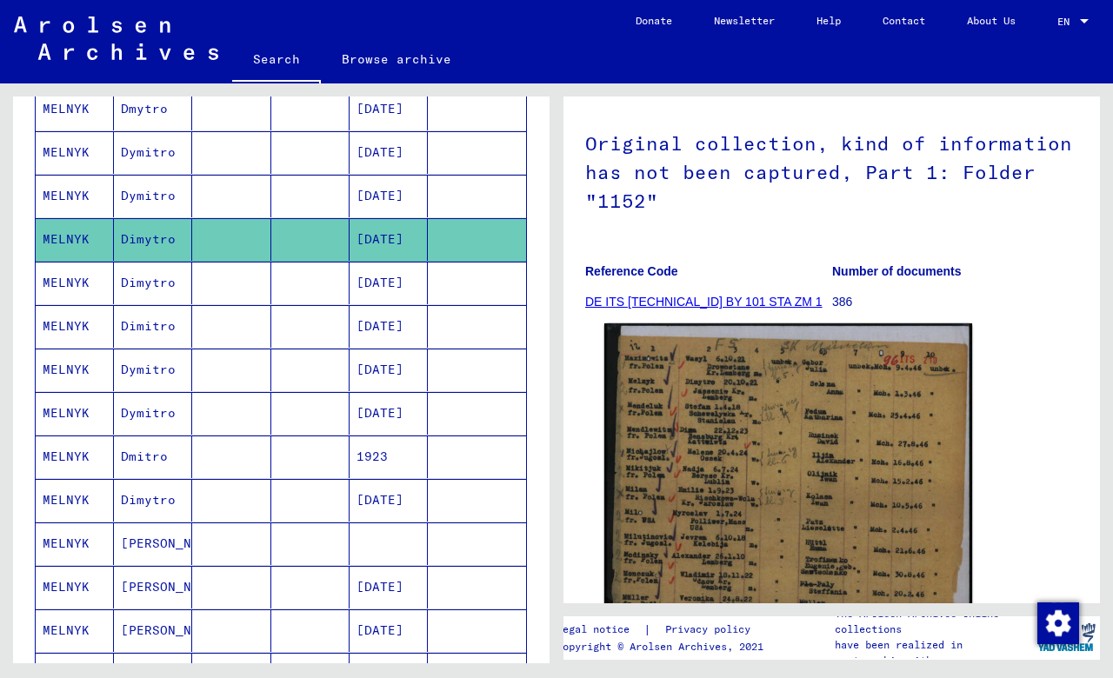
click at [769, 372] on img at bounding box center [788, 572] width 368 height 498
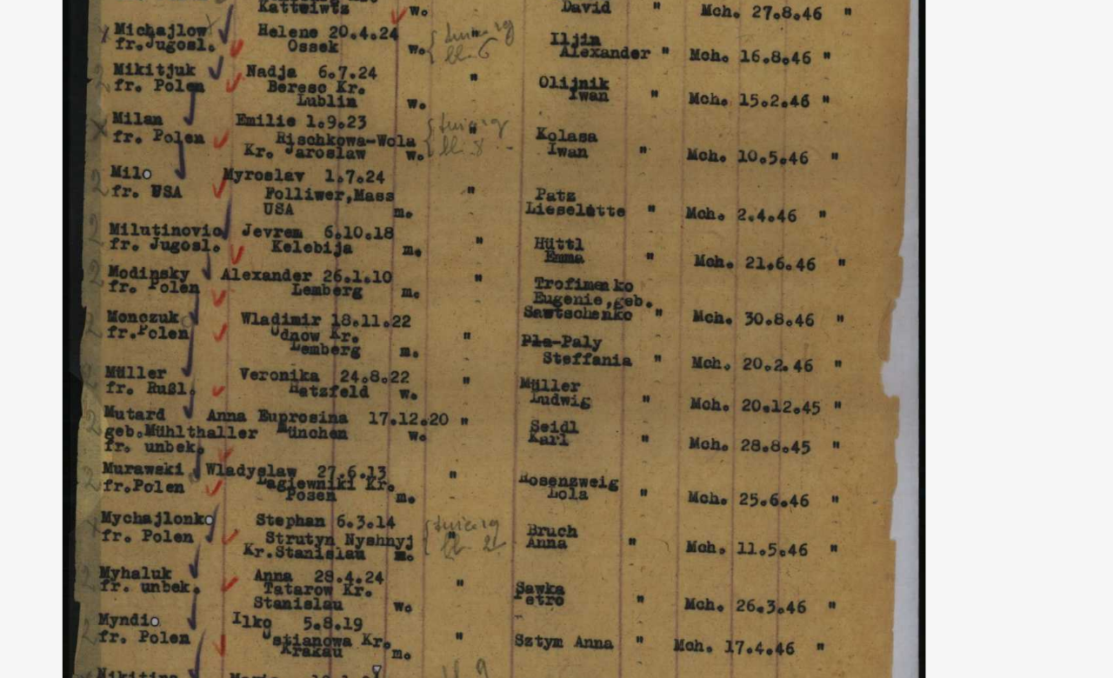
drag, startPoint x: 202, startPoint y: 70, endPoint x: 202, endPoint y: 91, distance: 20.9
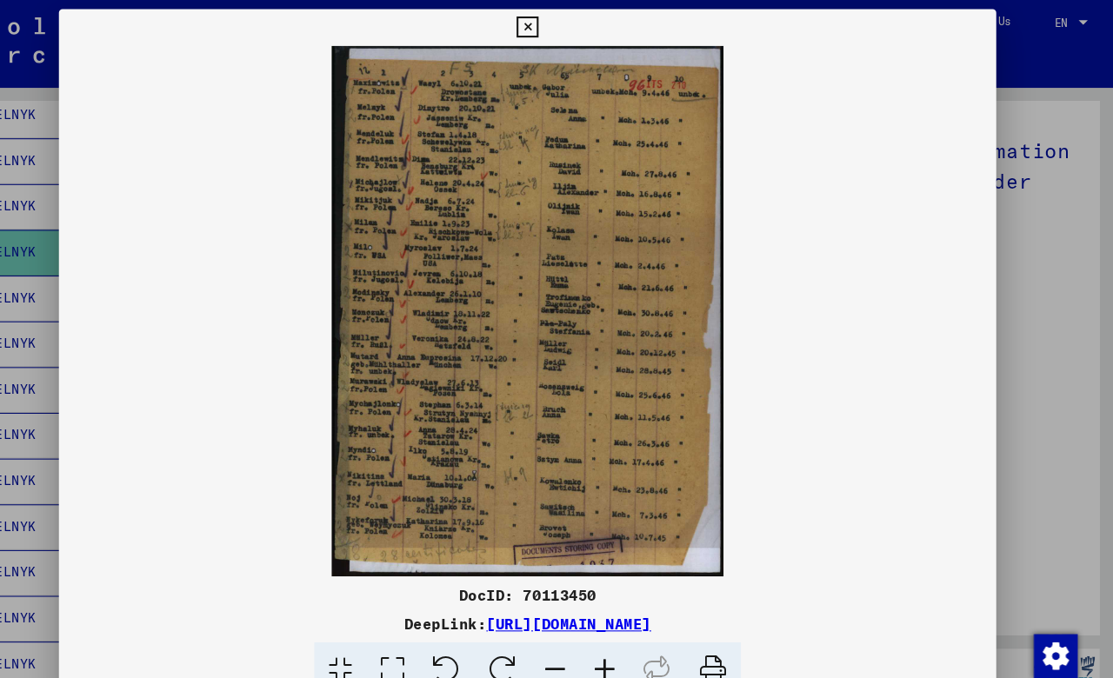
click at [566, 23] on icon at bounding box center [556, 26] width 20 height 21
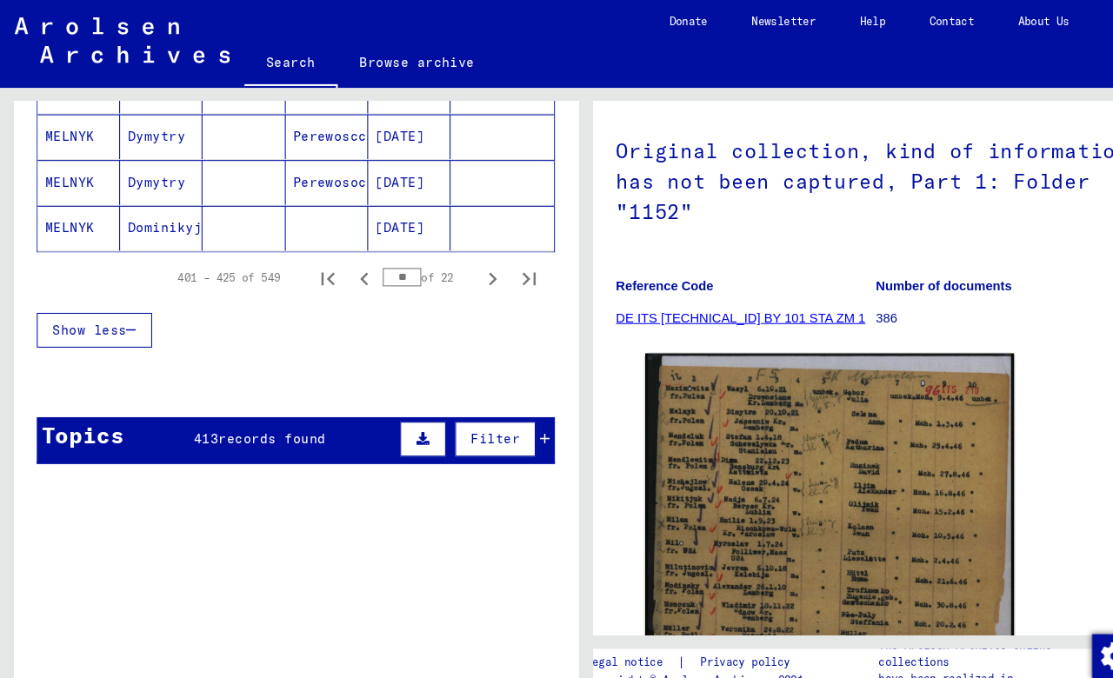
scroll to position [1129, 0]
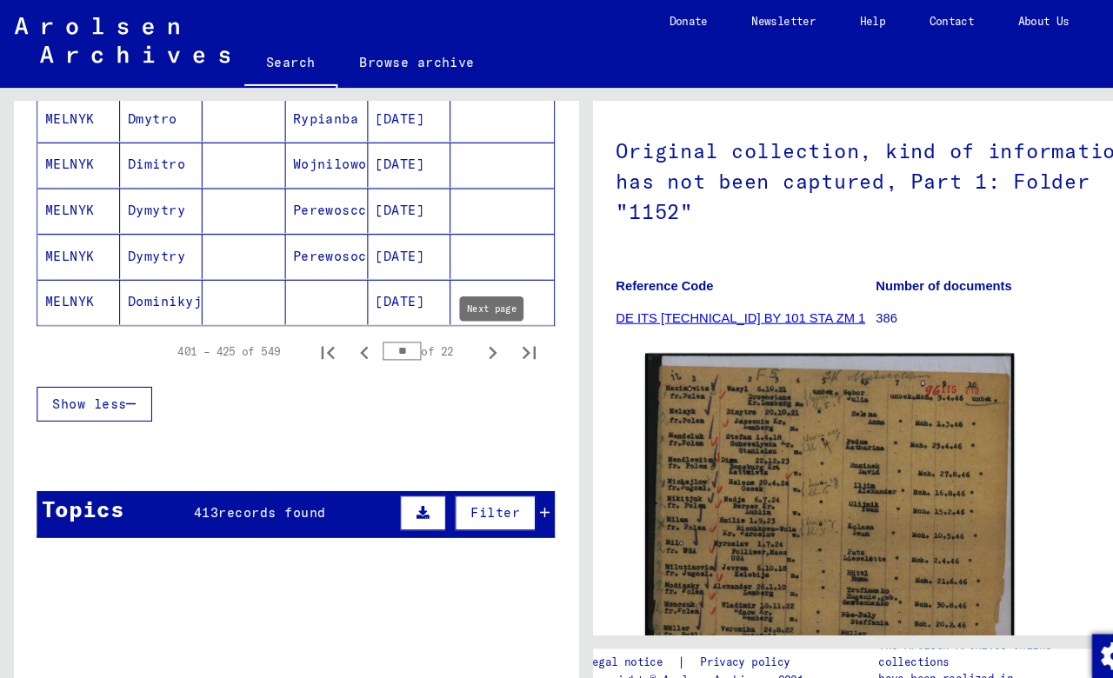
click at [468, 333] on icon "Next page" at bounding box center [468, 336] width 8 height 12
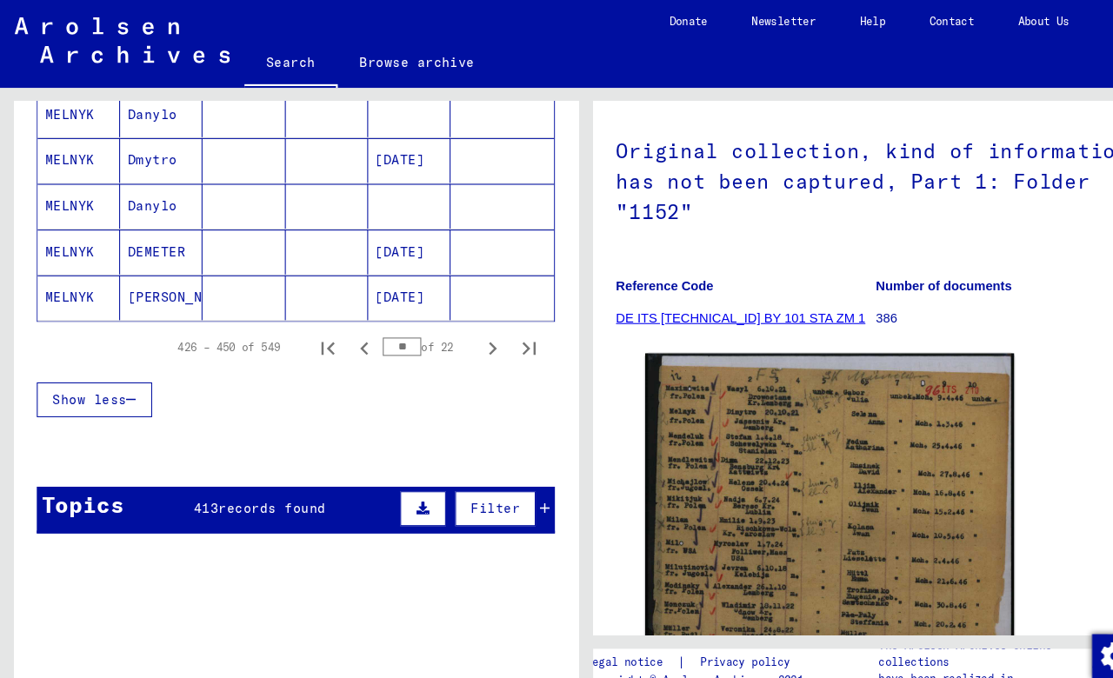
scroll to position [1126, 0]
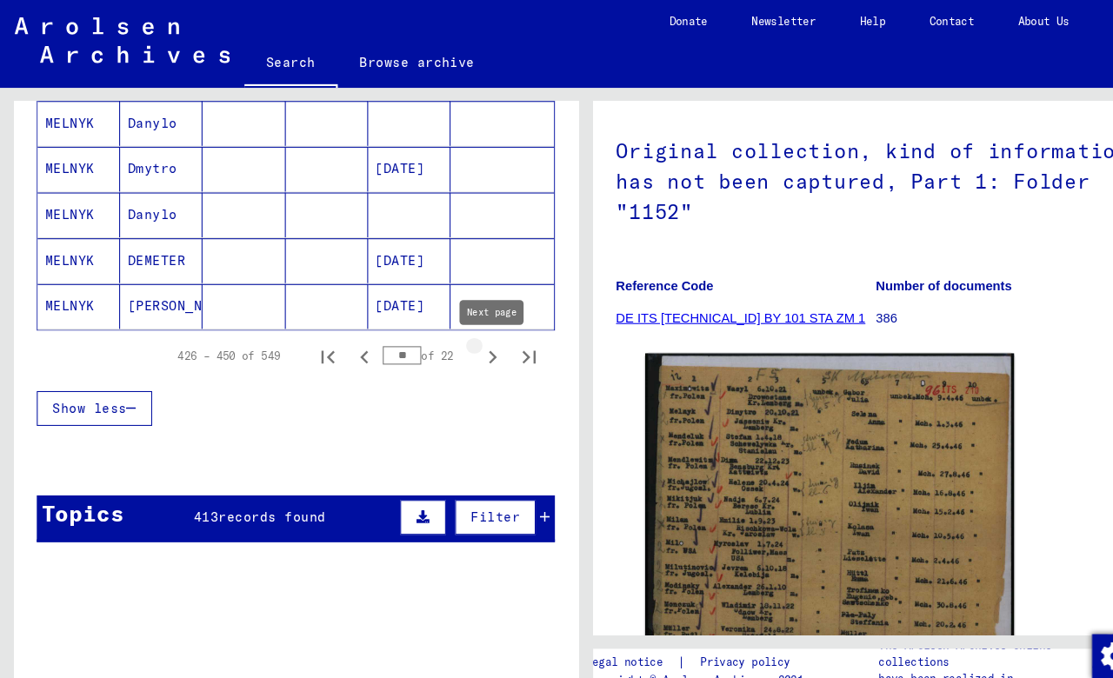
click at [464, 338] on icon "Next page" at bounding box center [468, 339] width 24 height 24
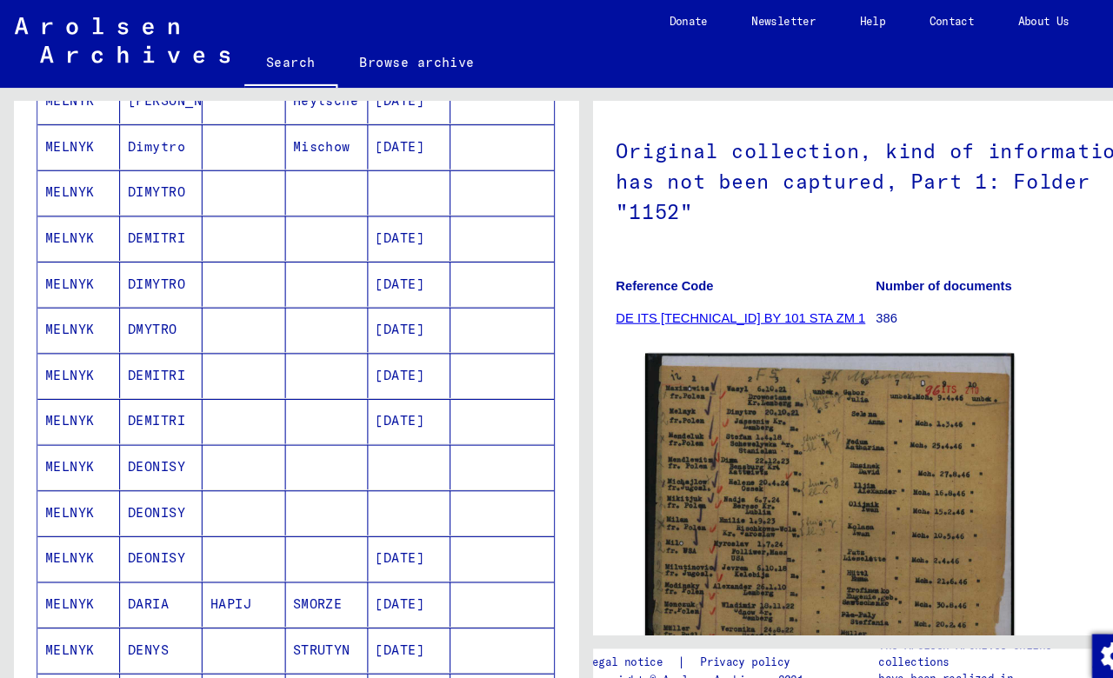
scroll to position [276, 0]
click at [138, 191] on mat-cell "DIMYTRO" at bounding box center [153, 184] width 78 height 43
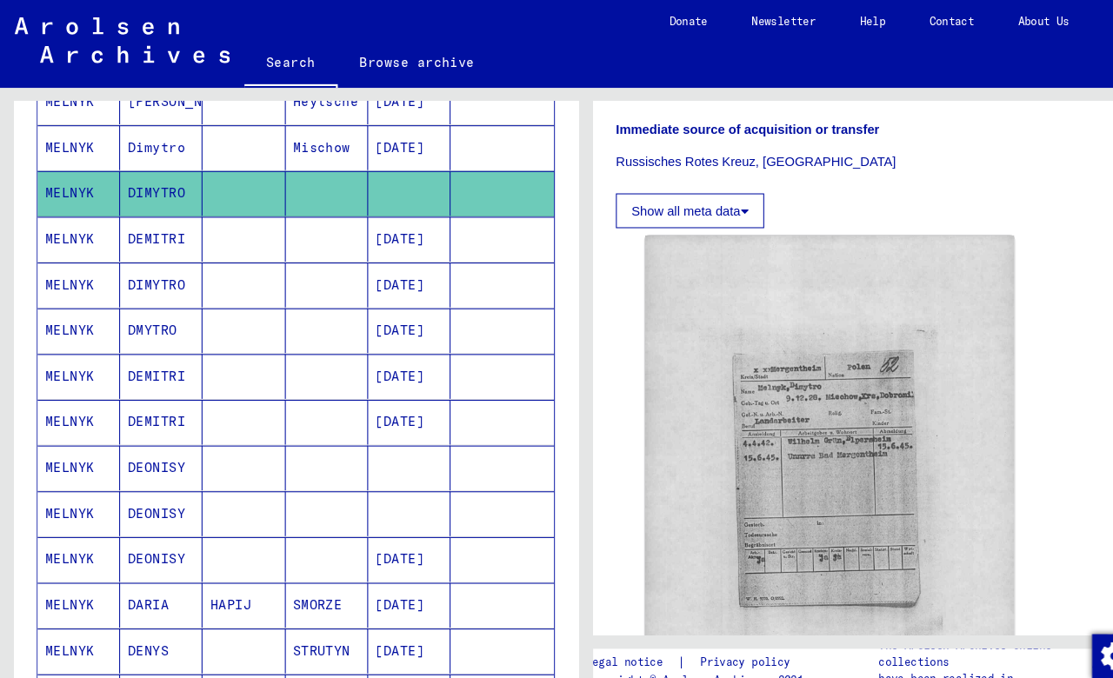
scroll to position [664, 0]
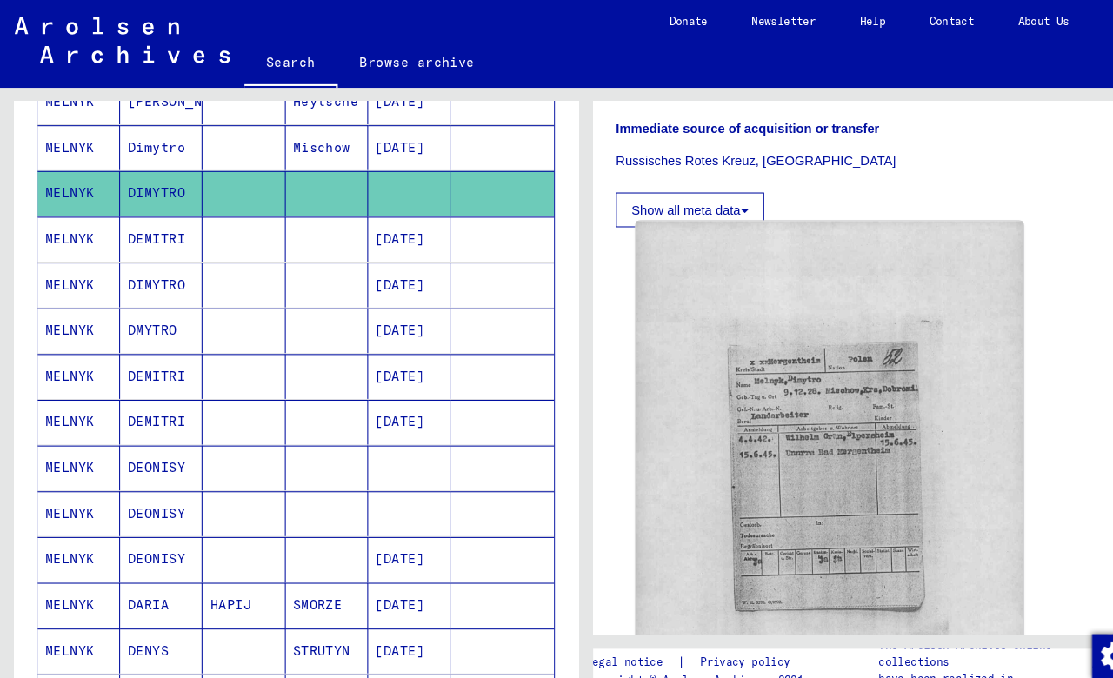
click at [793, 391] on img at bounding box center [788, 471] width 368 height 523
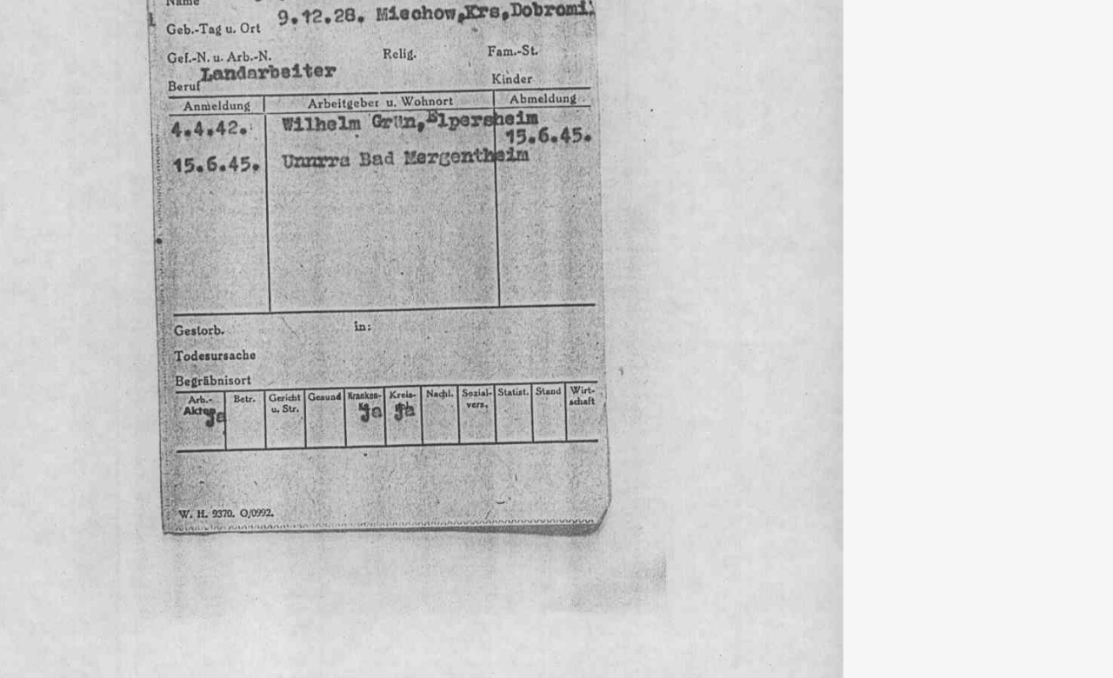
drag, startPoint x: 238, startPoint y: 72, endPoint x: 249, endPoint y: 142, distance: 70.3
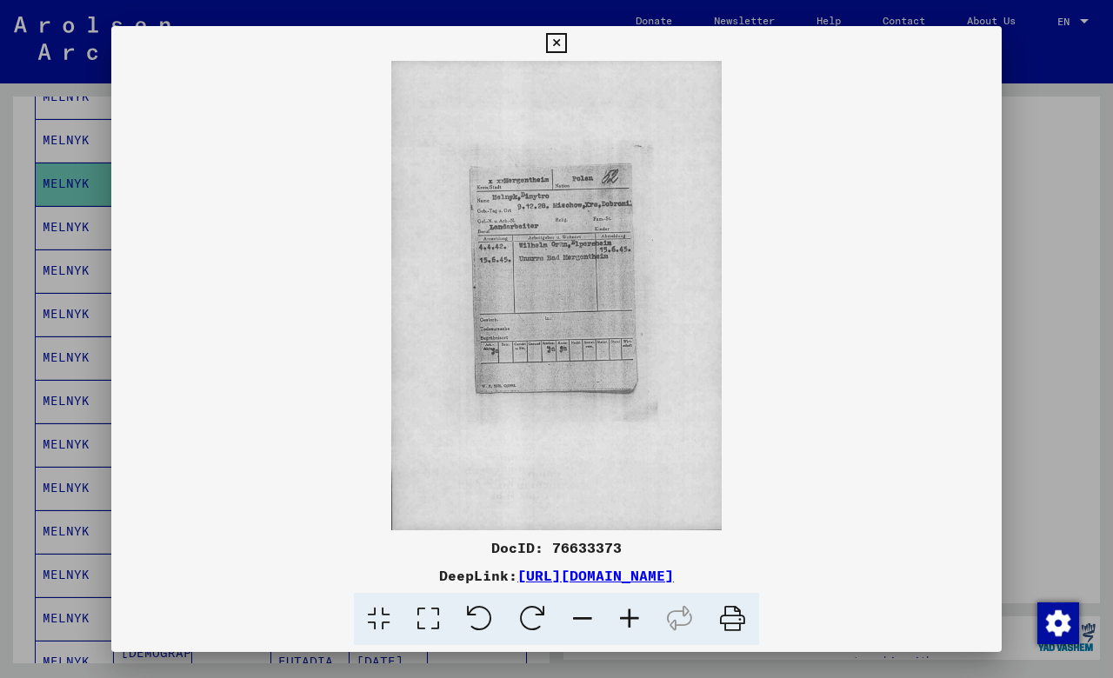
click at [566, 43] on icon at bounding box center [556, 43] width 20 height 21
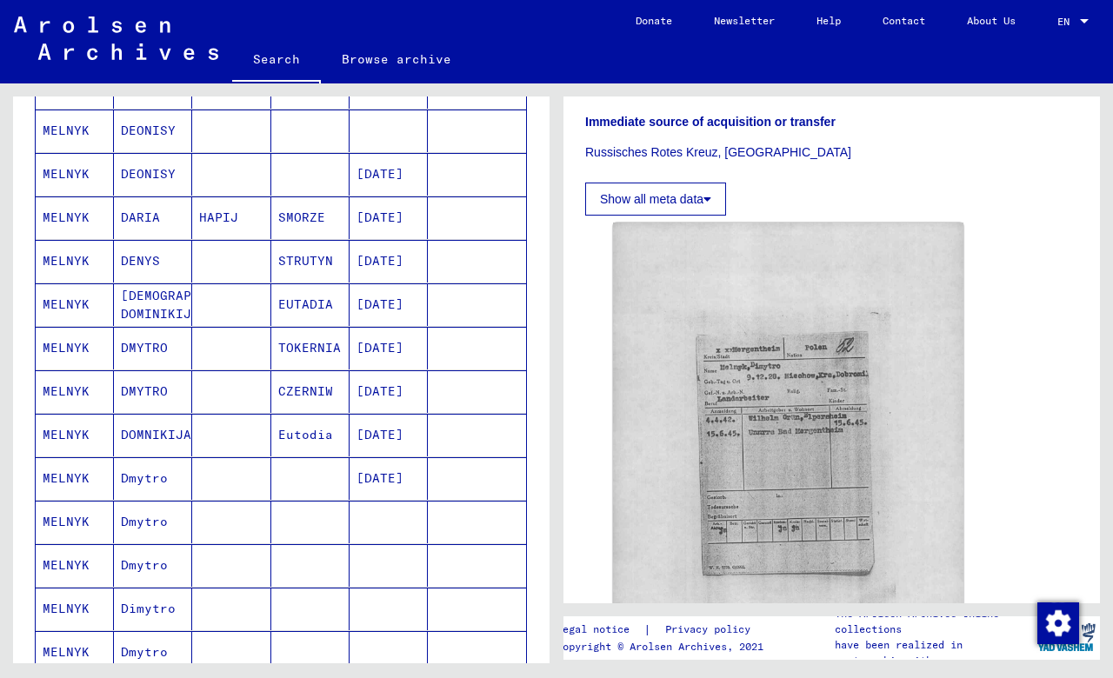
scroll to position [635, 0]
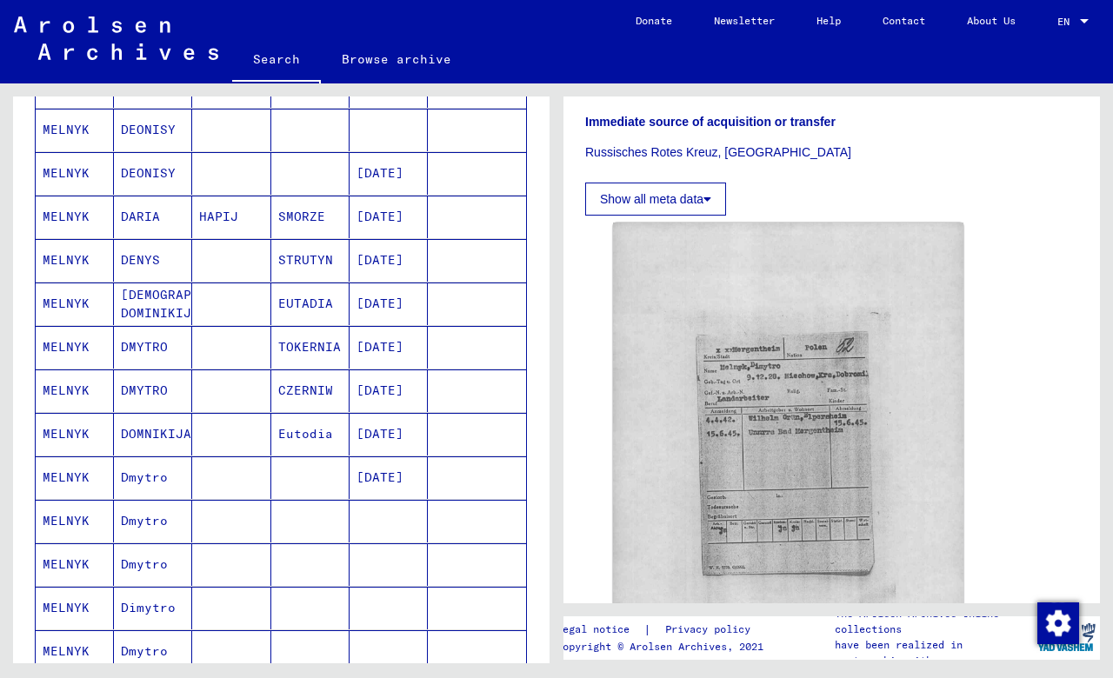
click at [137, 524] on mat-cell "Dmytro" at bounding box center [153, 521] width 78 height 43
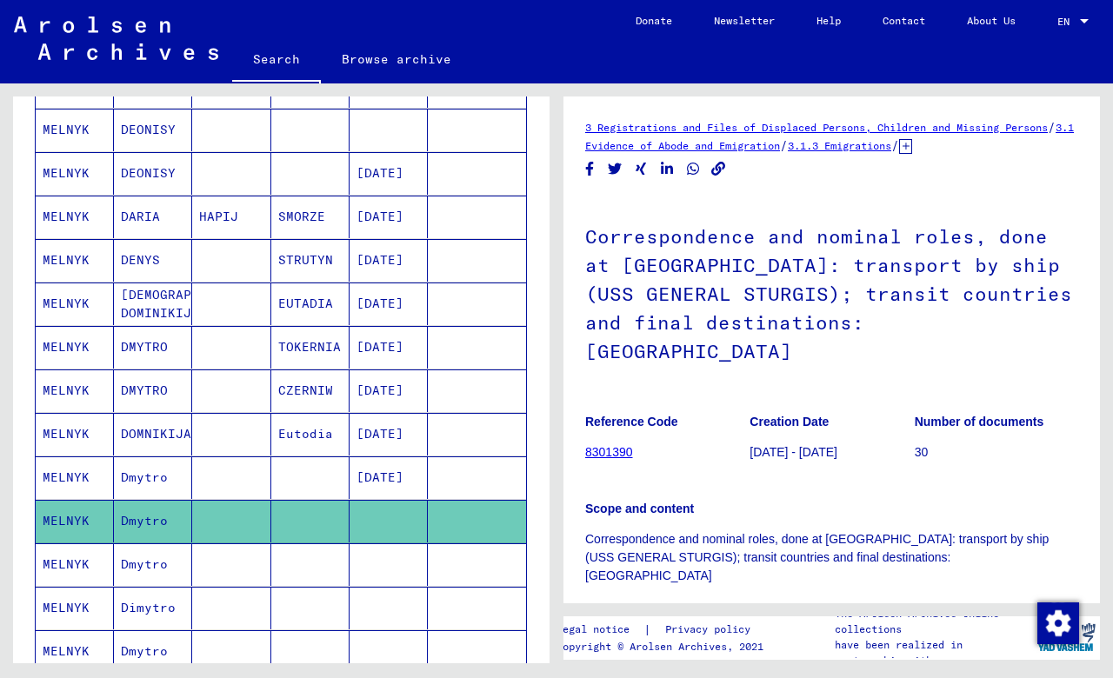
click at [155, 568] on mat-cell "Dmytro" at bounding box center [153, 564] width 78 height 43
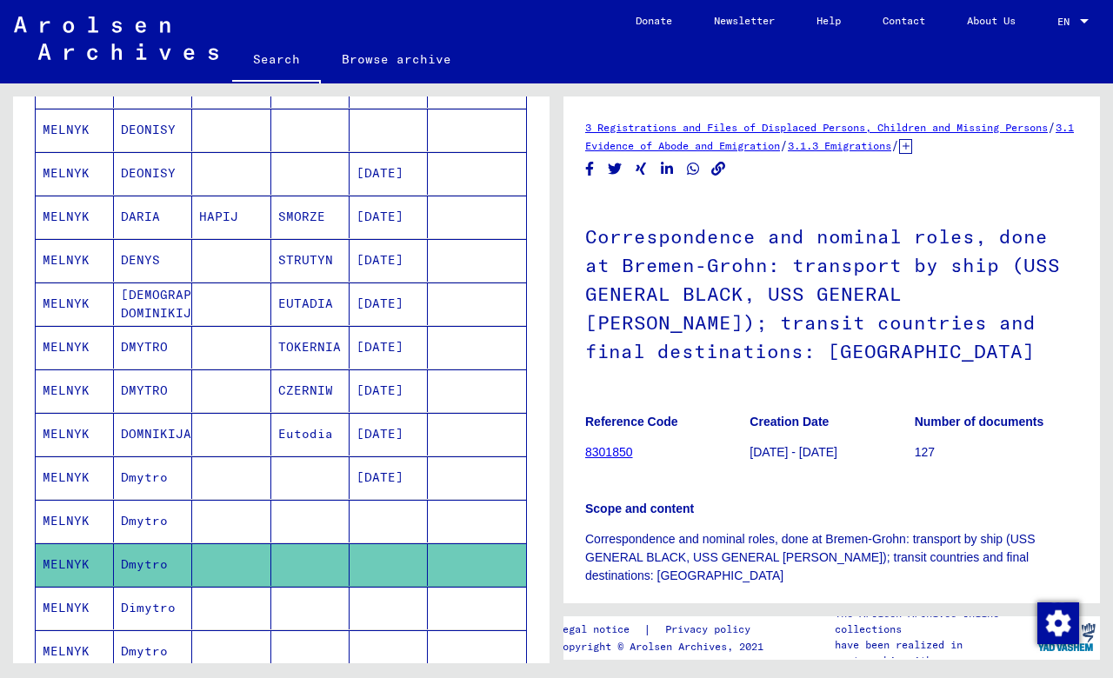
click at [143, 609] on mat-cell "Dimytro" at bounding box center [153, 608] width 78 height 43
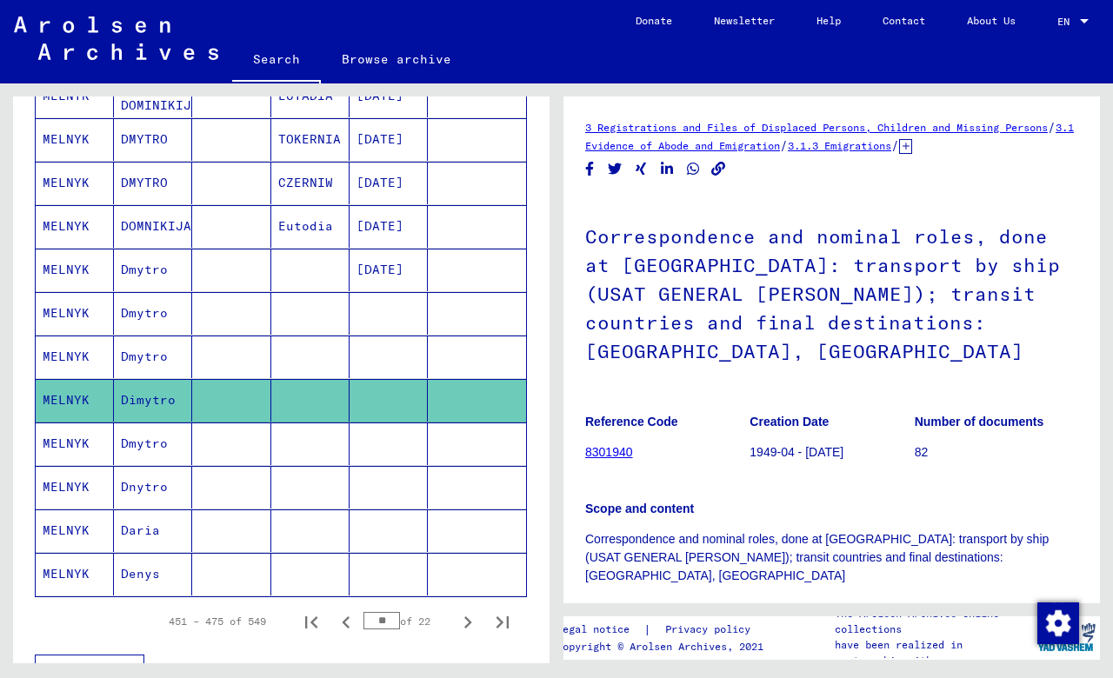
scroll to position [856, 0]
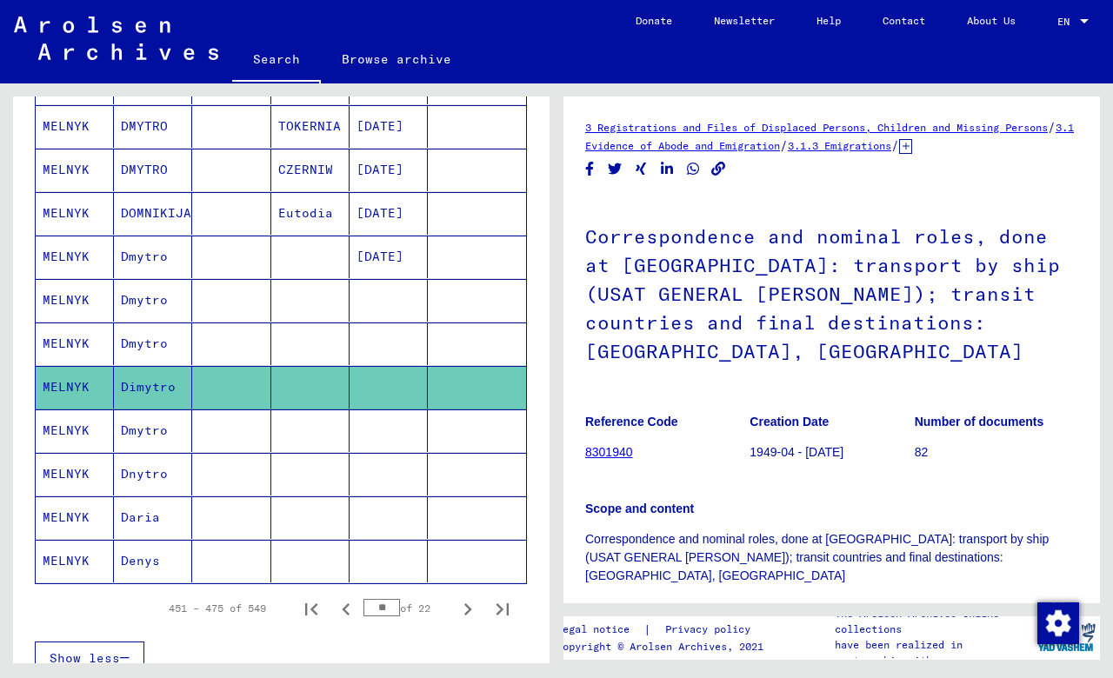
click at [137, 430] on mat-cell "Dmytro" at bounding box center [153, 431] width 78 height 43
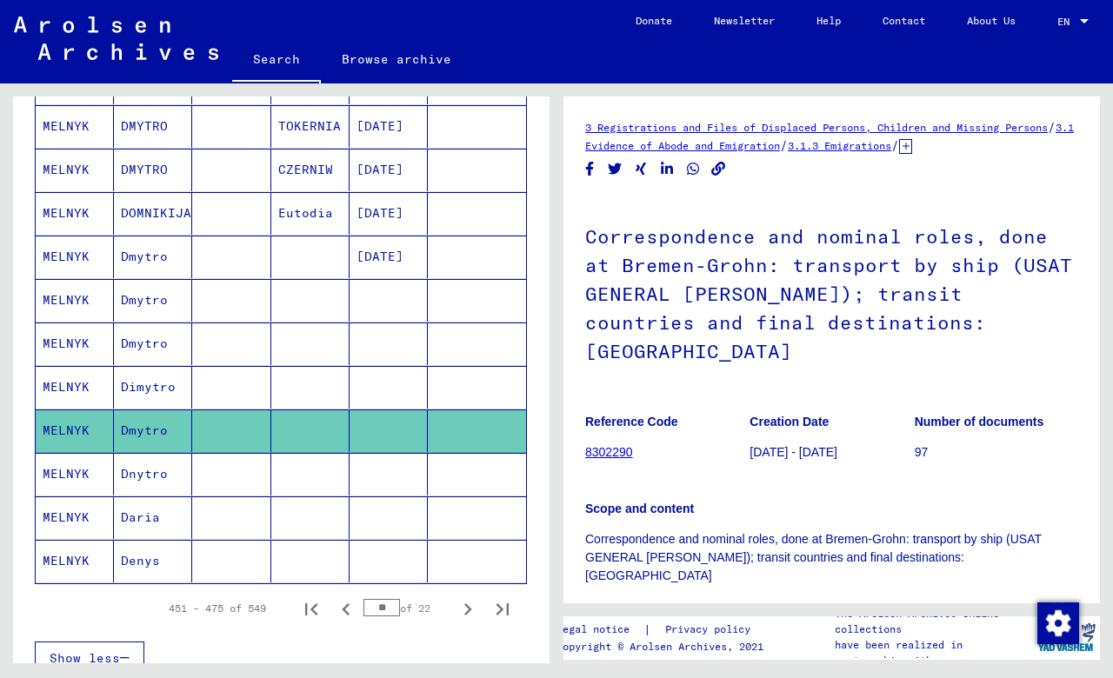
click at [133, 475] on mat-cell "Dnytro" at bounding box center [153, 474] width 78 height 43
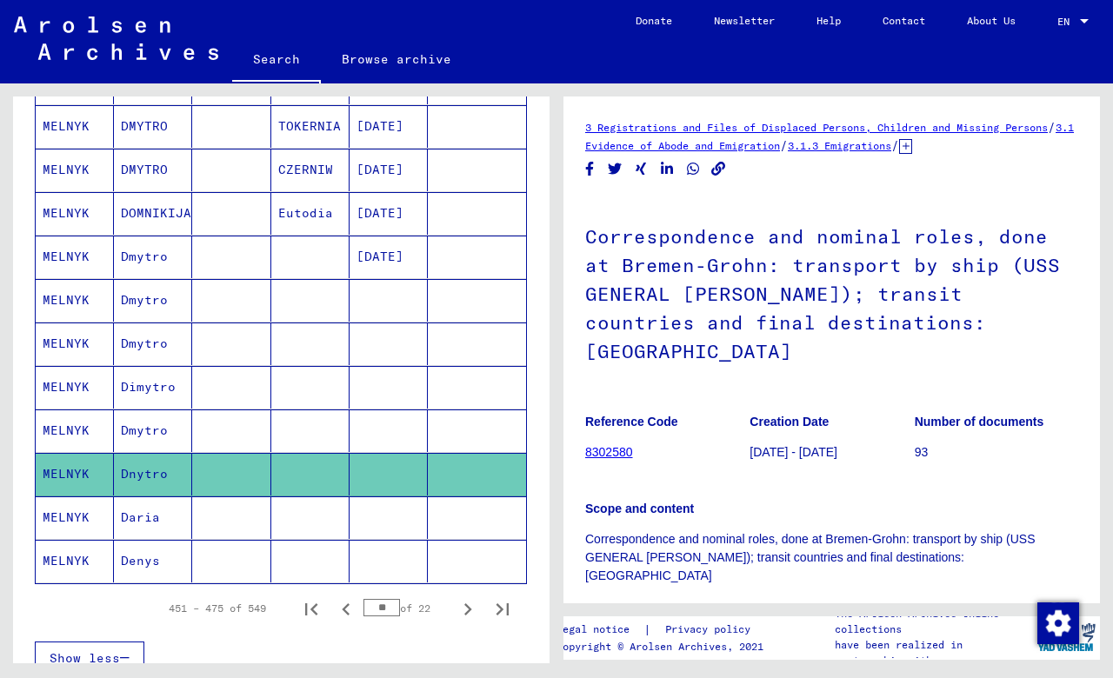
click at [130, 518] on mat-cell "Daria" at bounding box center [153, 517] width 78 height 43
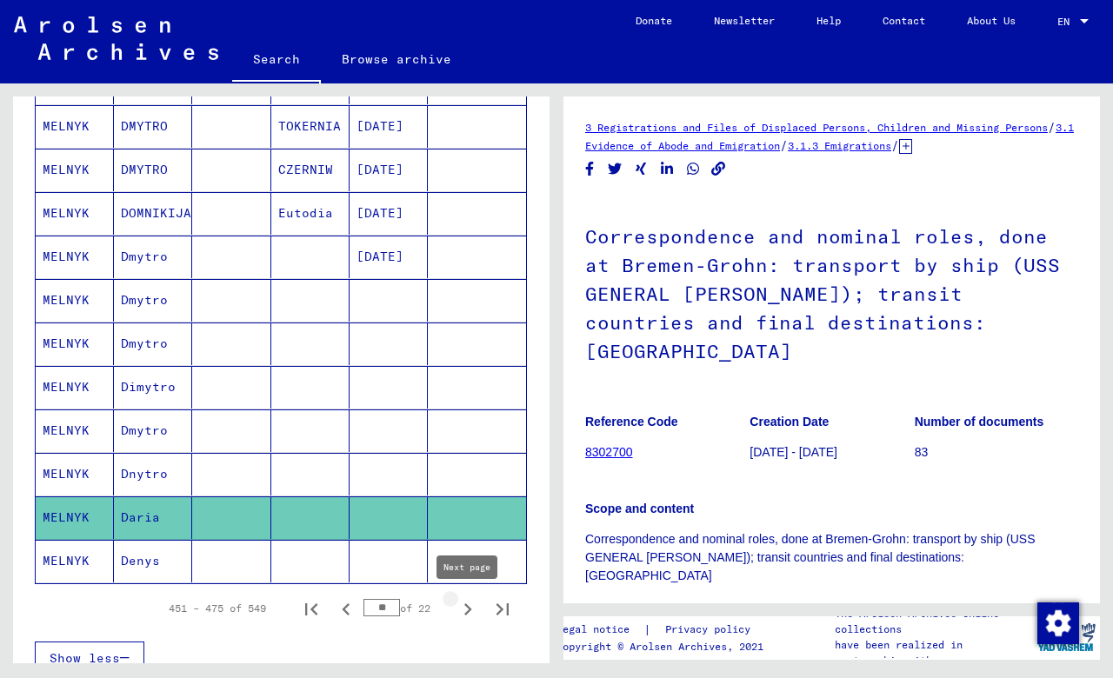
click at [468, 610] on icon "Next page" at bounding box center [468, 609] width 24 height 24
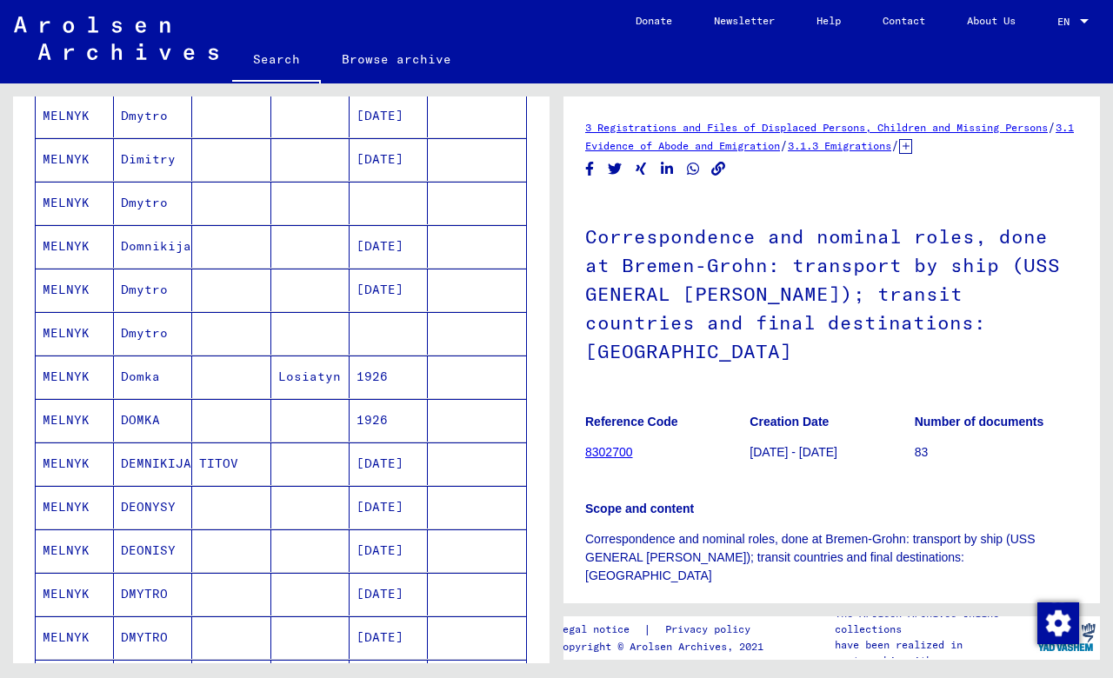
scroll to position [699, 0]
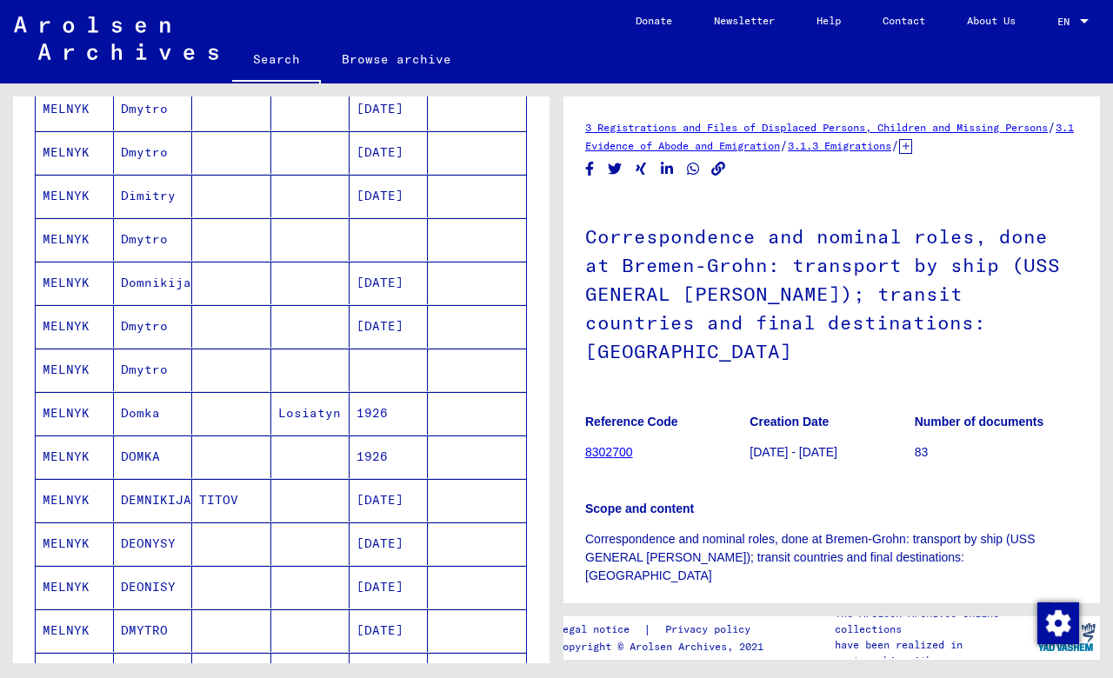
click at [139, 367] on mat-cell "Dmytro" at bounding box center [153, 370] width 78 height 43
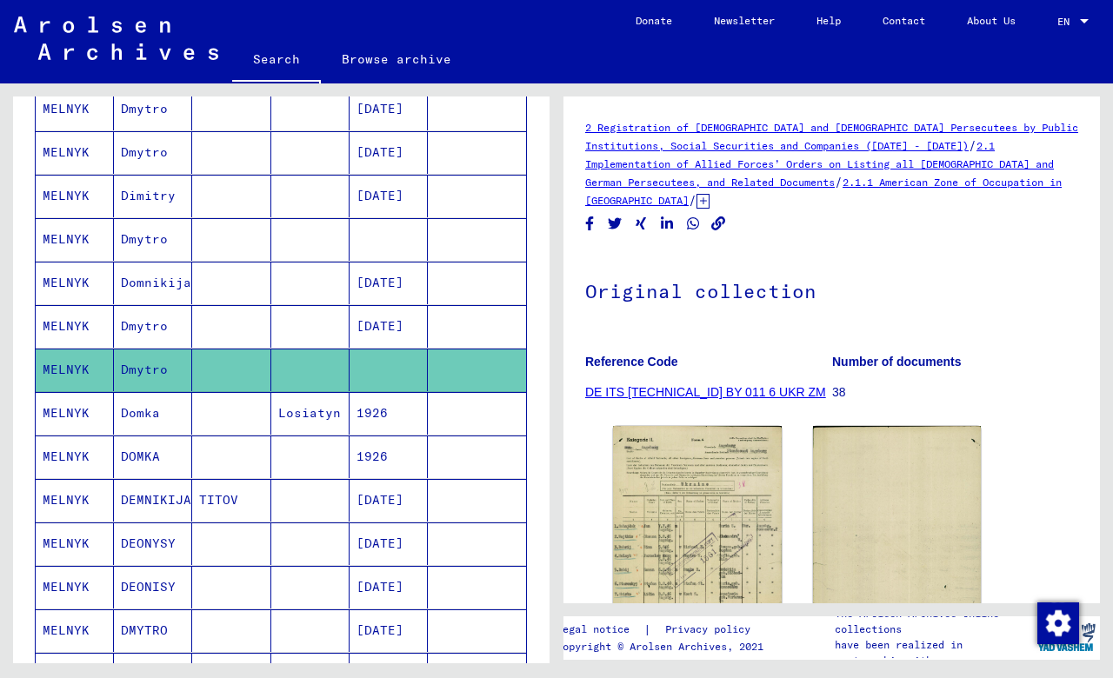
click at [159, 239] on mat-cell "Dmytro" at bounding box center [153, 239] width 78 height 43
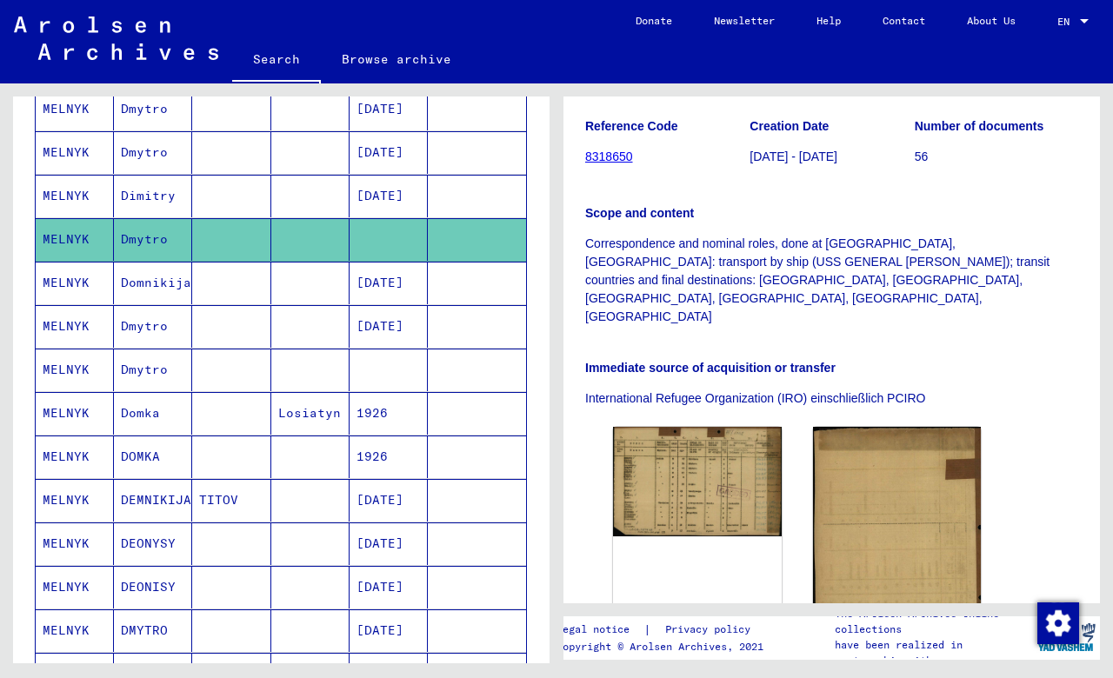
scroll to position [391, 0]
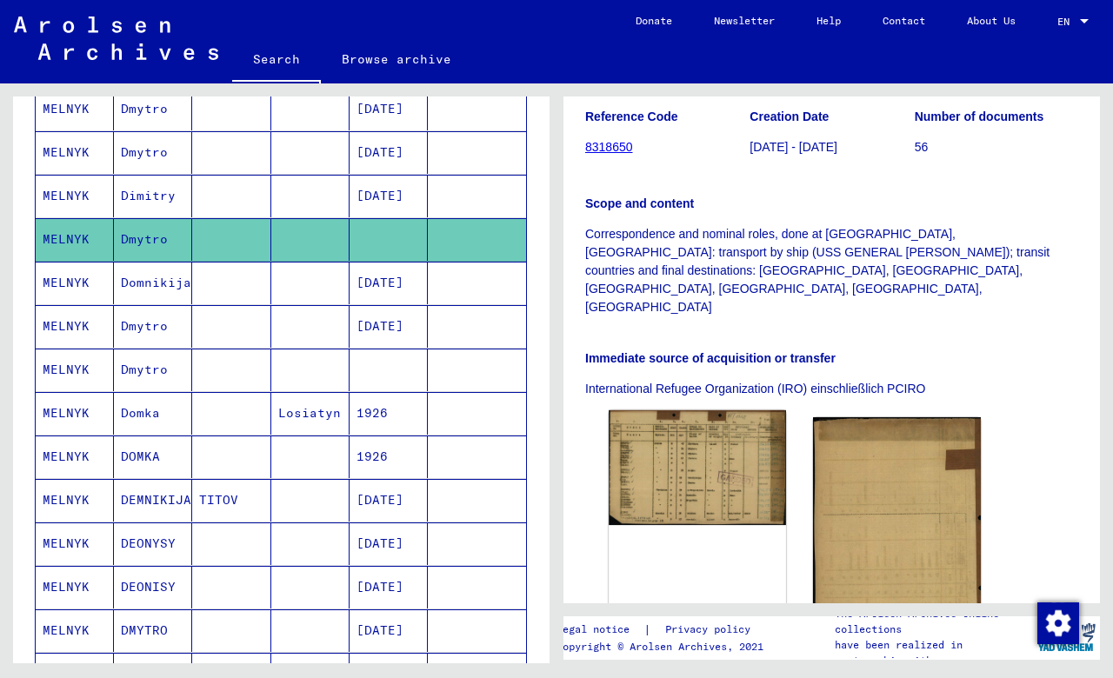
click at [672, 410] on img at bounding box center [697, 467] width 176 height 115
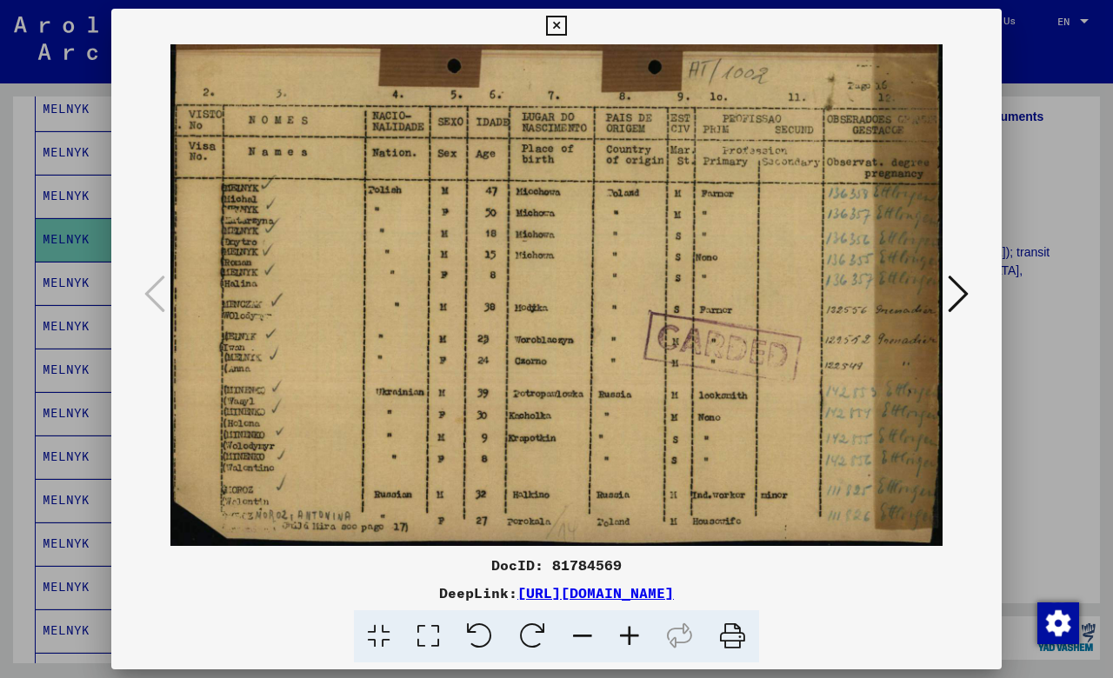
click at [566, 23] on icon at bounding box center [556, 26] width 20 height 21
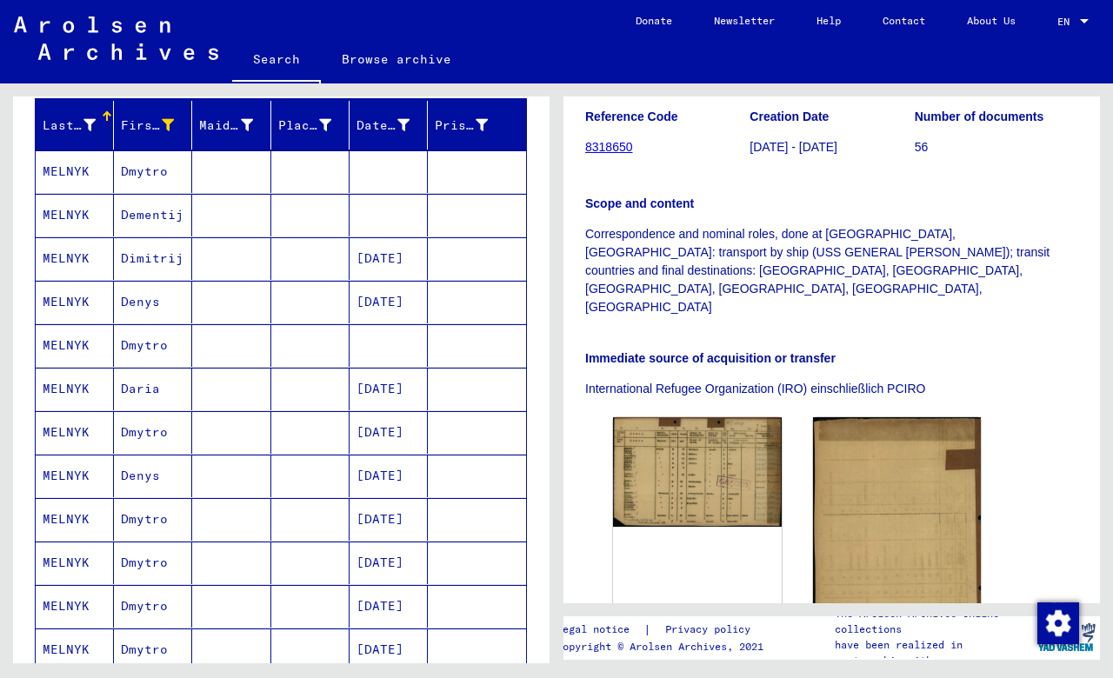
scroll to position [187, 0]
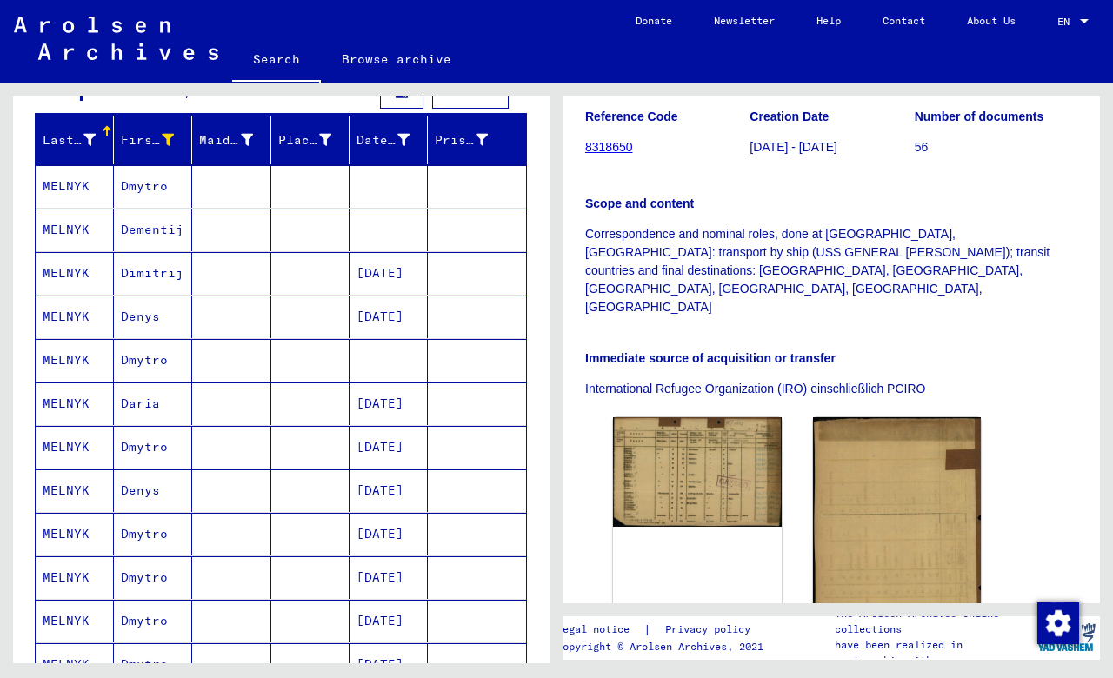
click at [148, 362] on mat-cell "Dmytro" at bounding box center [153, 360] width 78 height 43
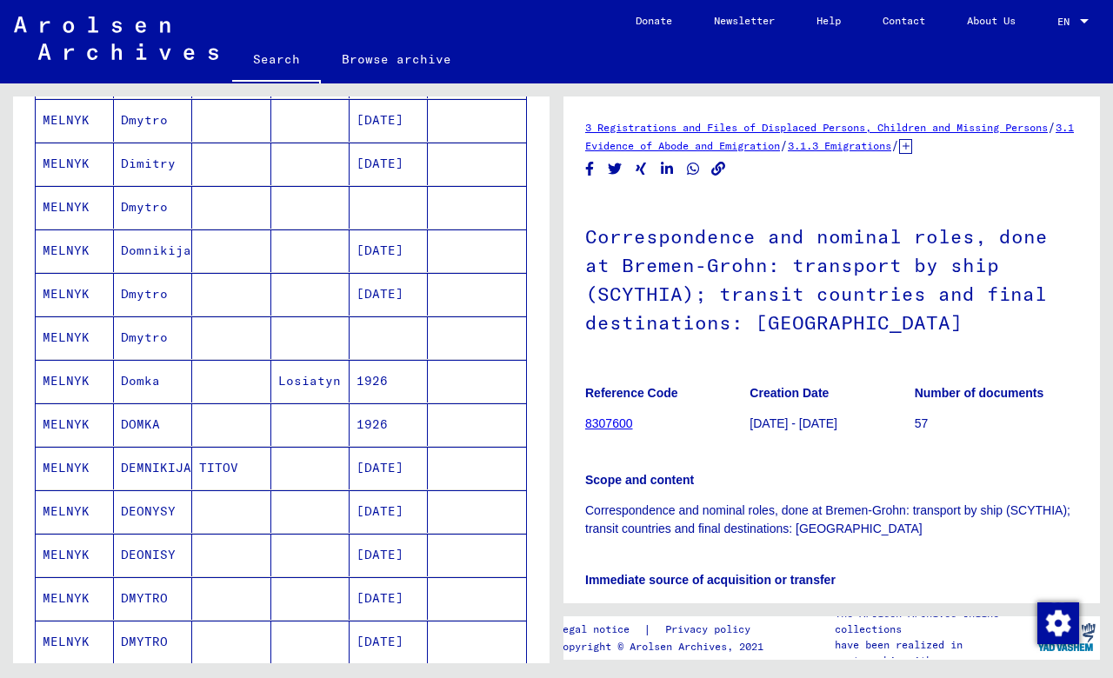
scroll to position [742, 0]
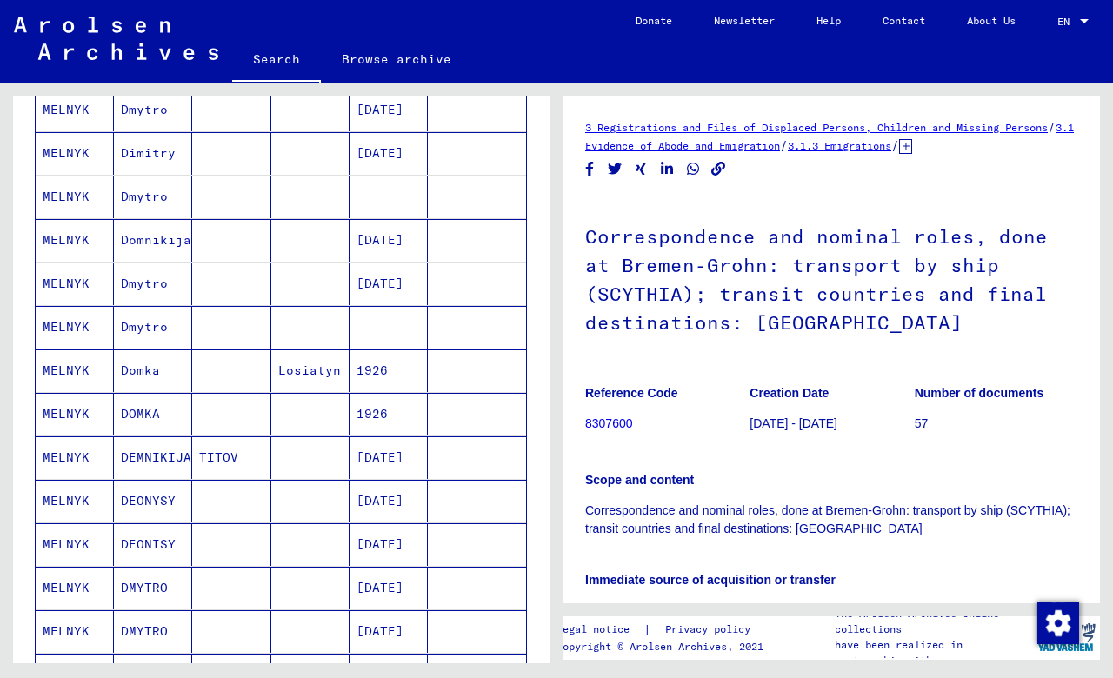
click at [158, 329] on mat-cell "Dmytro" at bounding box center [153, 327] width 78 height 43
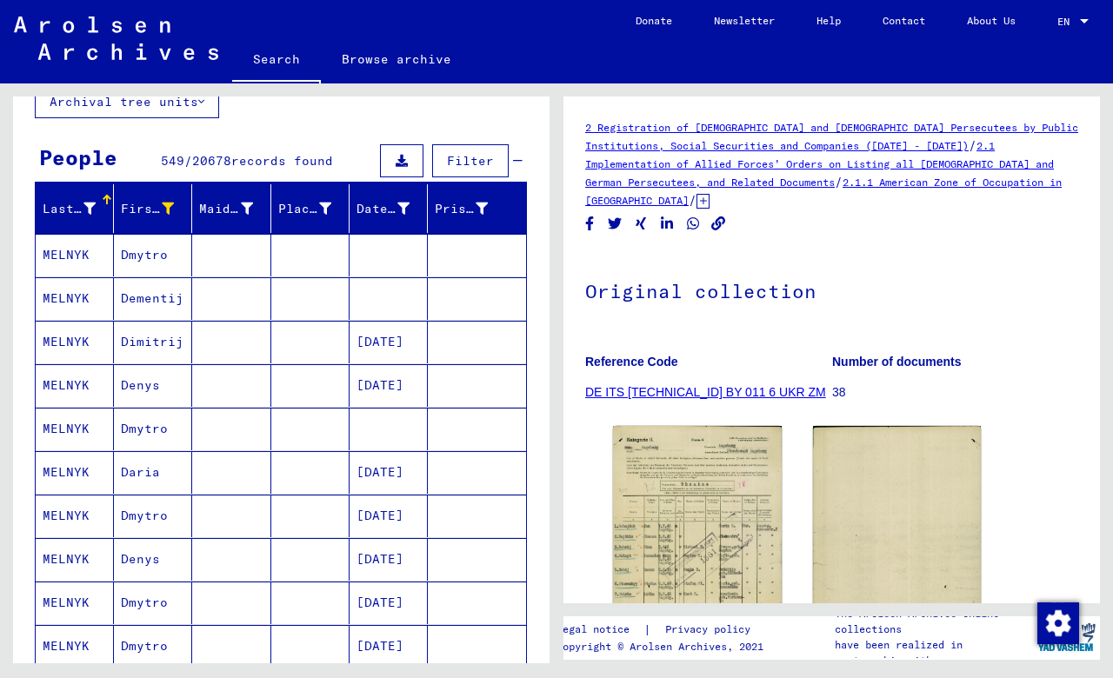
scroll to position [108, 0]
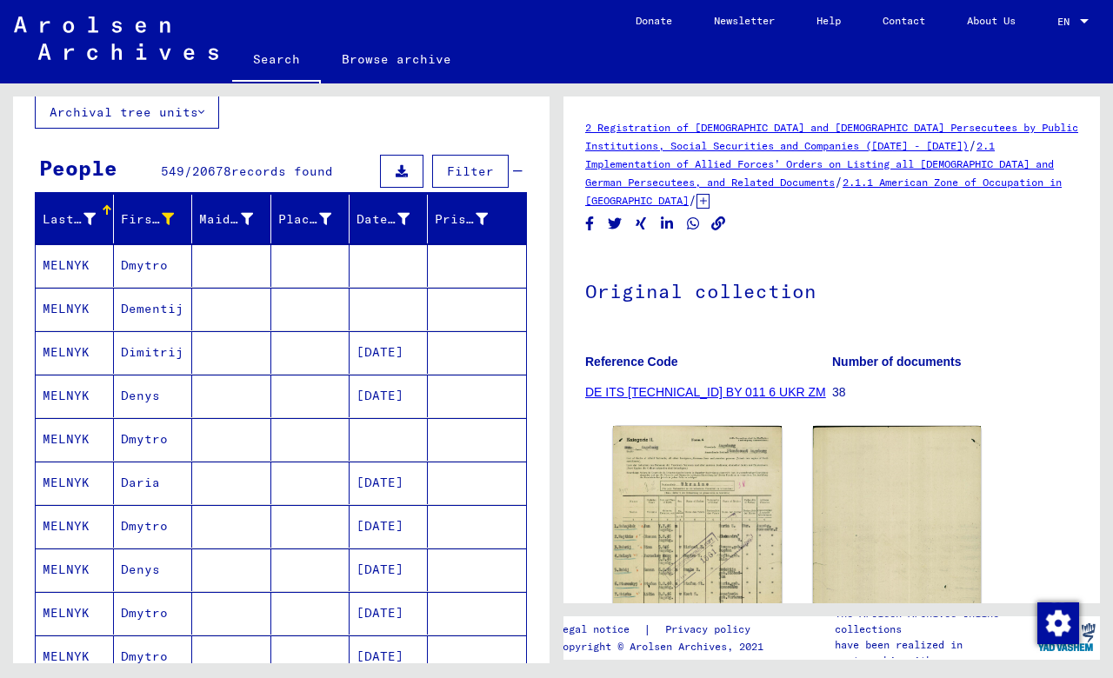
click at [143, 263] on mat-cell "Dmytro" at bounding box center [153, 265] width 78 height 43
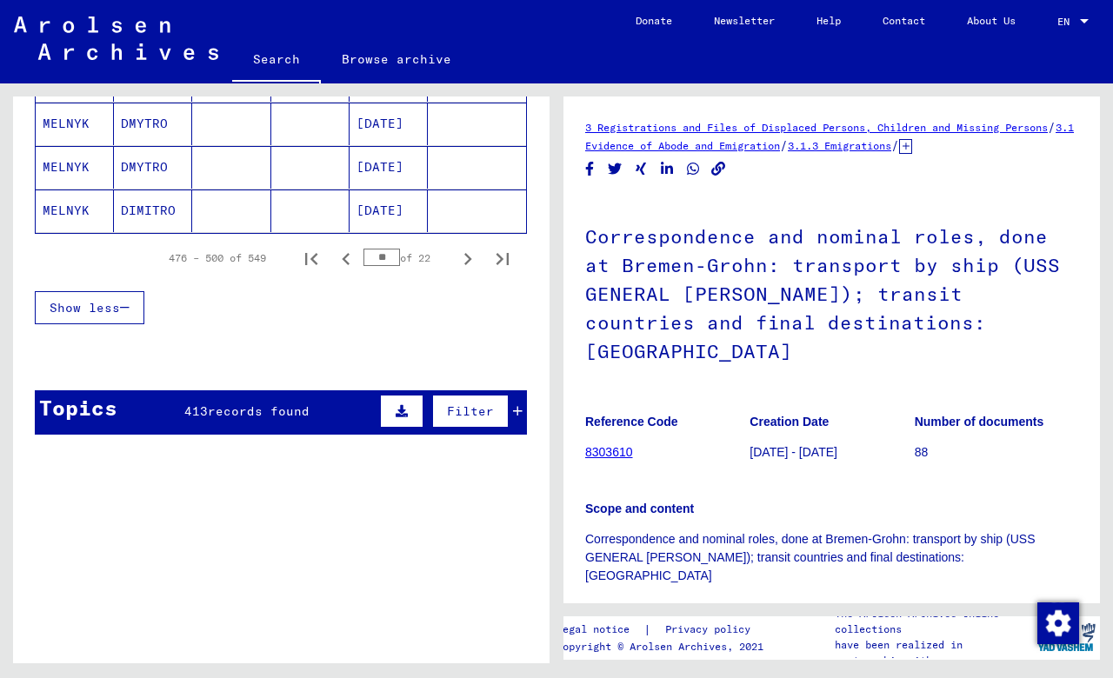
scroll to position [1328, 0]
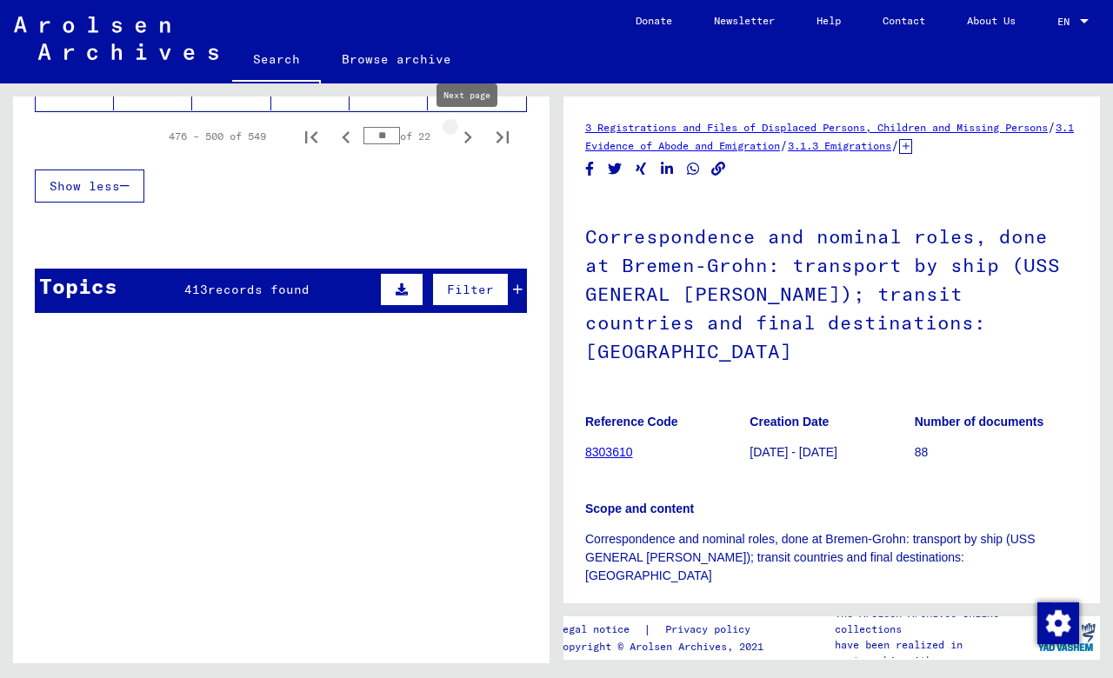
click at [466, 137] on icon "Next page" at bounding box center [468, 137] width 24 height 24
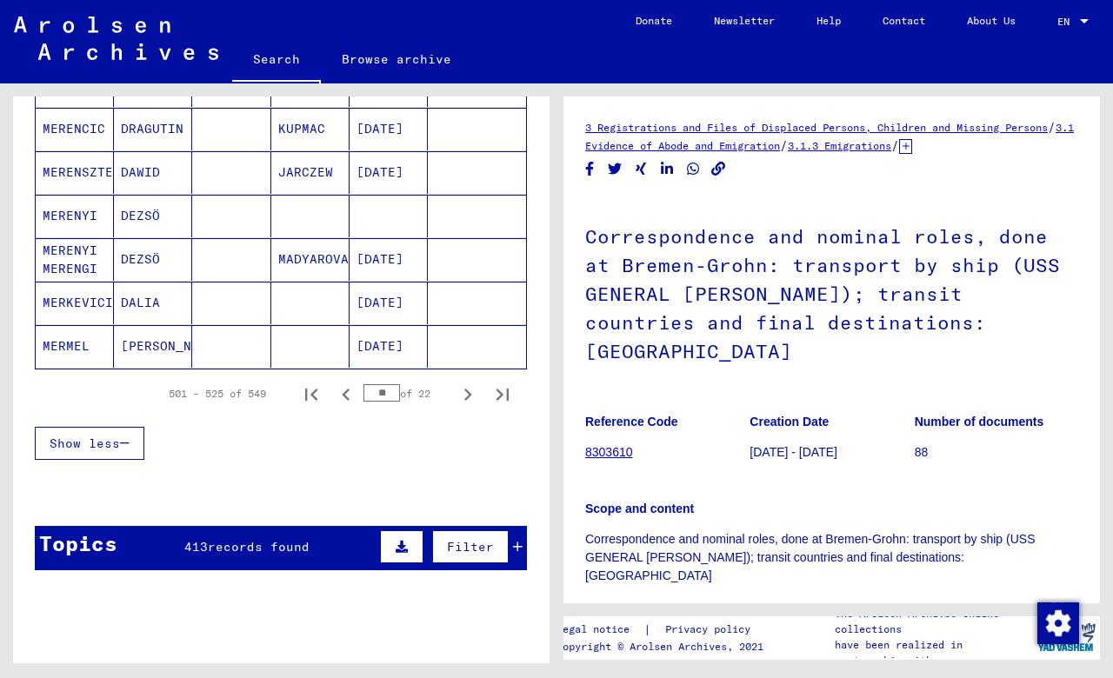
scroll to position [1177, 0]
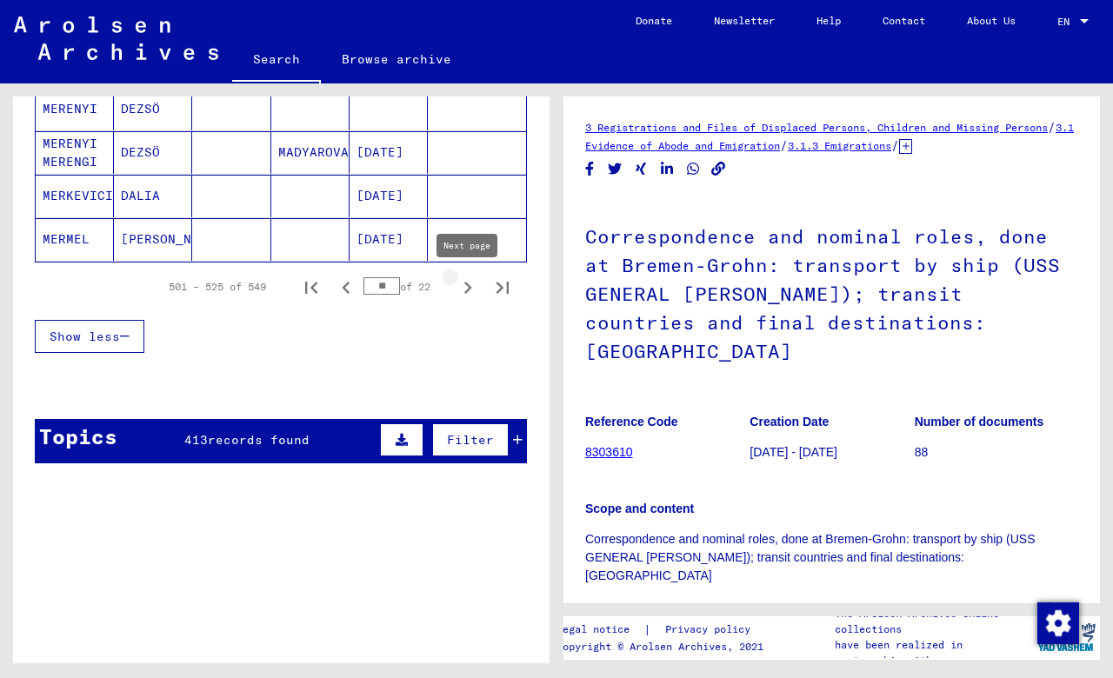
click at [470, 287] on icon "Next page" at bounding box center [468, 288] width 8 height 12
type input "**"
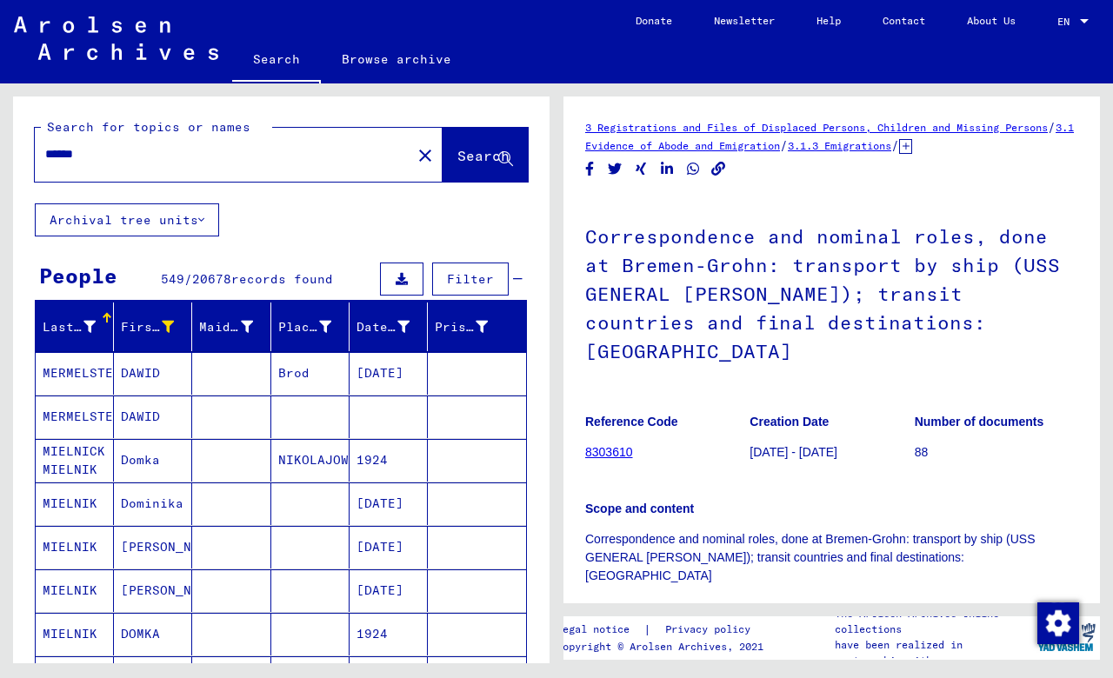
scroll to position [0, 0]
drag, startPoint x: 100, startPoint y: 159, endPoint x: 0, endPoint y: 155, distance: 100.1
click at [0, 155] on div "Search for topics or names ****** close Search Archival tree units People 549 /…" at bounding box center [278, 373] width 556 height 580
click at [464, 160] on span "Search" at bounding box center [483, 155] width 52 height 17
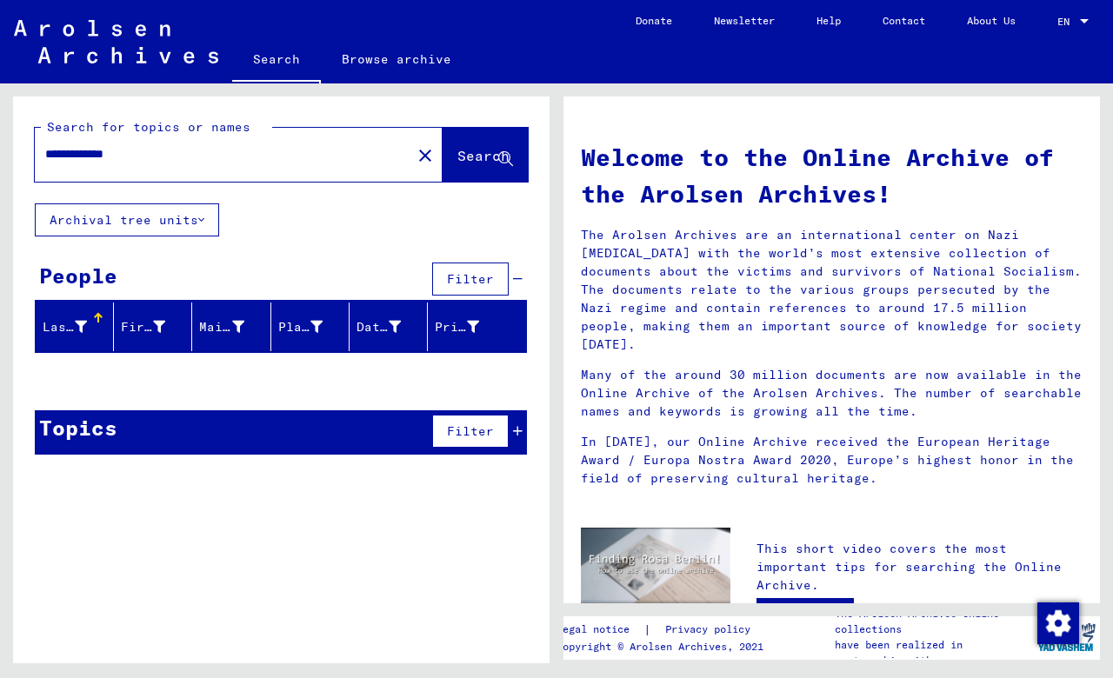
click at [517, 430] on icon at bounding box center [518, 431] width 10 height 12
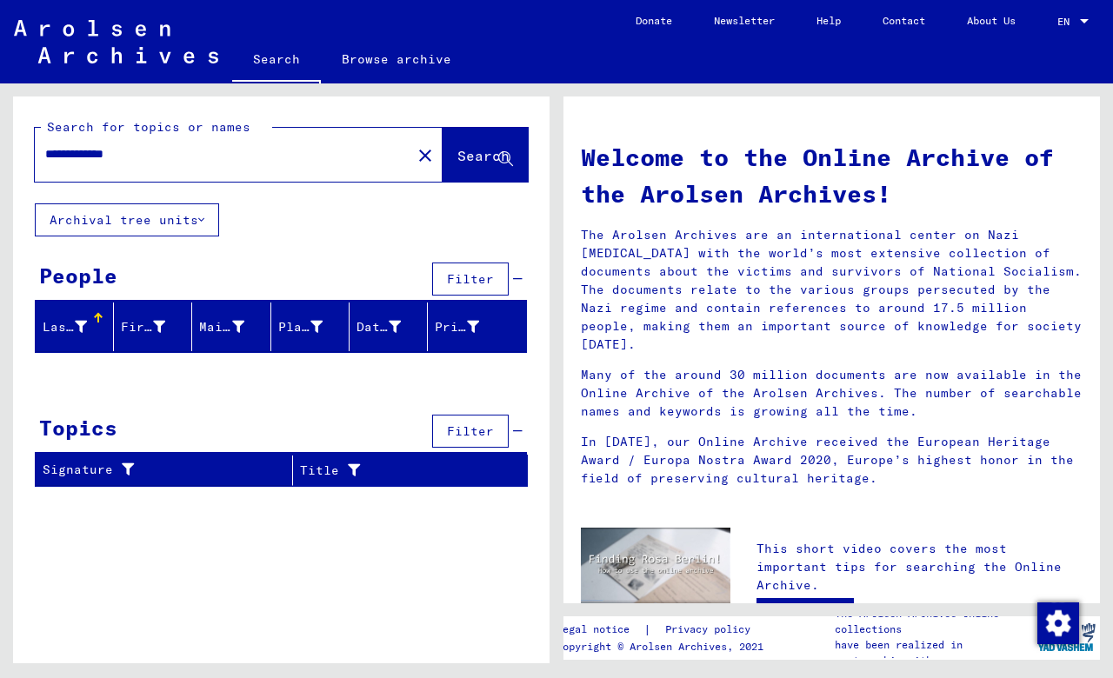
click at [58, 154] on input "**********" at bounding box center [217, 154] width 345 height 18
click at [463, 152] on span "Search" at bounding box center [483, 155] width 52 height 17
click at [90, 156] on input "**********" at bounding box center [217, 154] width 345 height 18
click at [468, 155] on span "Search" at bounding box center [483, 155] width 52 height 17
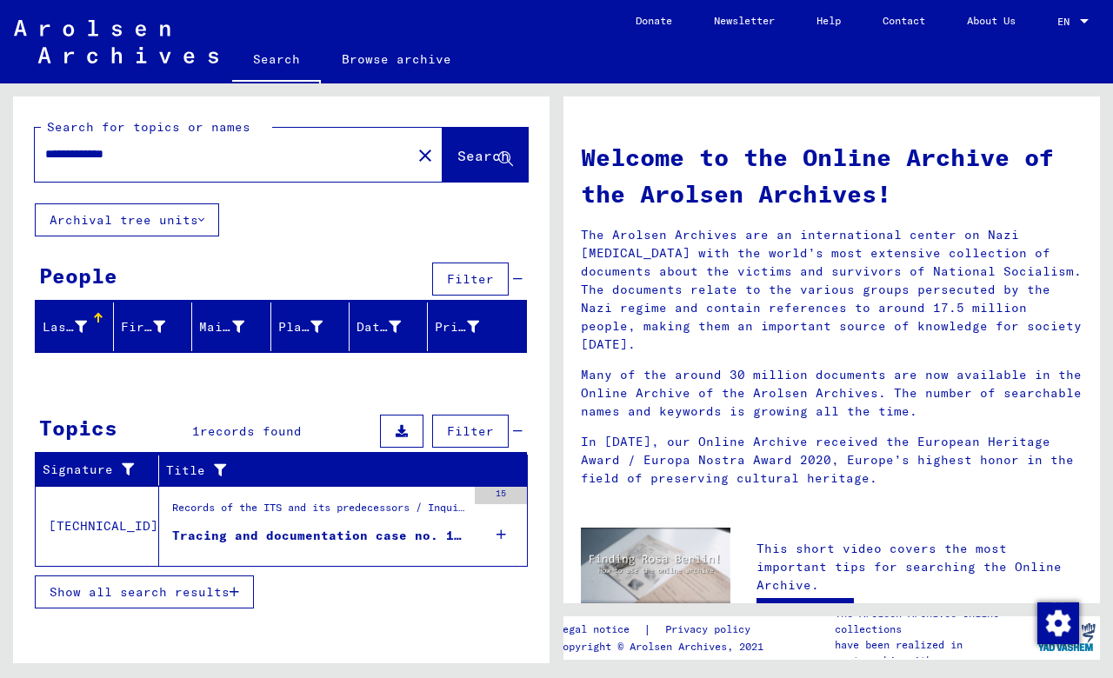
drag, startPoint x: 100, startPoint y: 150, endPoint x: 63, endPoint y: 148, distance: 36.6
click at [63, 148] on input "**********" at bounding box center [217, 154] width 345 height 18
click at [443, 167] on button "Search" at bounding box center [485, 155] width 85 height 54
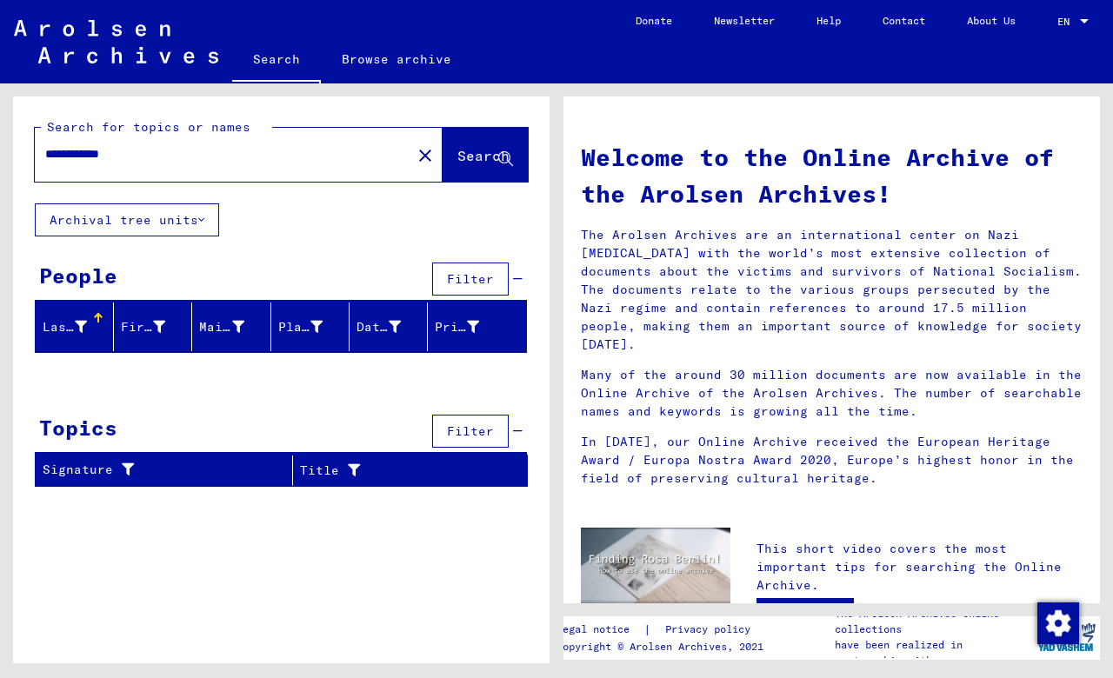
drag, startPoint x: 90, startPoint y: 155, endPoint x: 56, endPoint y: 155, distance: 33.9
click at [56, 155] on input "**********" at bounding box center [217, 154] width 345 height 18
click at [471, 160] on span "Search" at bounding box center [483, 155] width 52 height 17
drag, startPoint x: 56, startPoint y: 151, endPoint x: 87, endPoint y: 155, distance: 31.5
click at [87, 155] on input "**********" at bounding box center [217, 154] width 345 height 18
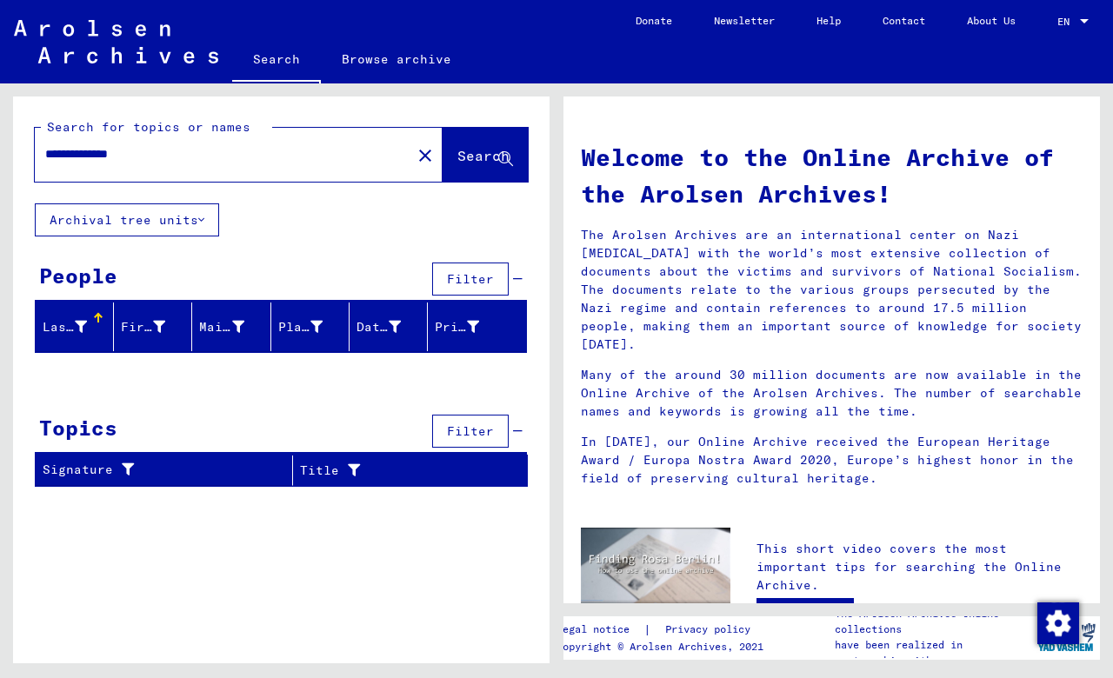
type input "**********"
click at [457, 157] on span "Search" at bounding box center [483, 155] width 52 height 17
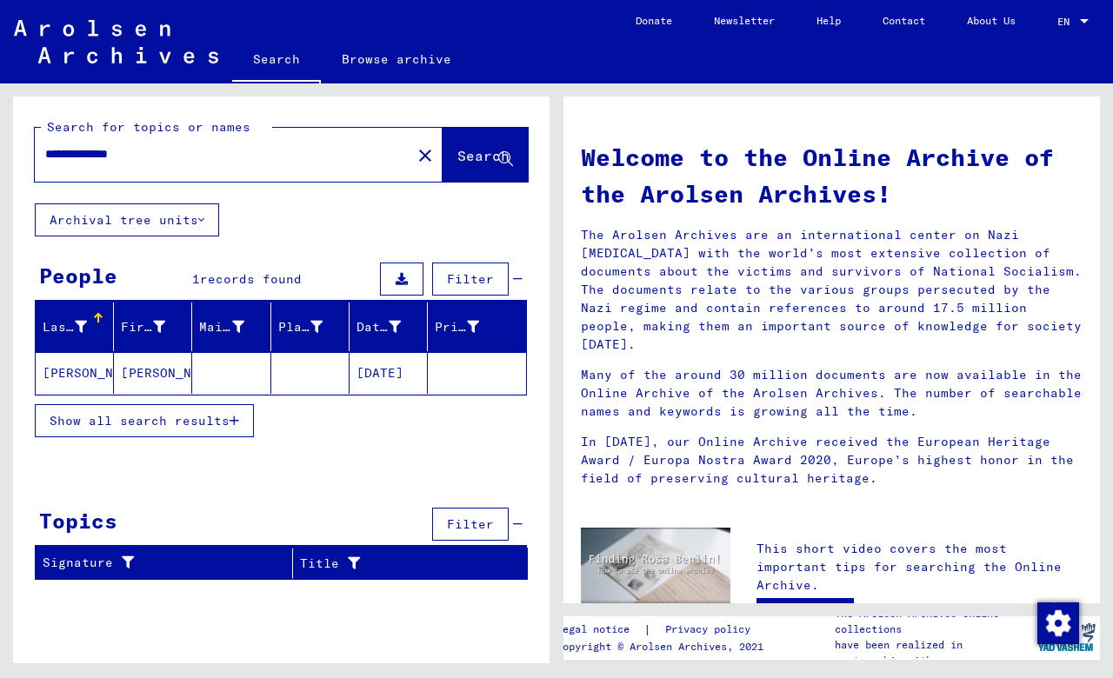
click at [236, 420] on icon "button" at bounding box center [235, 421] width 10 height 12
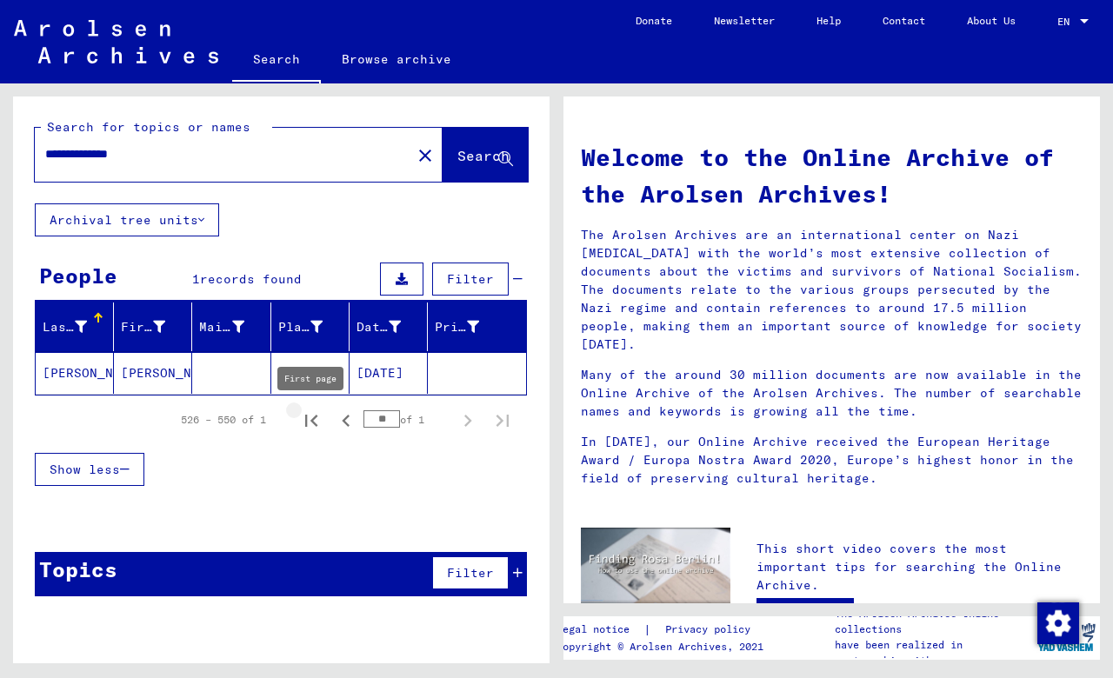
click at [311, 423] on icon "First page" at bounding box center [311, 421] width 24 height 24
type input "*"
click at [77, 153] on input "**********" at bounding box center [217, 154] width 345 height 18
type input "**********"
click at [463, 157] on span "Search" at bounding box center [483, 155] width 52 height 17
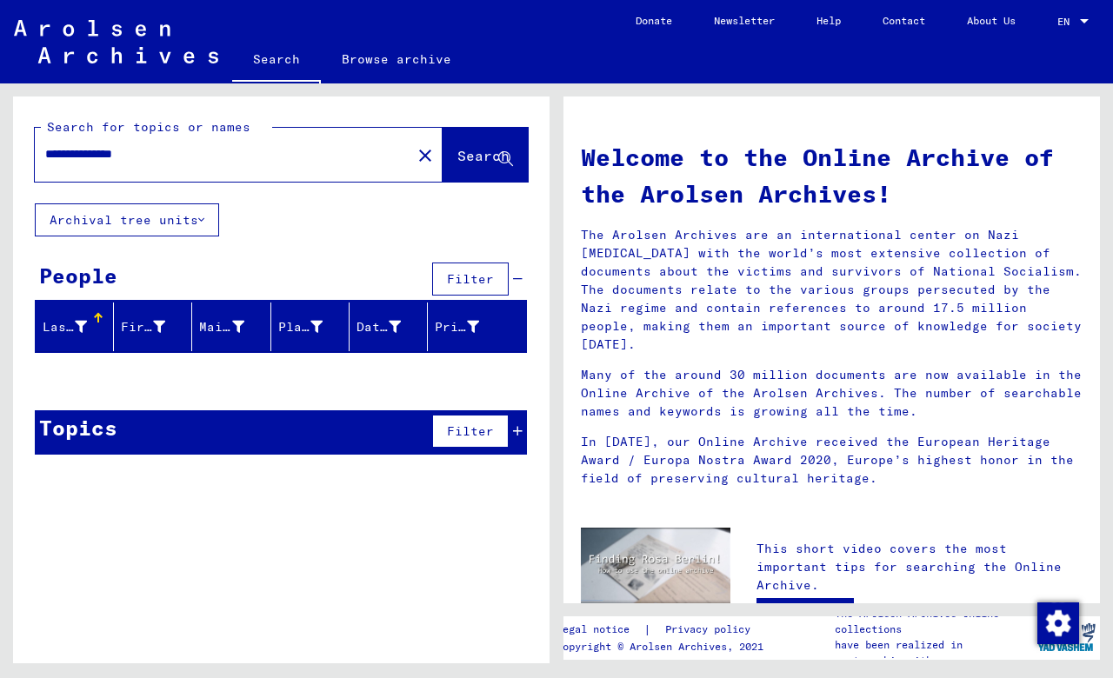
click at [518, 430] on icon at bounding box center [518, 431] width 10 height 12
